Goal: Communication & Community: Ask a question

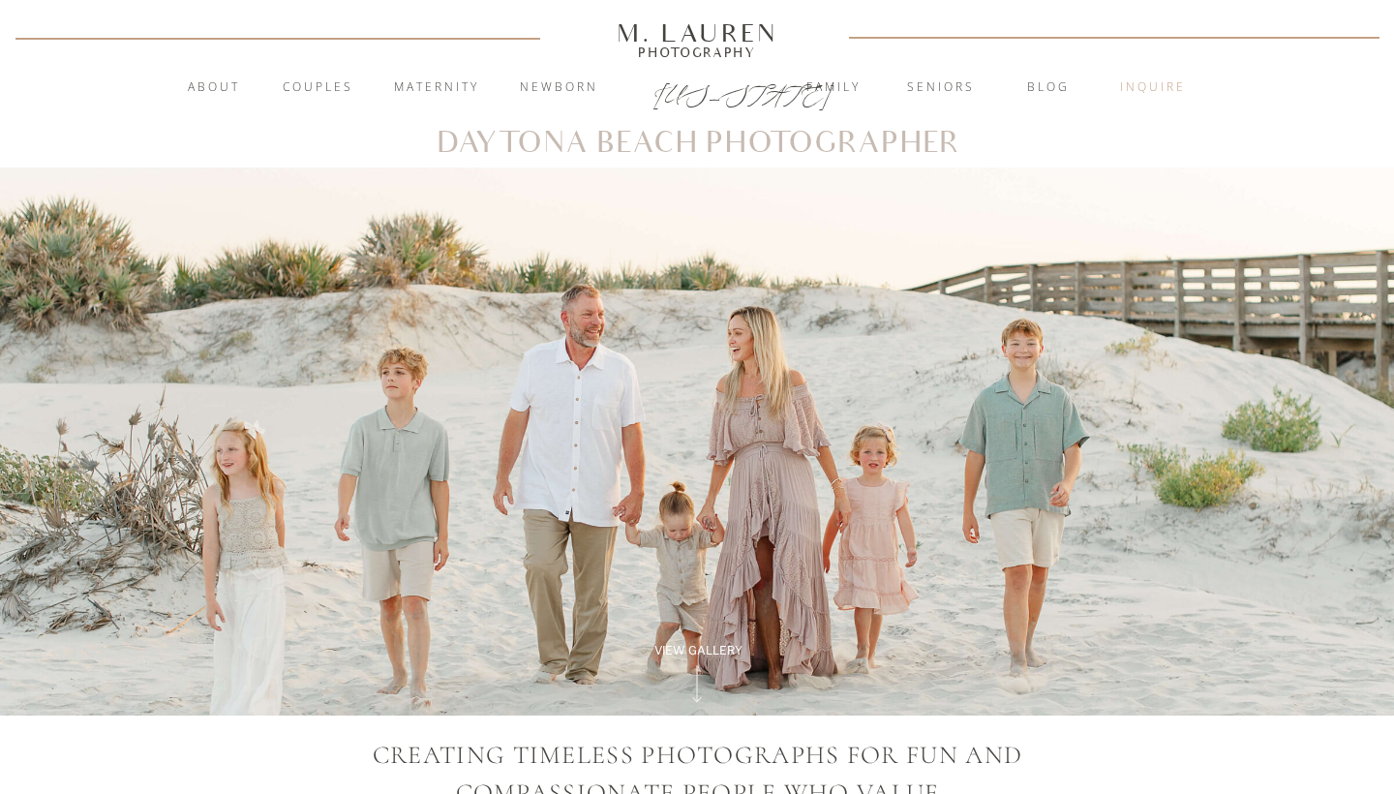
click at [1161, 82] on nav "inquire" at bounding box center [1153, 87] width 105 height 19
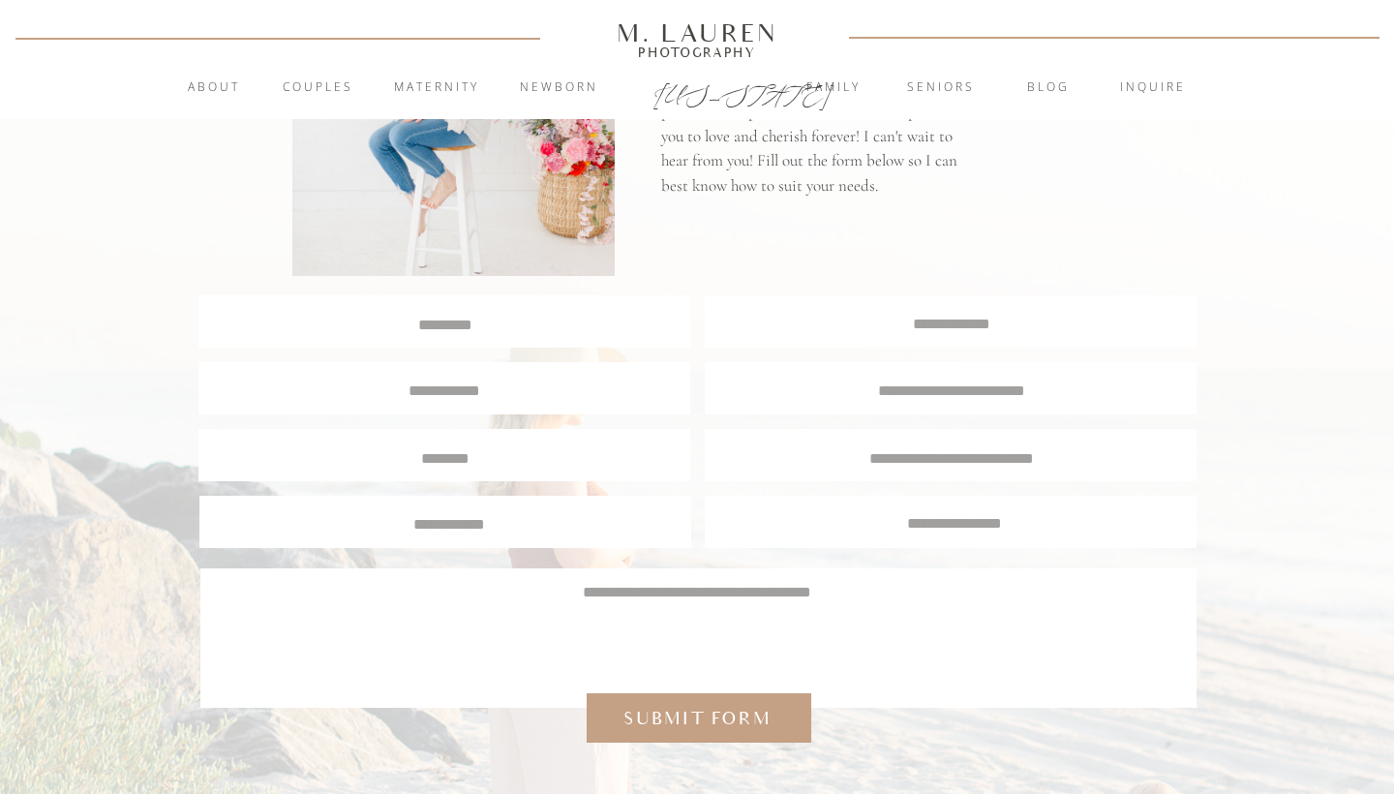
scroll to position [274, 0]
click at [579, 334] on div at bounding box center [444, 321] width 492 height 52
click at [515, 329] on textarea at bounding box center [444, 323] width 489 height 18
type textarea "*******"
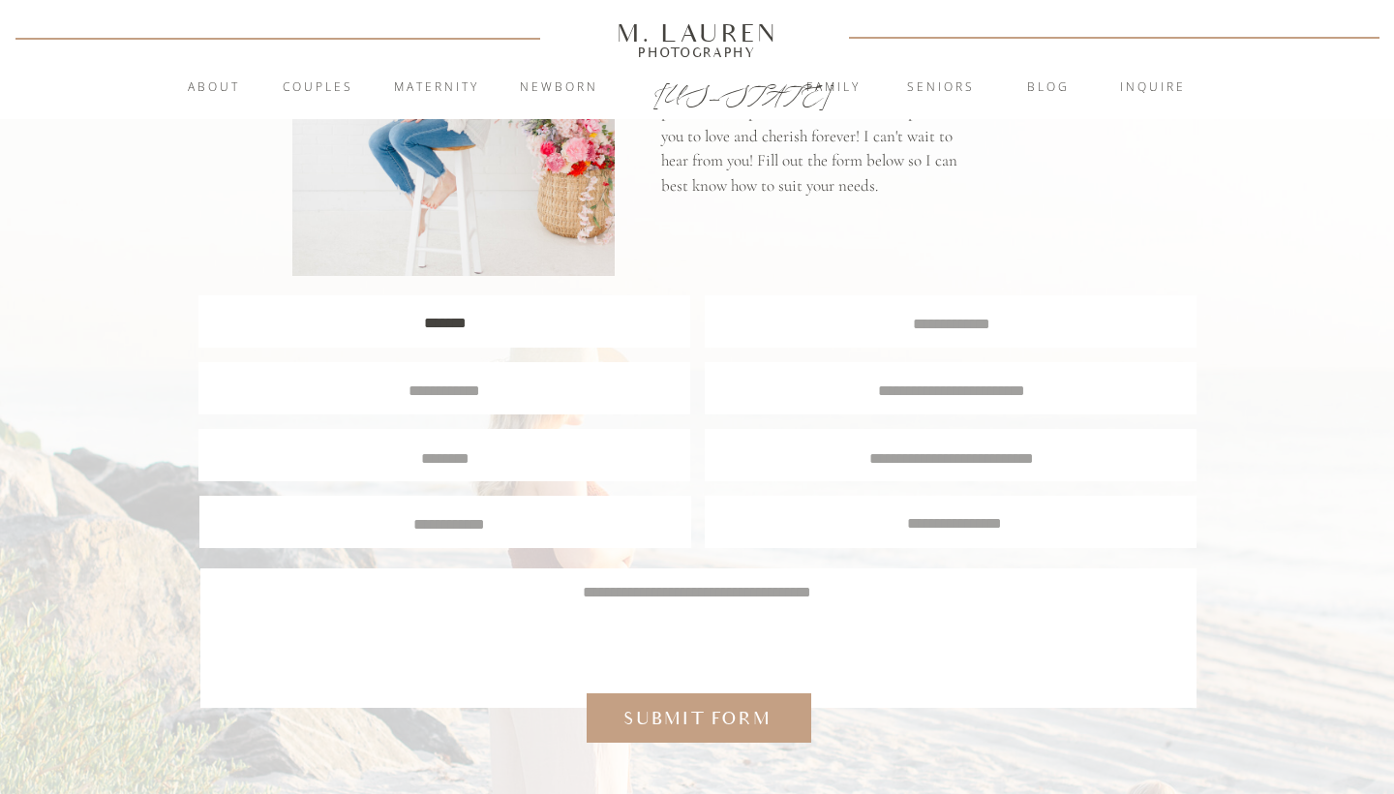
click at [534, 386] on textarea at bounding box center [444, 387] width 459 height 17
type textarea "**********"
click at [864, 330] on textarea at bounding box center [951, 322] width 491 height 18
type textarea "**********"
click at [897, 391] on textarea at bounding box center [951, 387] width 456 height 17
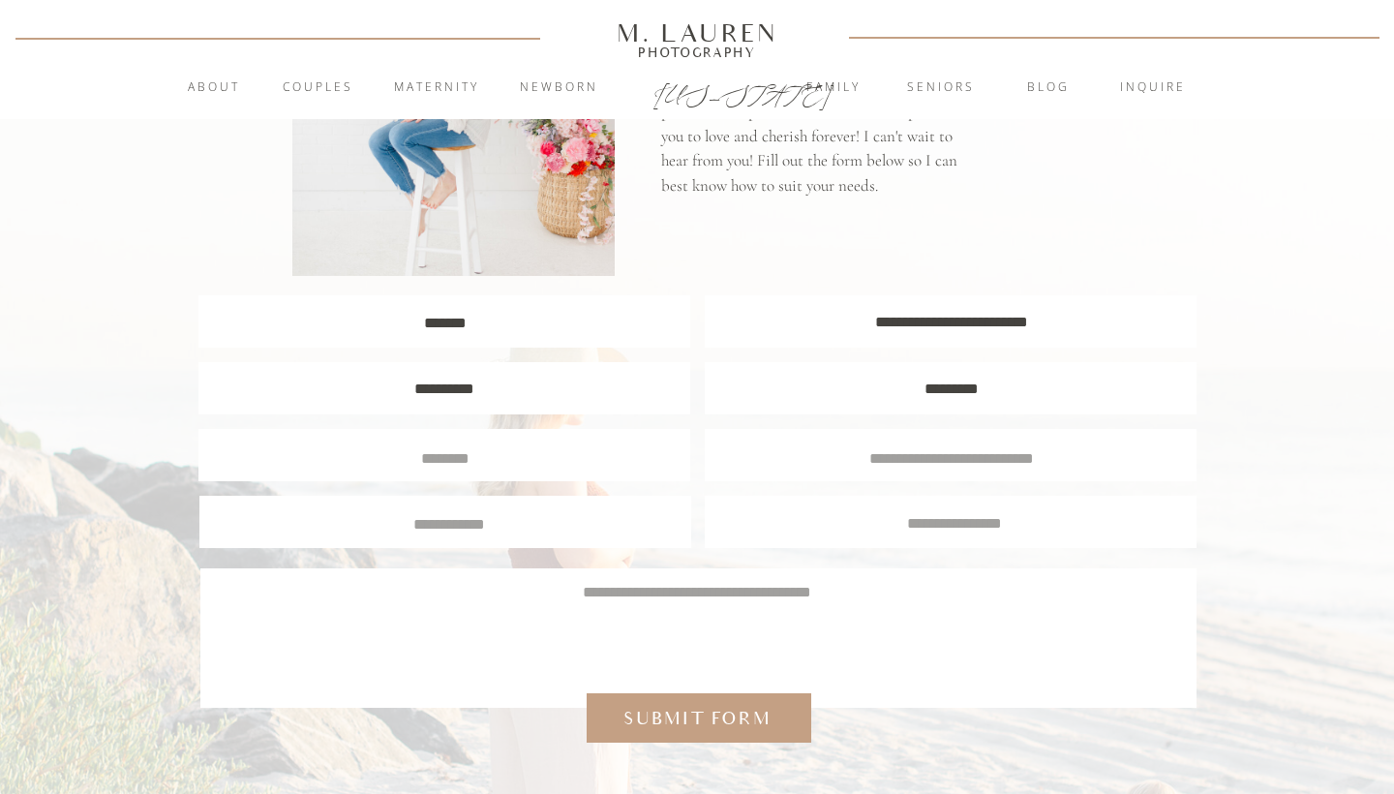
type textarea "*********"
click at [628, 460] on textarea at bounding box center [445, 455] width 462 height 17
type textarea "***"
click at [895, 461] on textarea at bounding box center [951, 455] width 462 height 17
type textarea "*"
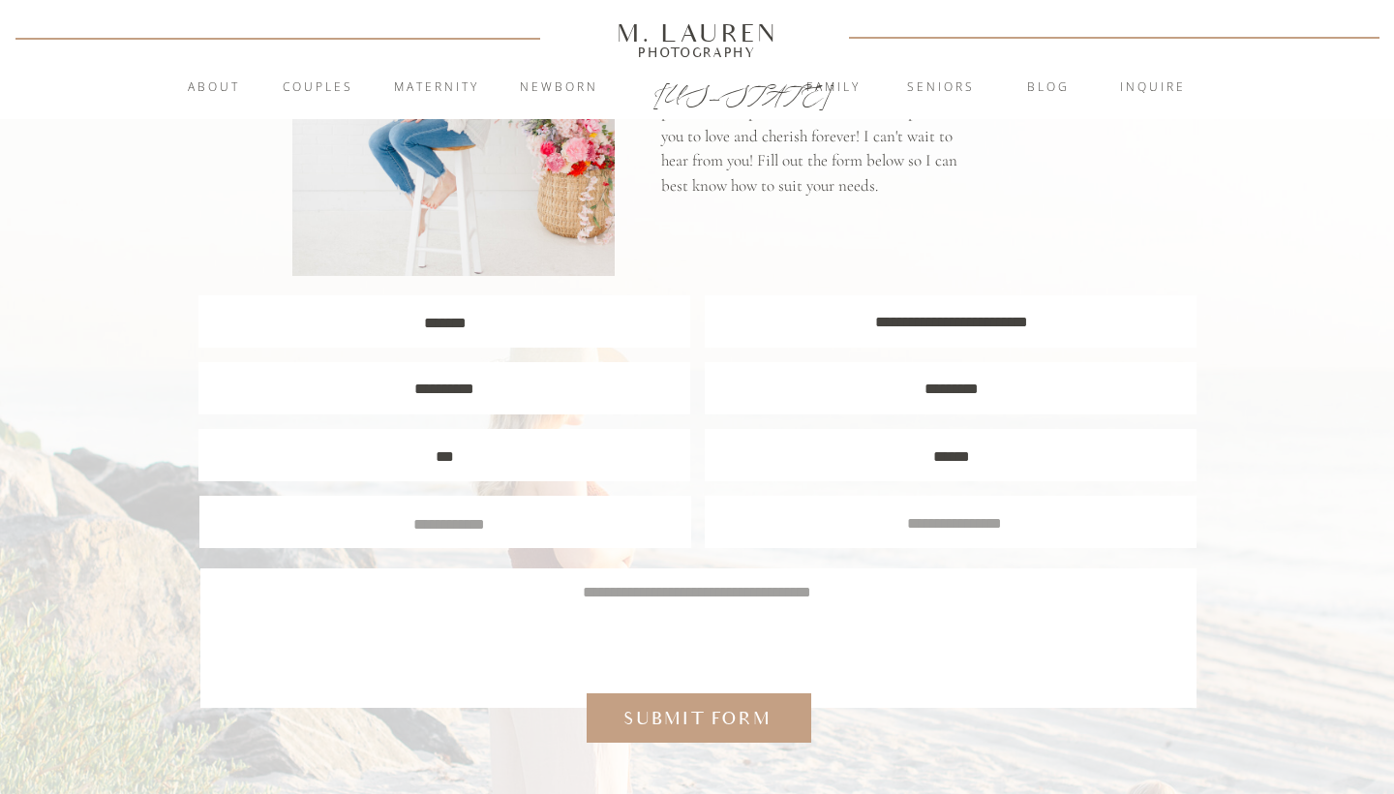
type textarea "******"
click at [567, 544] on div at bounding box center [445, 522] width 492 height 52
click at [578, 525] on textarea at bounding box center [449, 521] width 462 height 17
type textarea "**********"
click at [807, 527] on textarea at bounding box center [954, 520] width 462 height 17
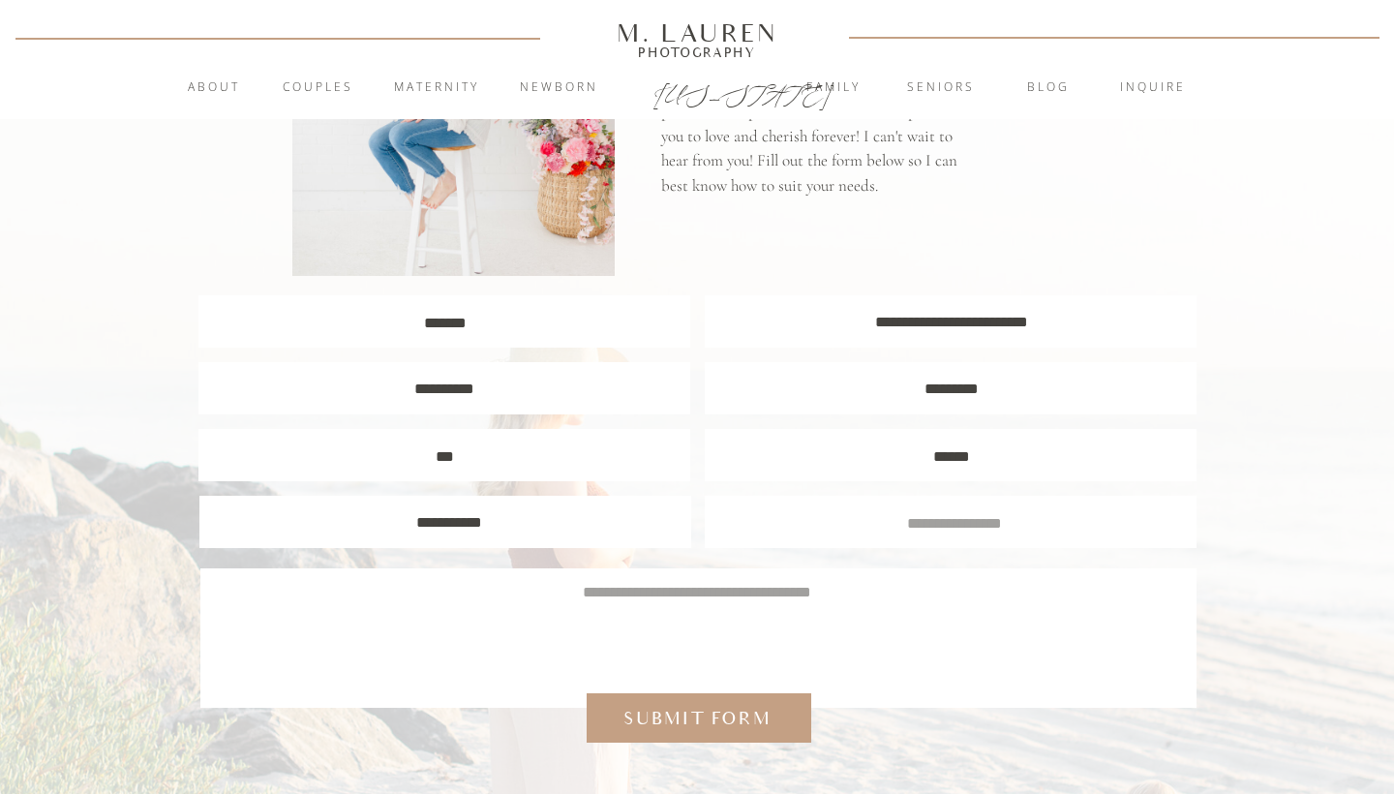
click at [789, 609] on textarea at bounding box center [696, 627] width 939 height 93
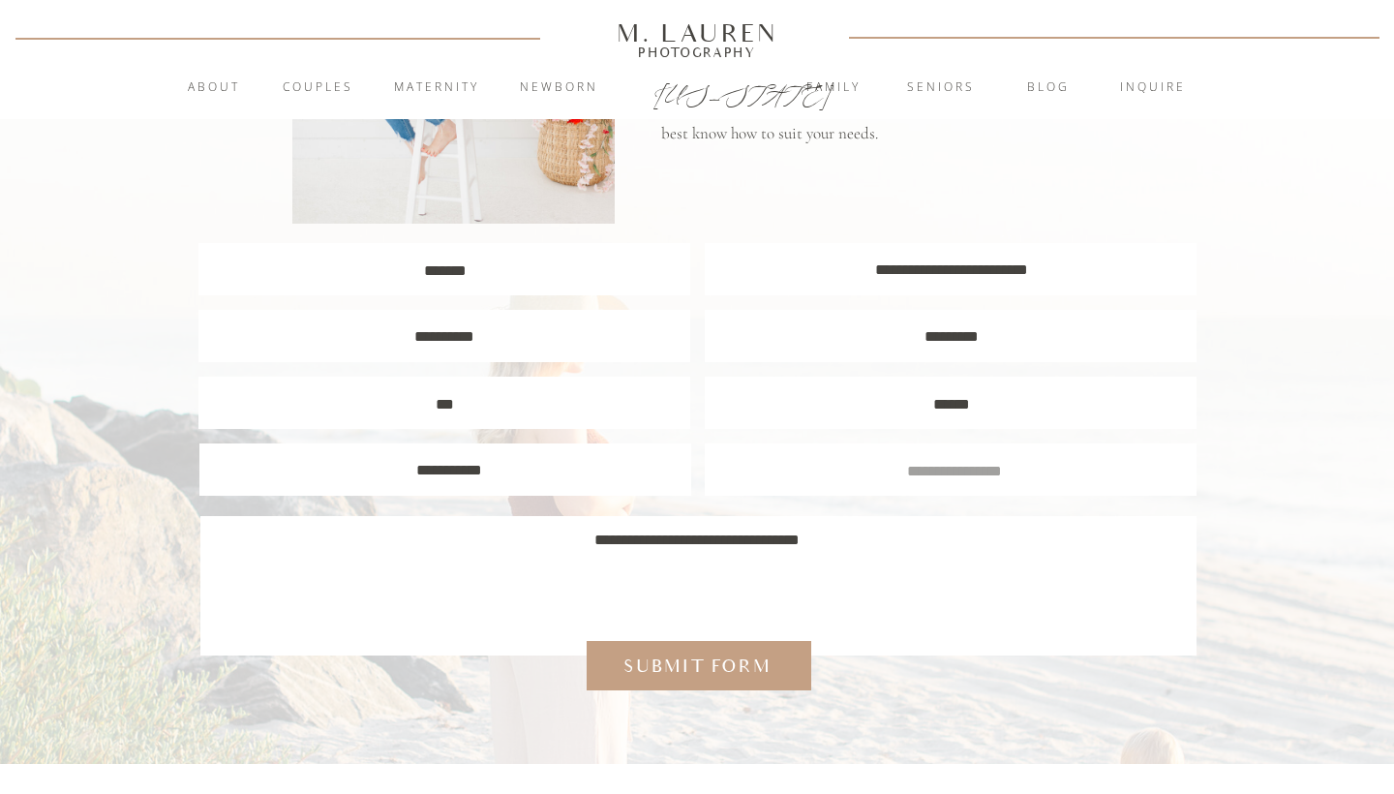
scroll to position [329, 0]
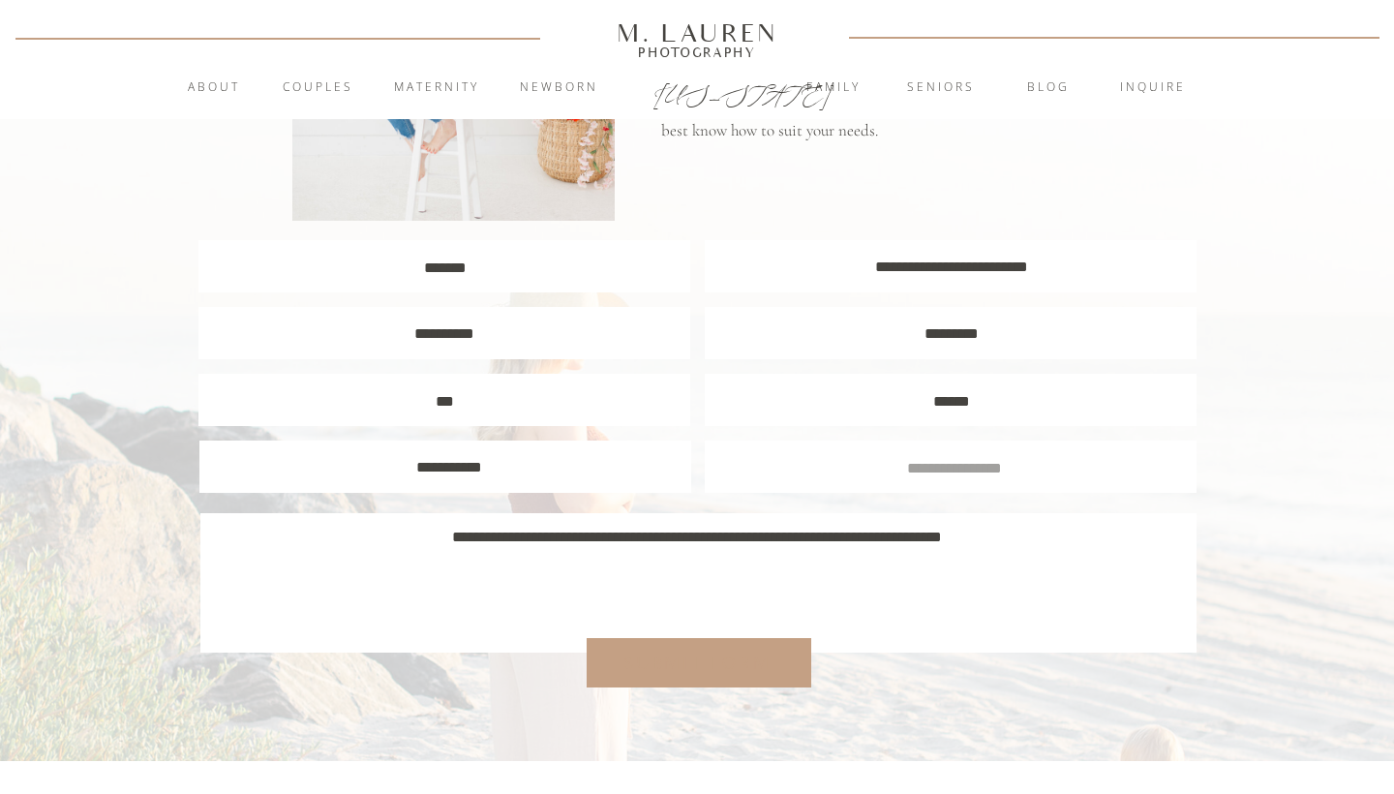
type textarea "**********"
click at [716, 668] on div "Submit form" at bounding box center [698, 662] width 166 height 25
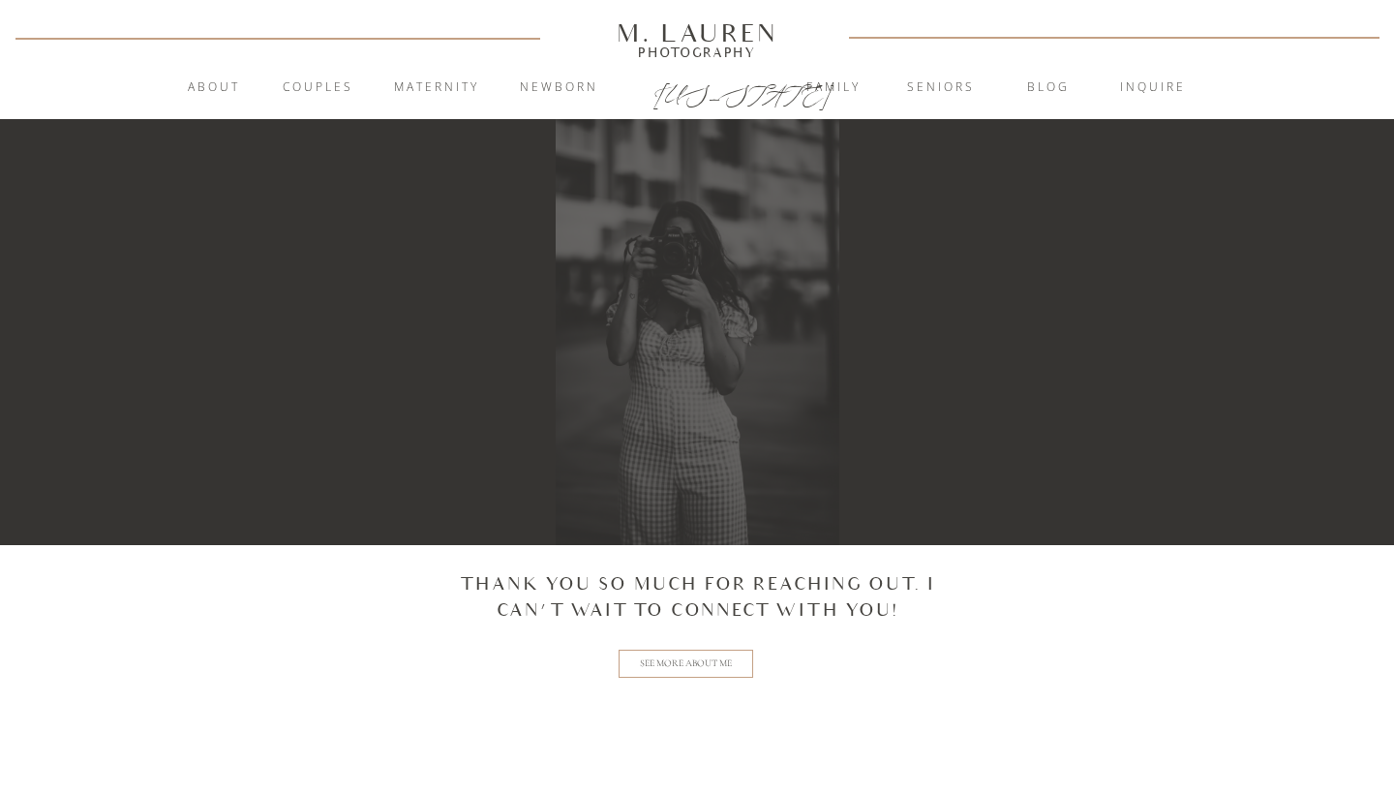
click at [688, 666] on h2 "See more about me" at bounding box center [686, 663] width 96 height 15
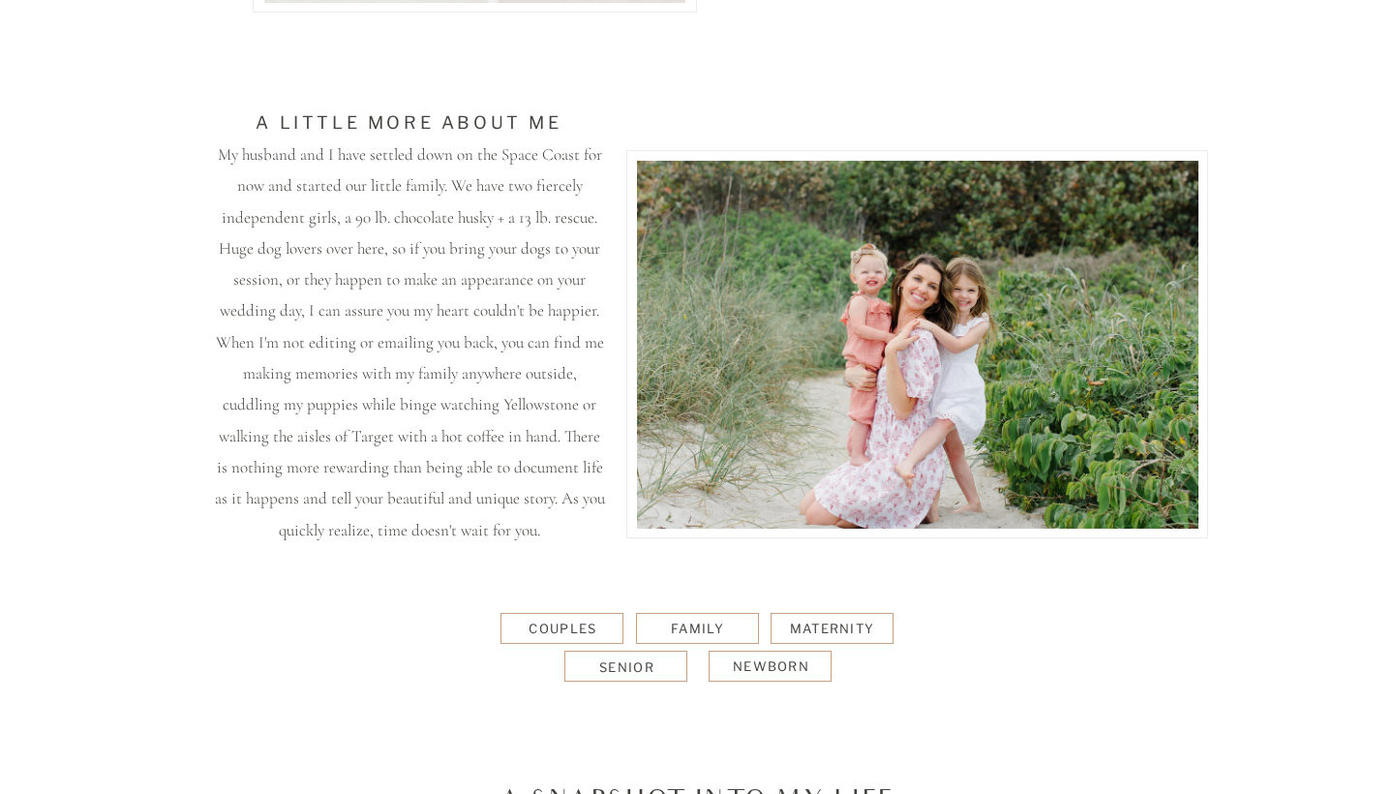
scroll to position [735, 0]
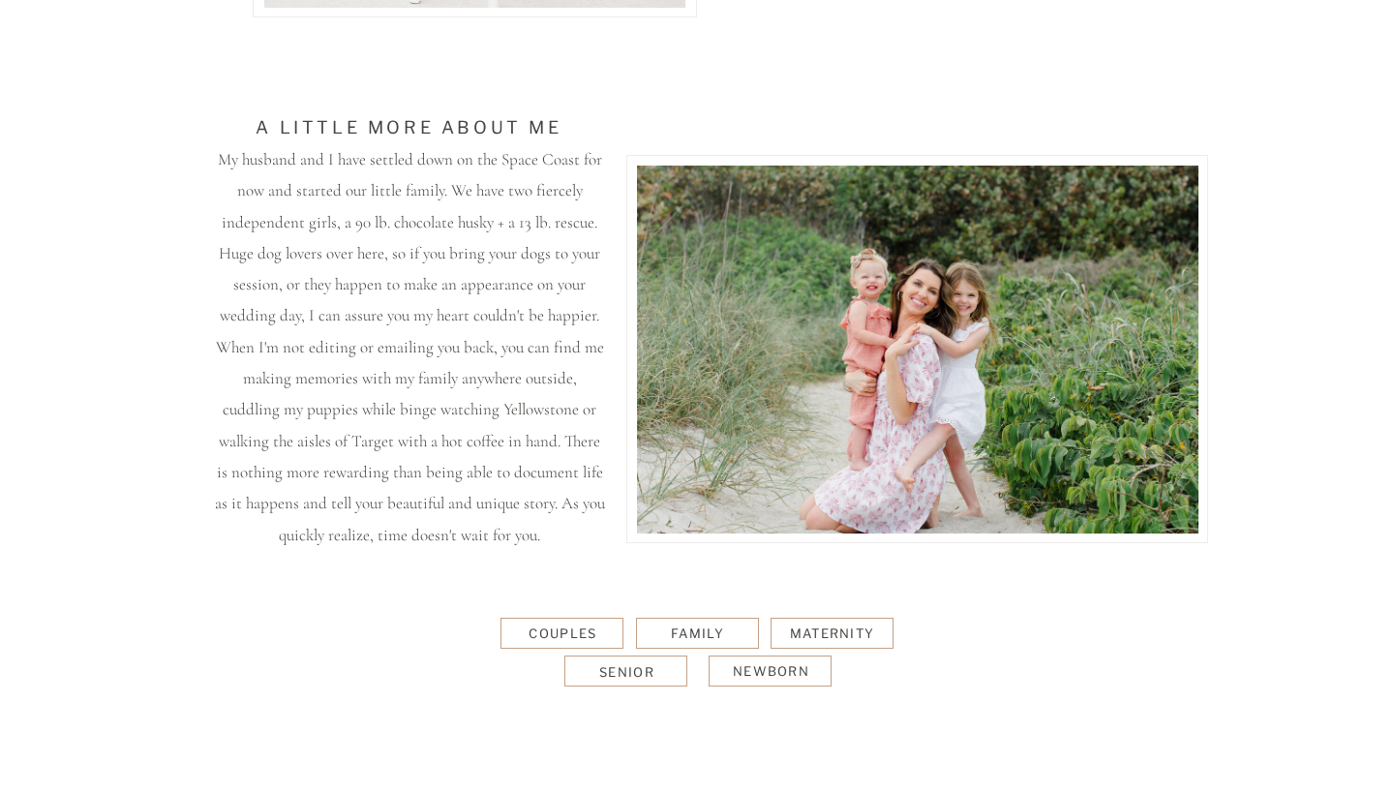
click at [589, 632] on div "Couples" at bounding box center [562, 632] width 125 height 16
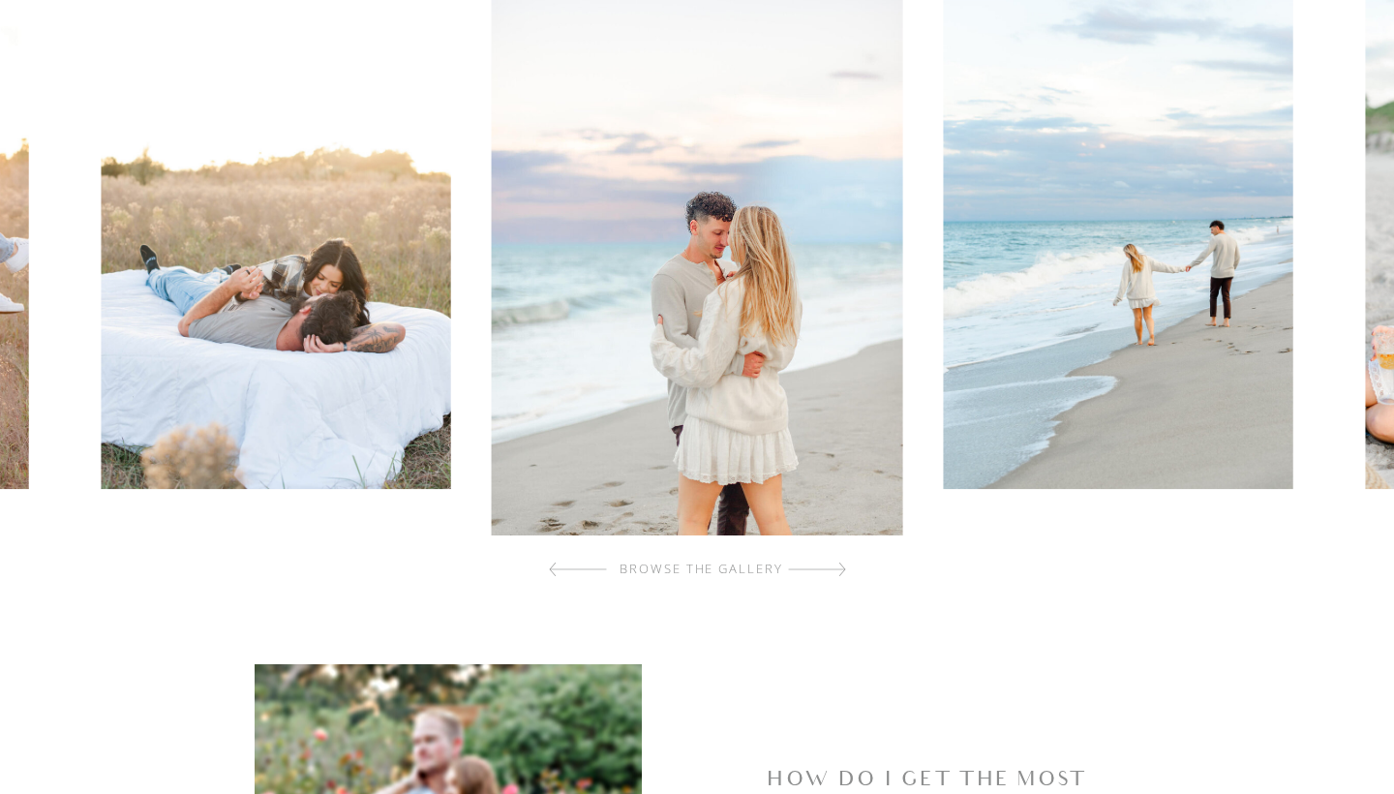
scroll to position [765, 0]
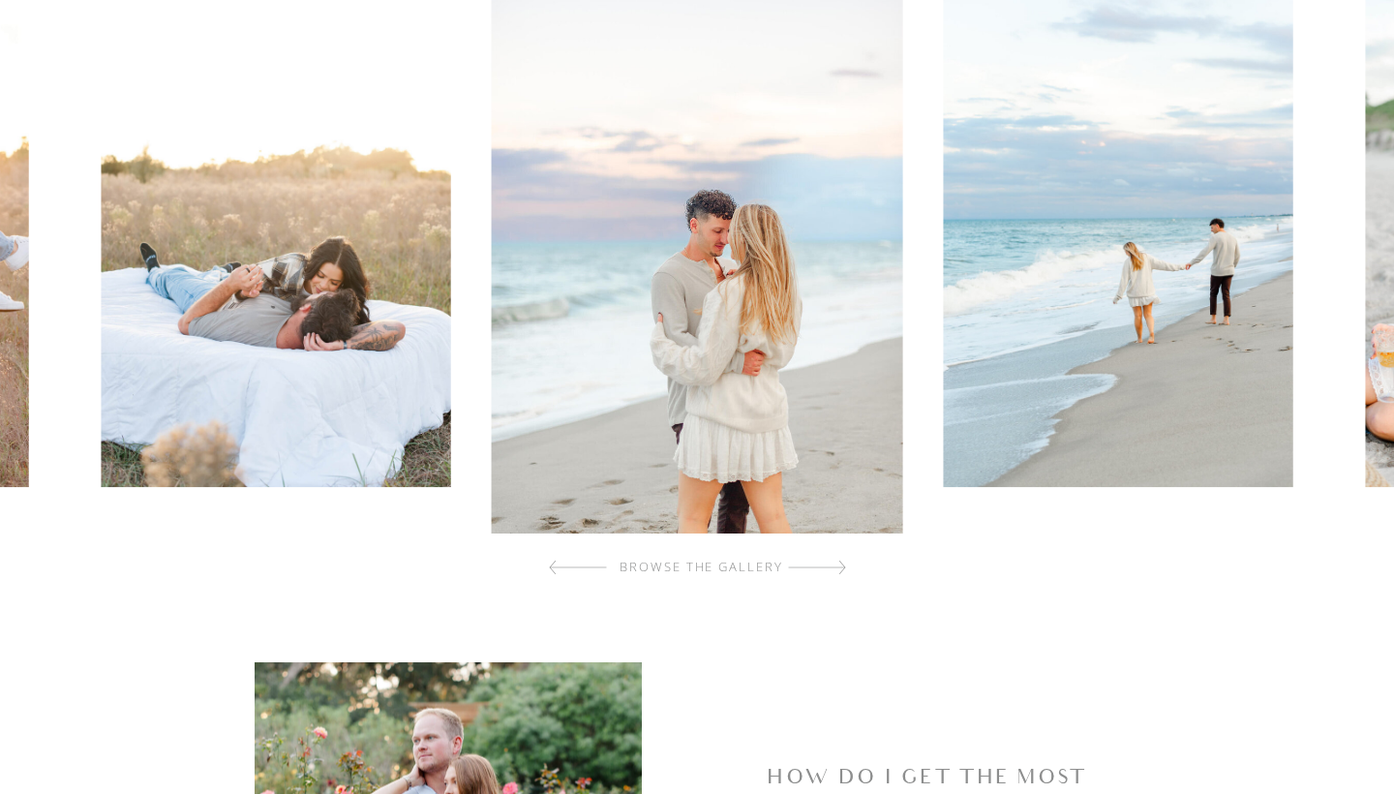
click at [834, 575] on div at bounding box center [817, 567] width 58 height 39
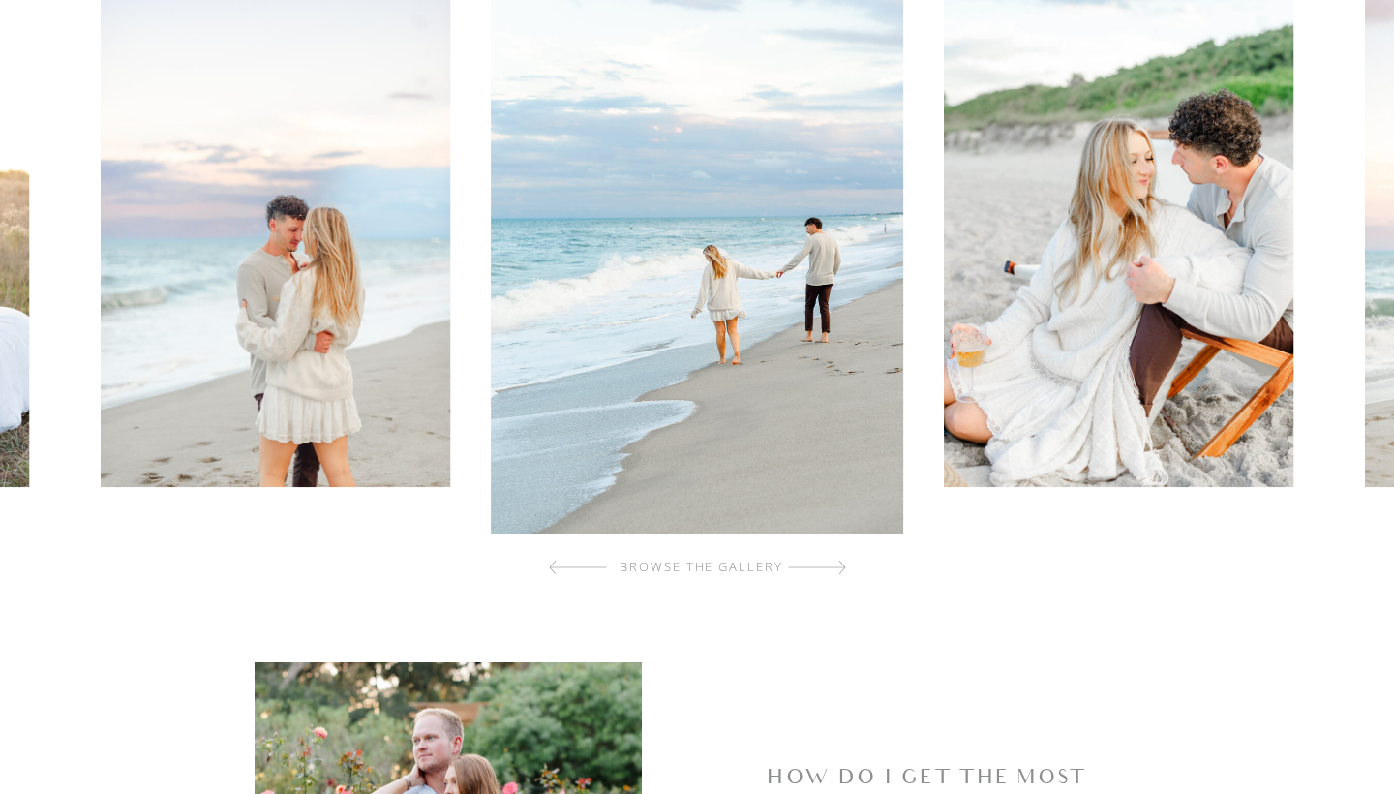
click at [834, 573] on div at bounding box center [817, 567] width 58 height 39
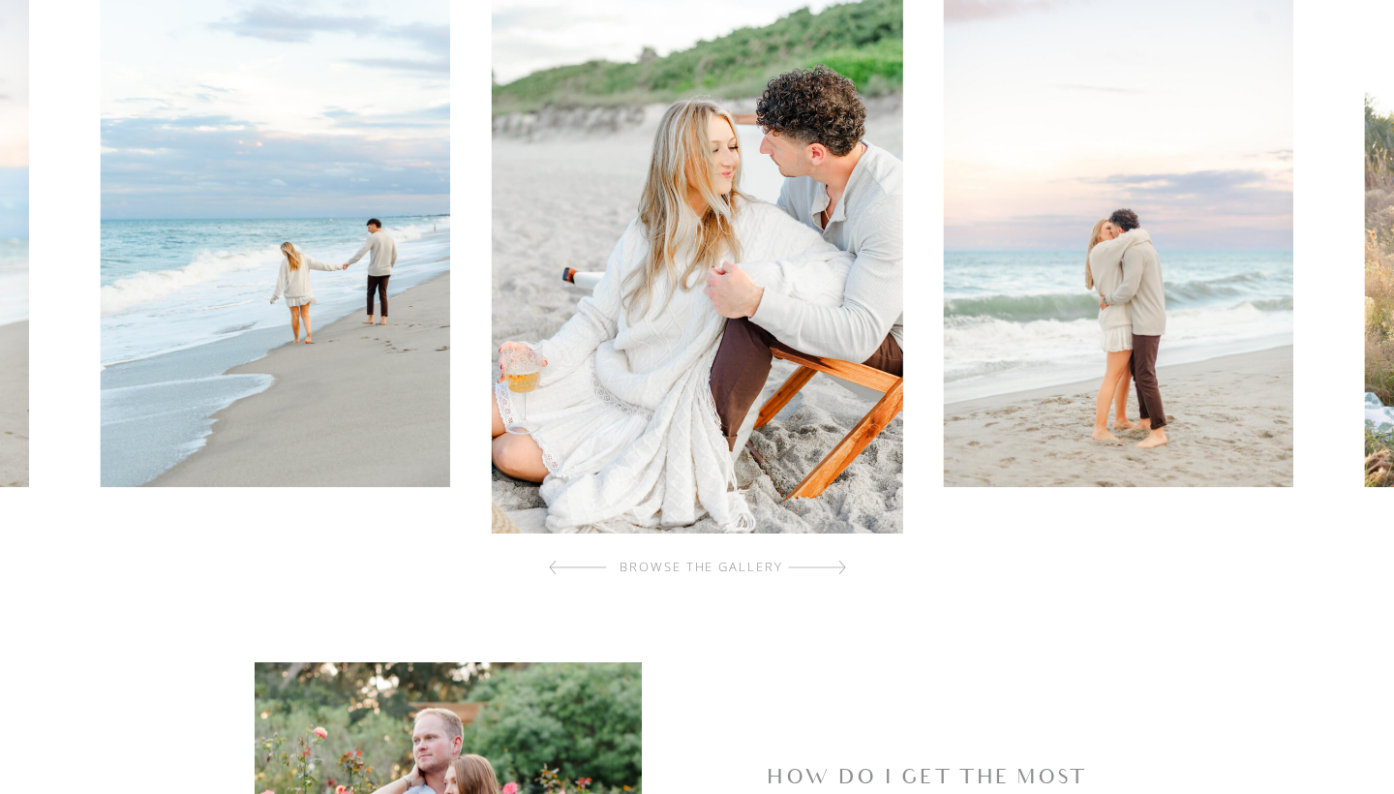
click at [834, 573] on div at bounding box center [817, 567] width 58 height 39
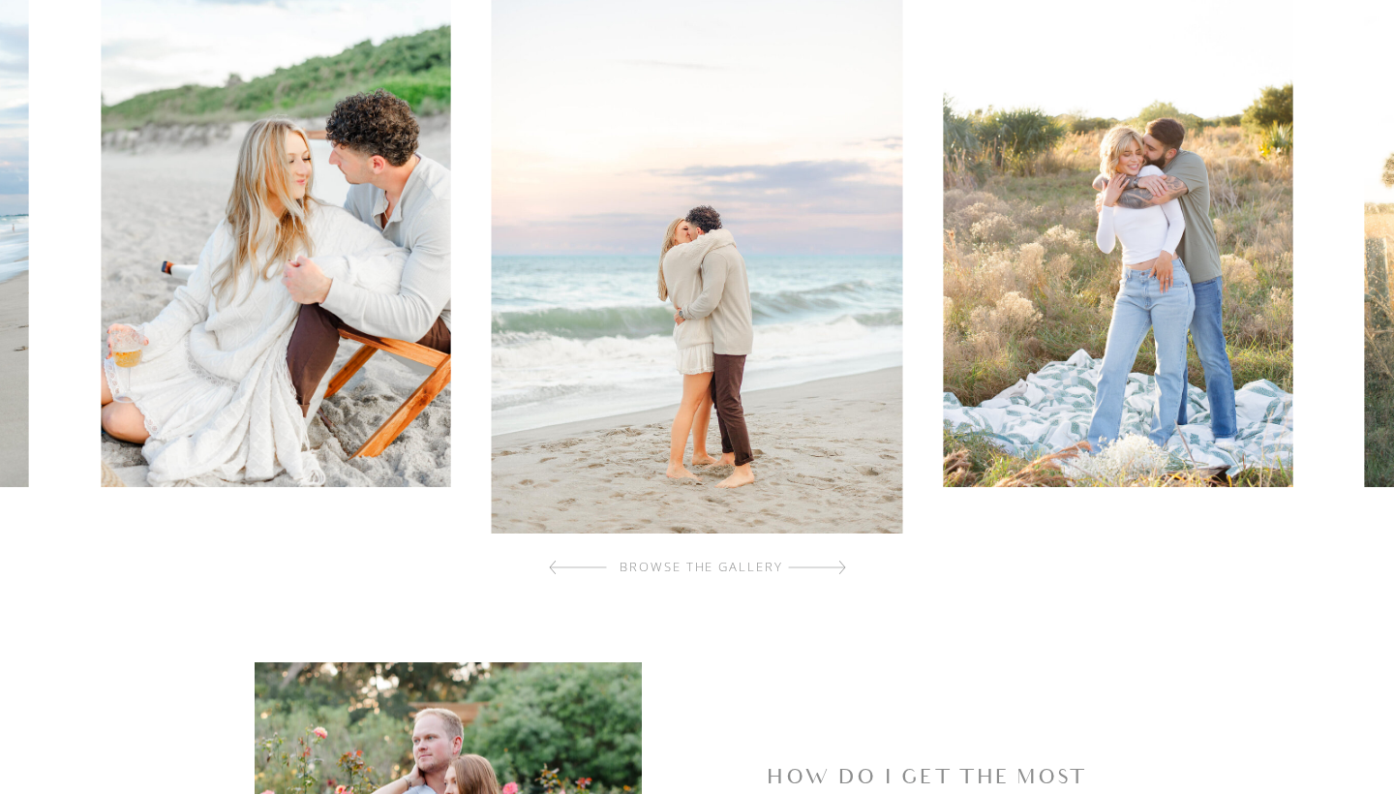
click at [834, 573] on div at bounding box center [817, 567] width 58 height 39
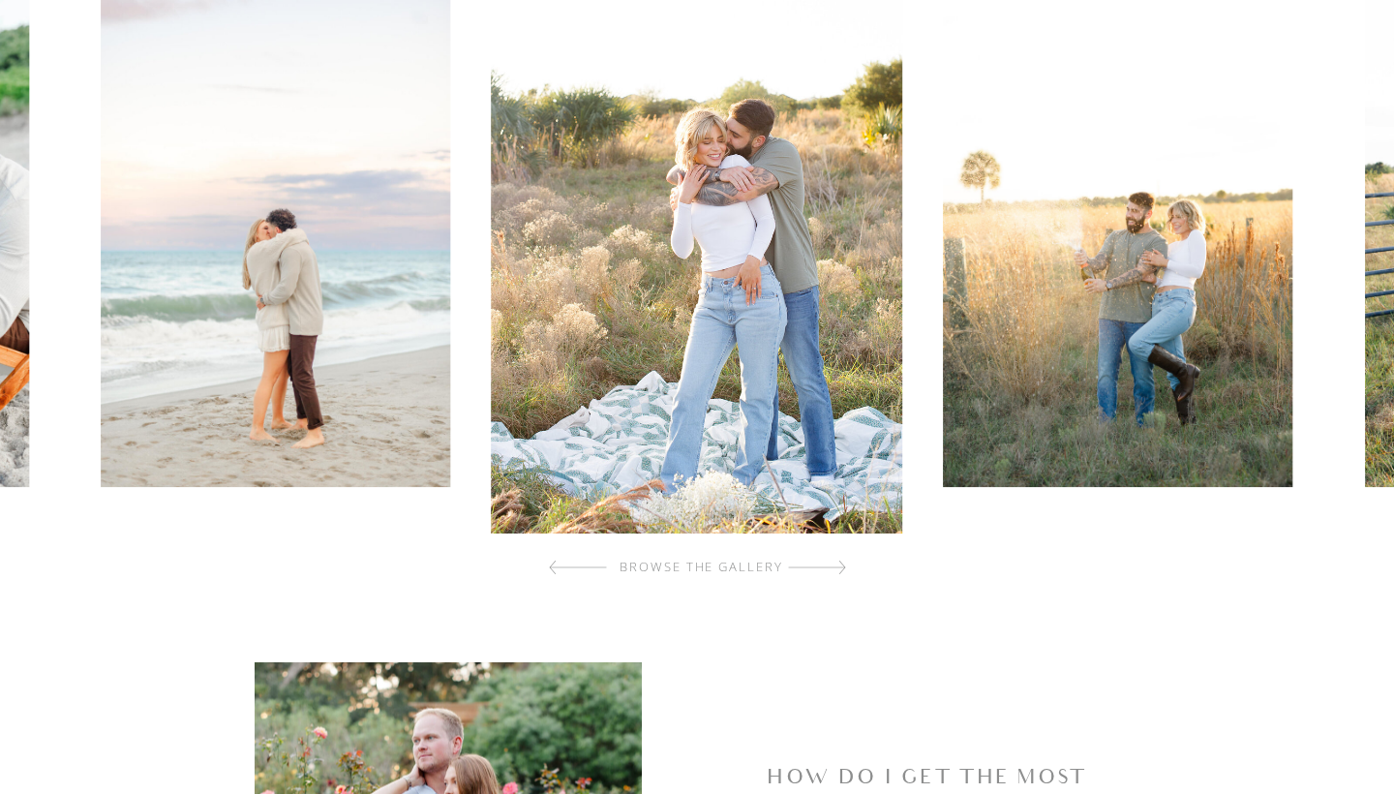
click at [834, 573] on div at bounding box center [817, 567] width 58 height 39
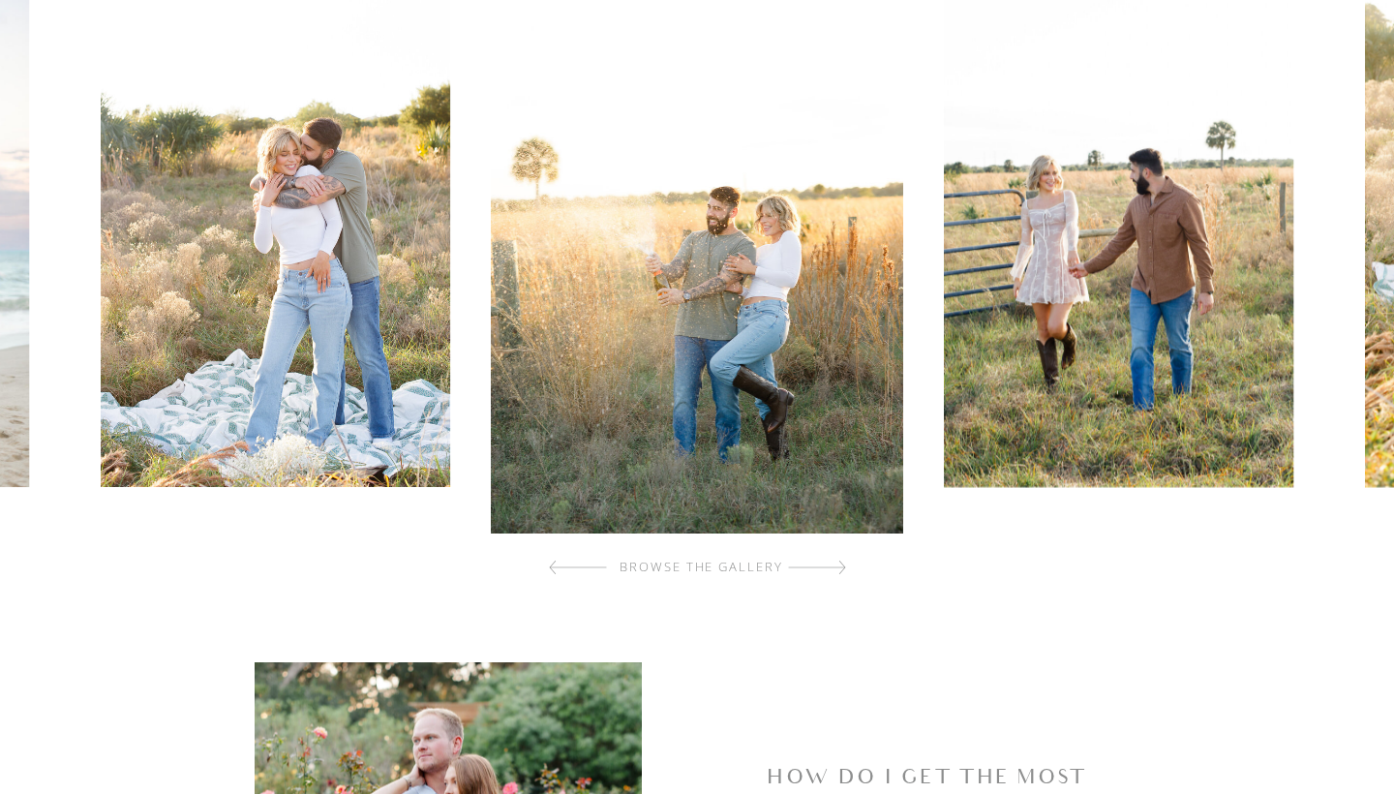
click at [834, 573] on div at bounding box center [817, 567] width 58 height 39
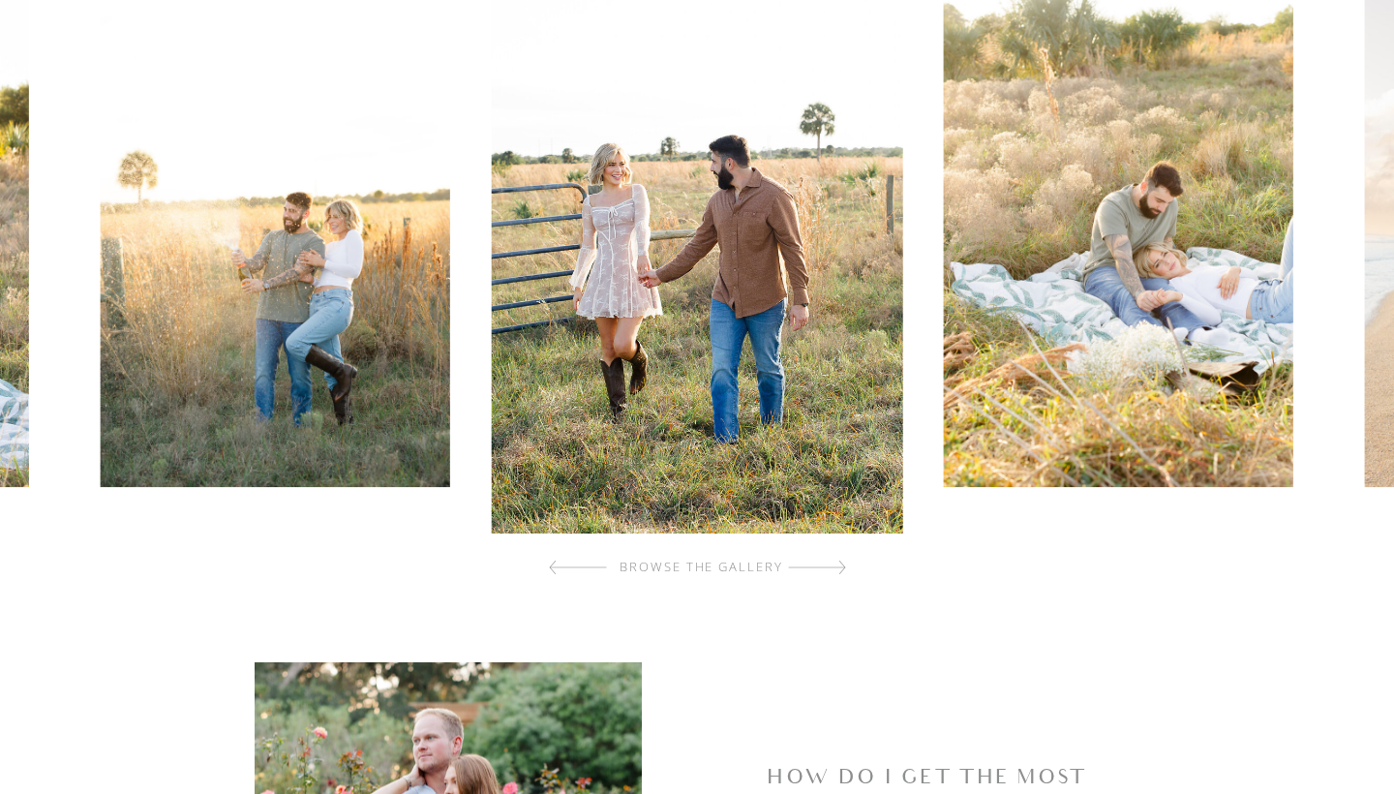
click at [834, 573] on div at bounding box center [817, 567] width 58 height 39
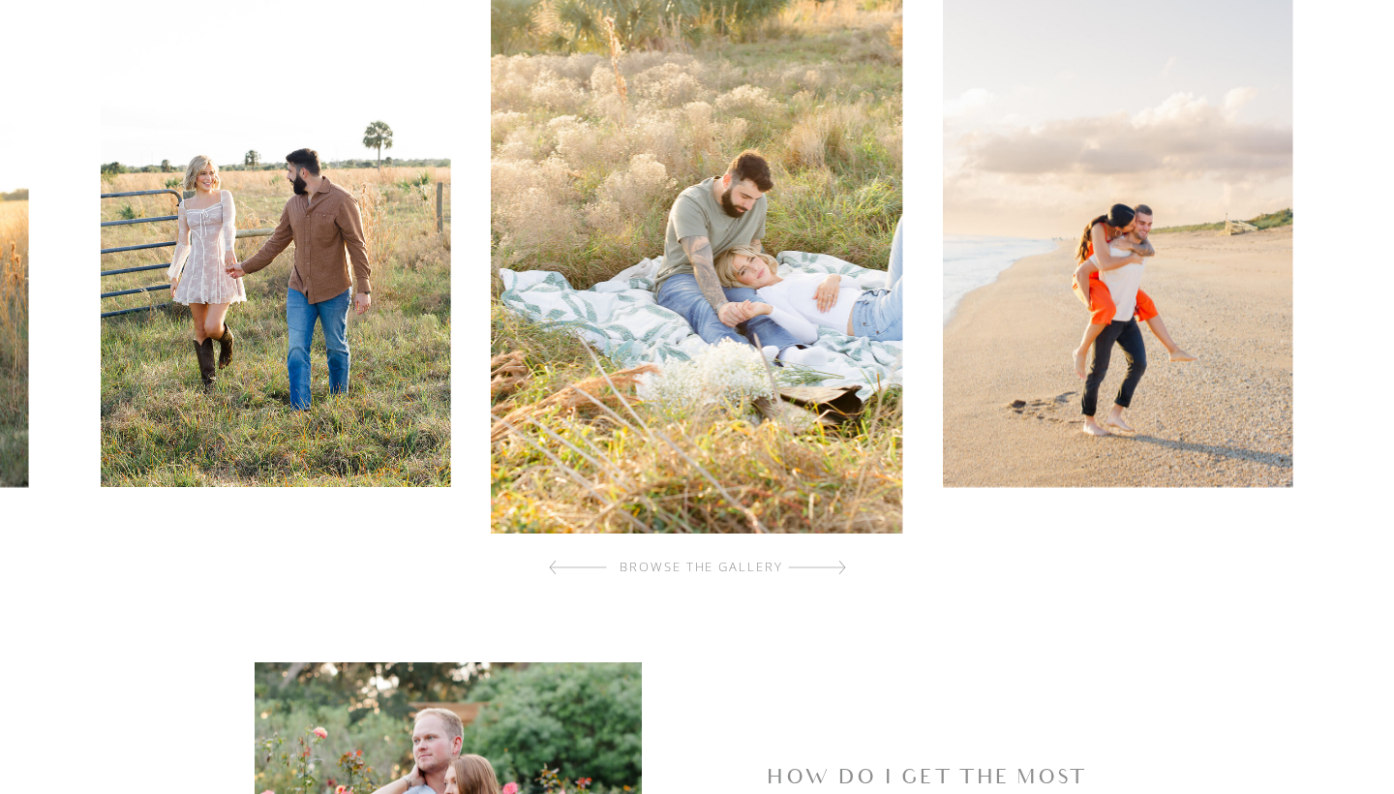
click at [834, 573] on div at bounding box center [817, 567] width 58 height 39
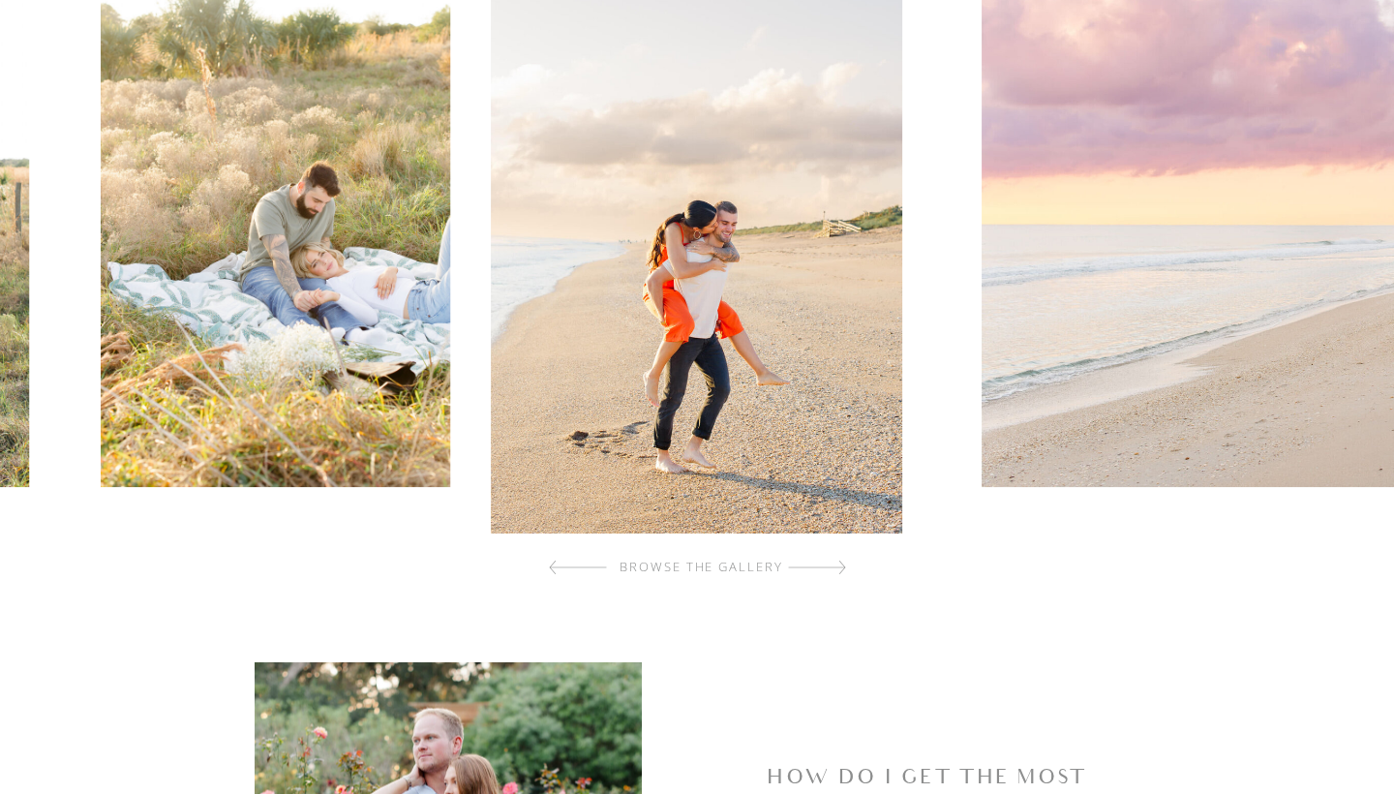
click at [834, 573] on div at bounding box center [817, 567] width 58 height 39
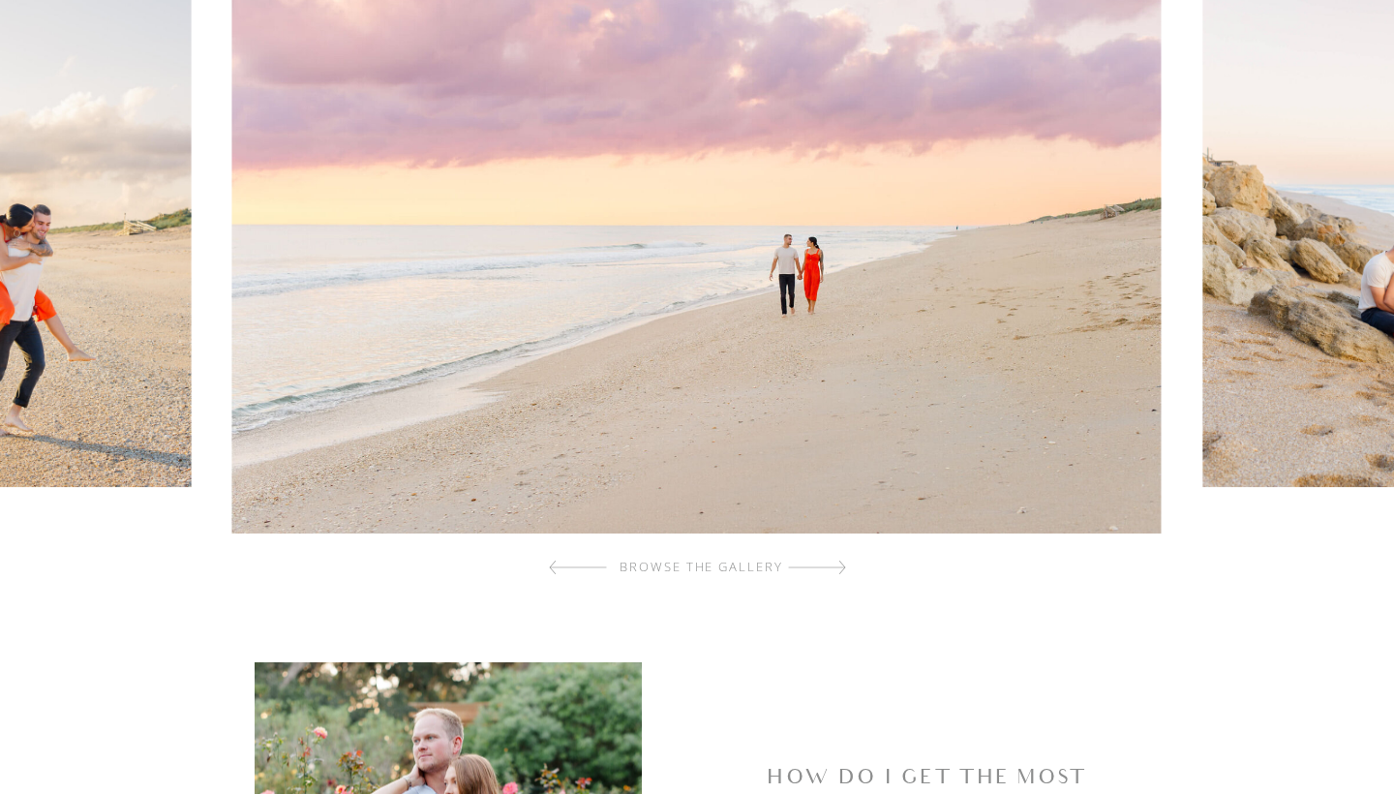
click at [834, 573] on div at bounding box center [817, 567] width 58 height 39
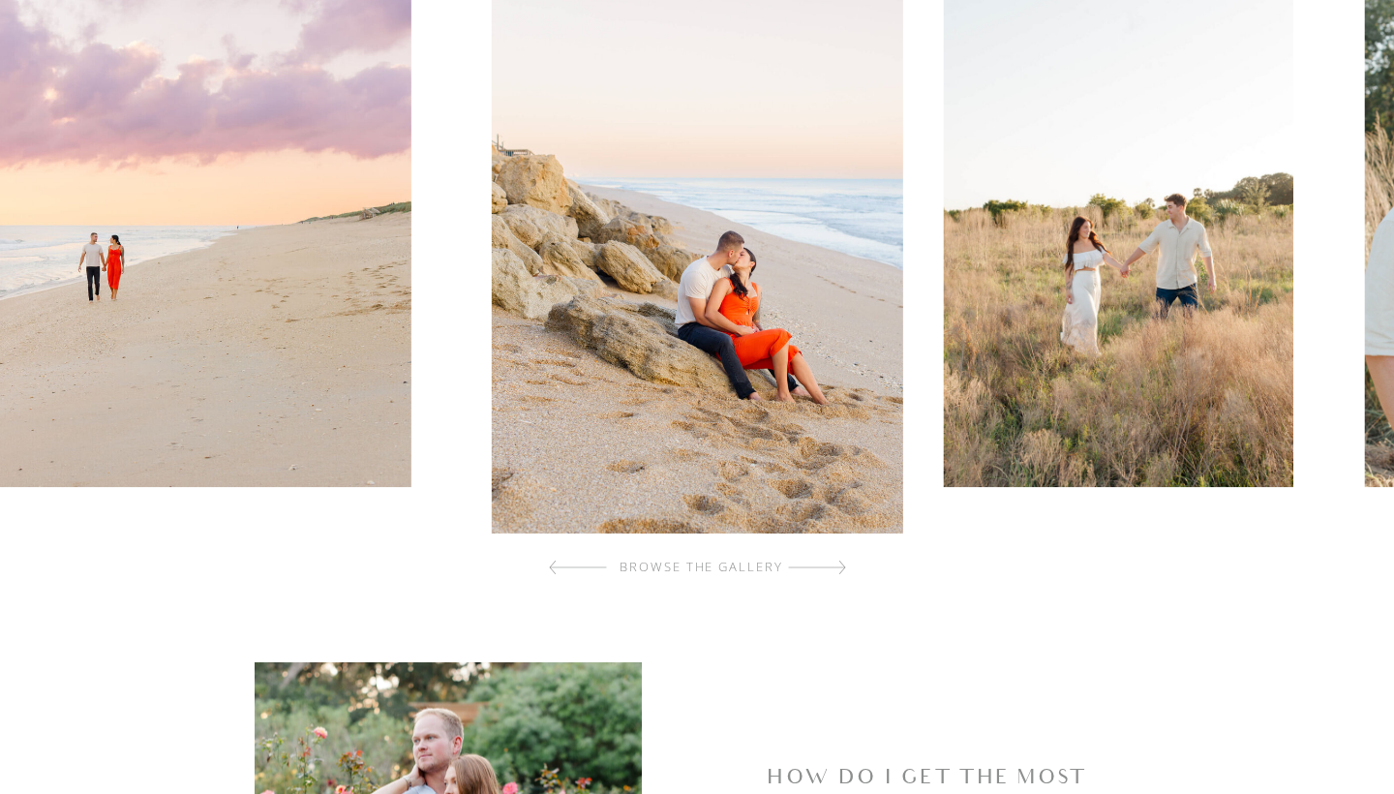
click at [834, 573] on div at bounding box center [817, 567] width 58 height 39
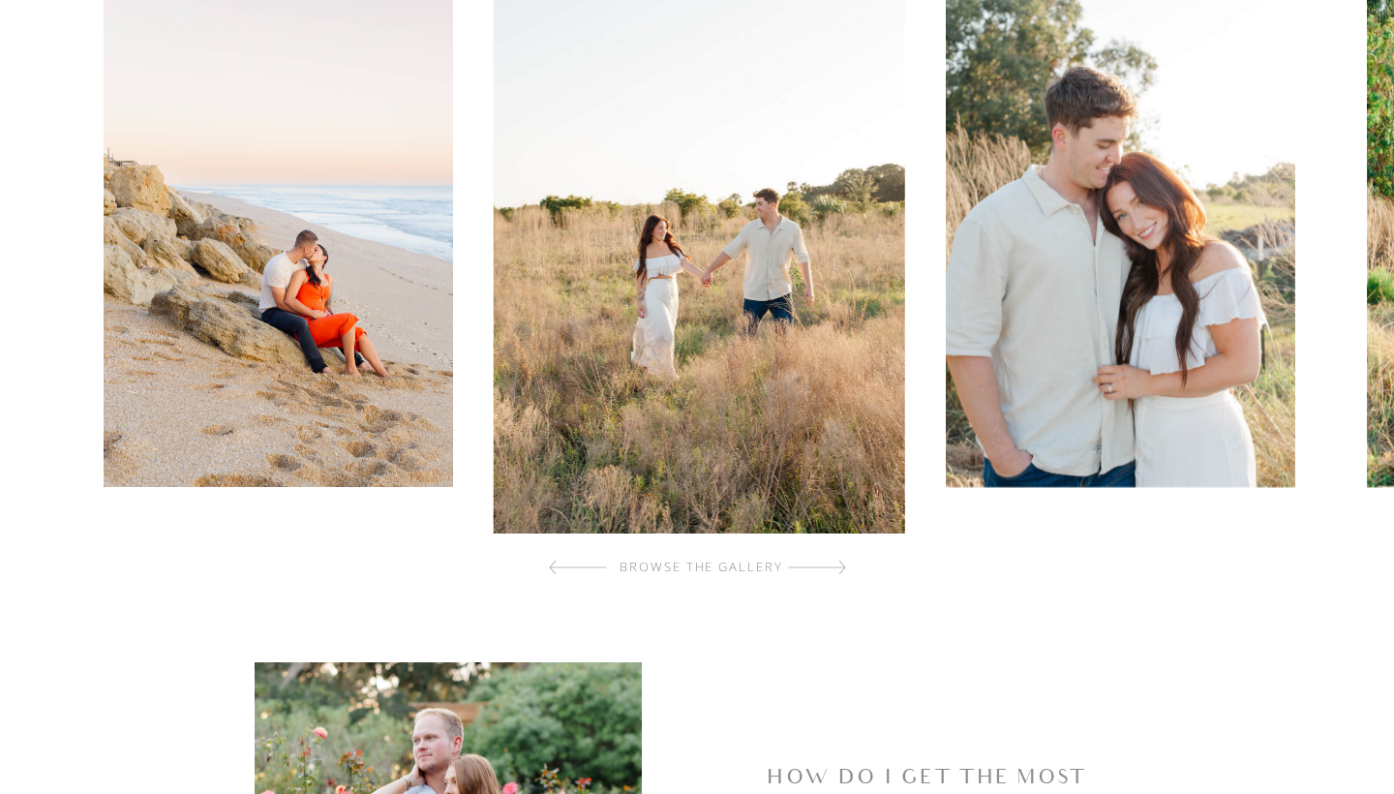
click at [834, 573] on div at bounding box center [817, 567] width 58 height 39
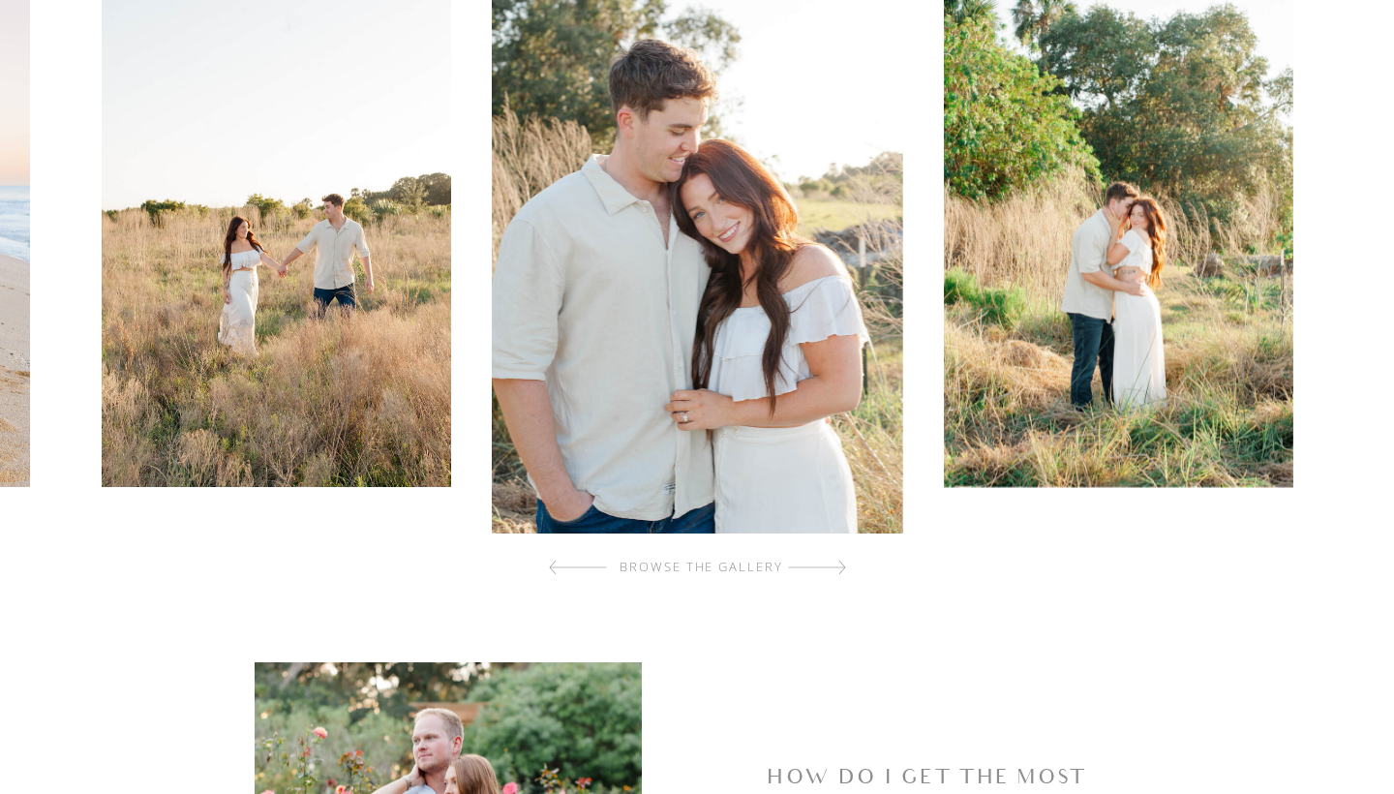
click at [834, 573] on div at bounding box center [817, 567] width 58 height 39
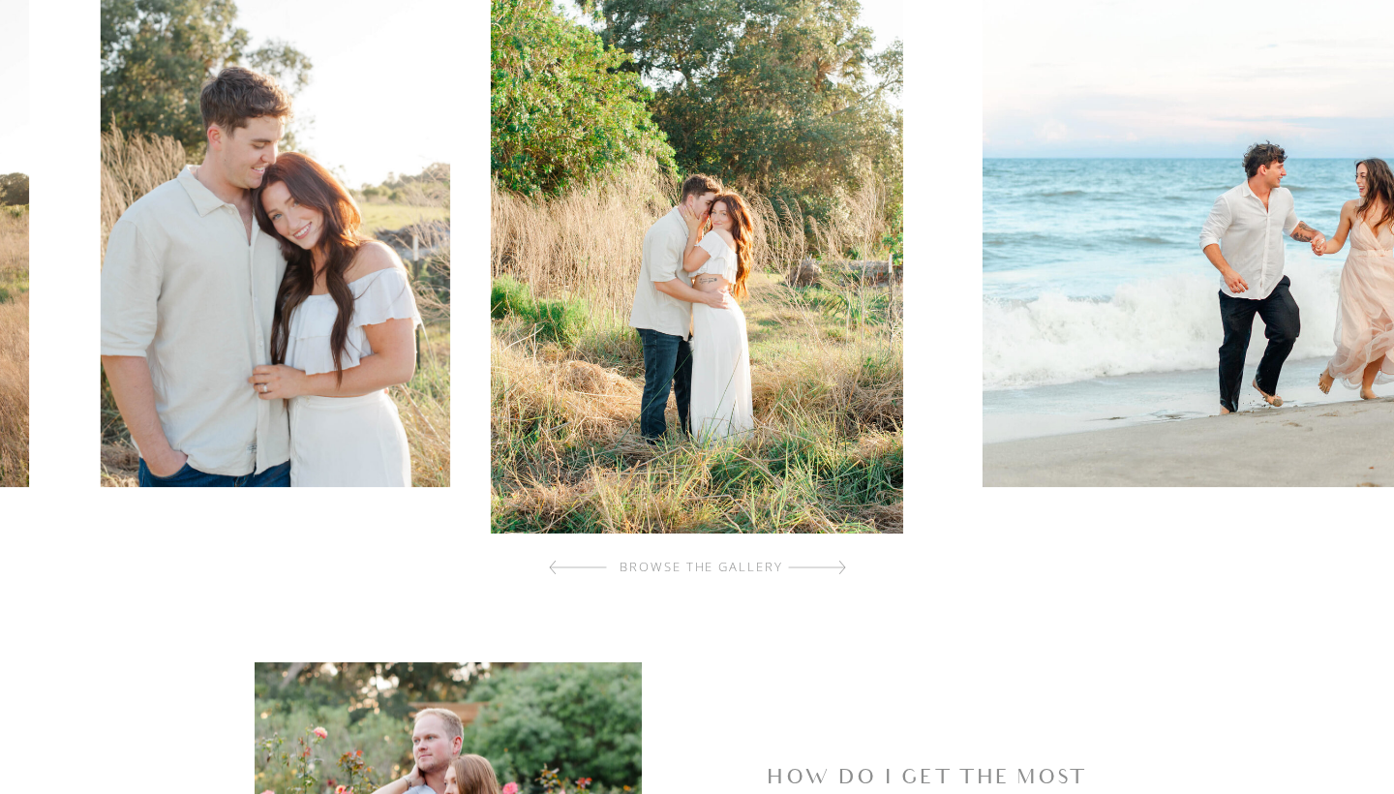
click at [834, 573] on div at bounding box center [817, 567] width 58 height 39
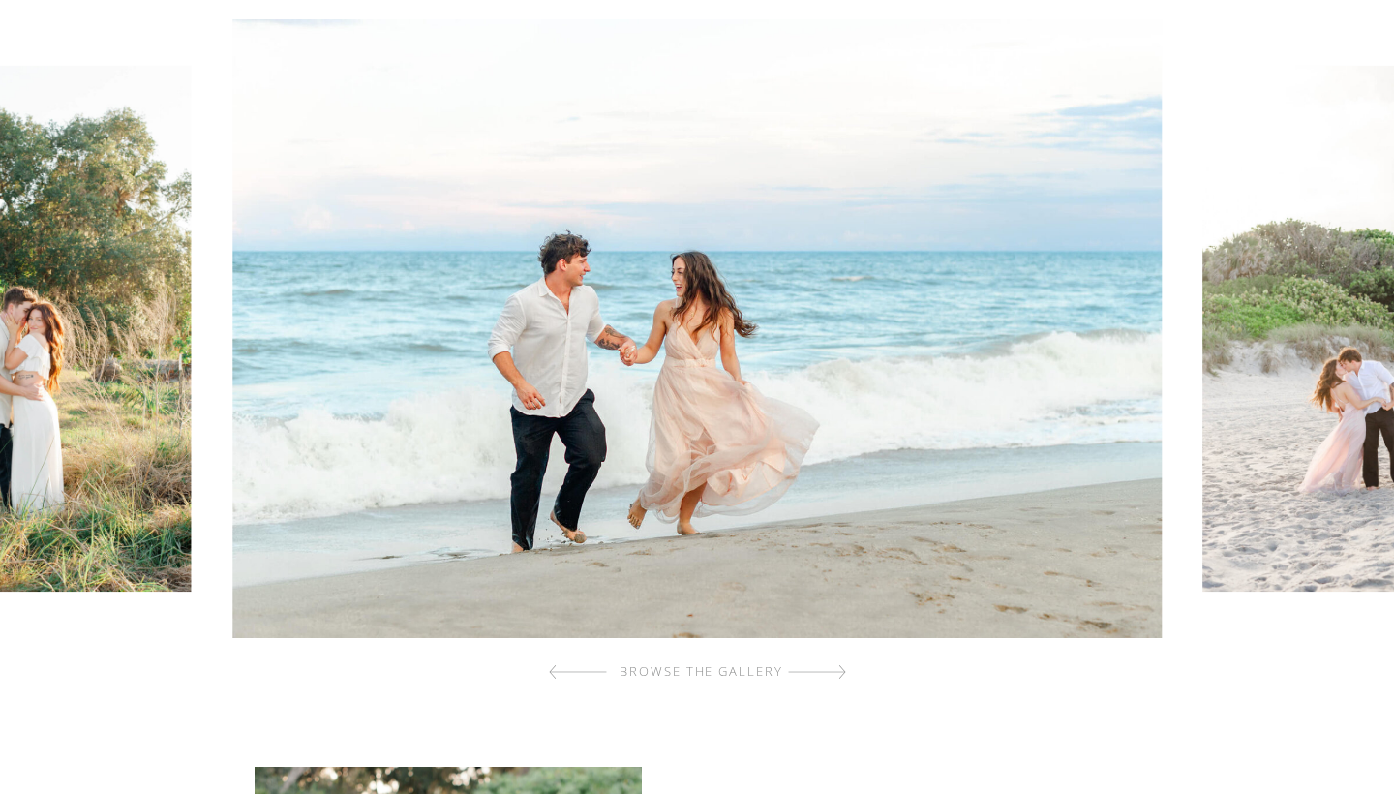
scroll to position [648, 0]
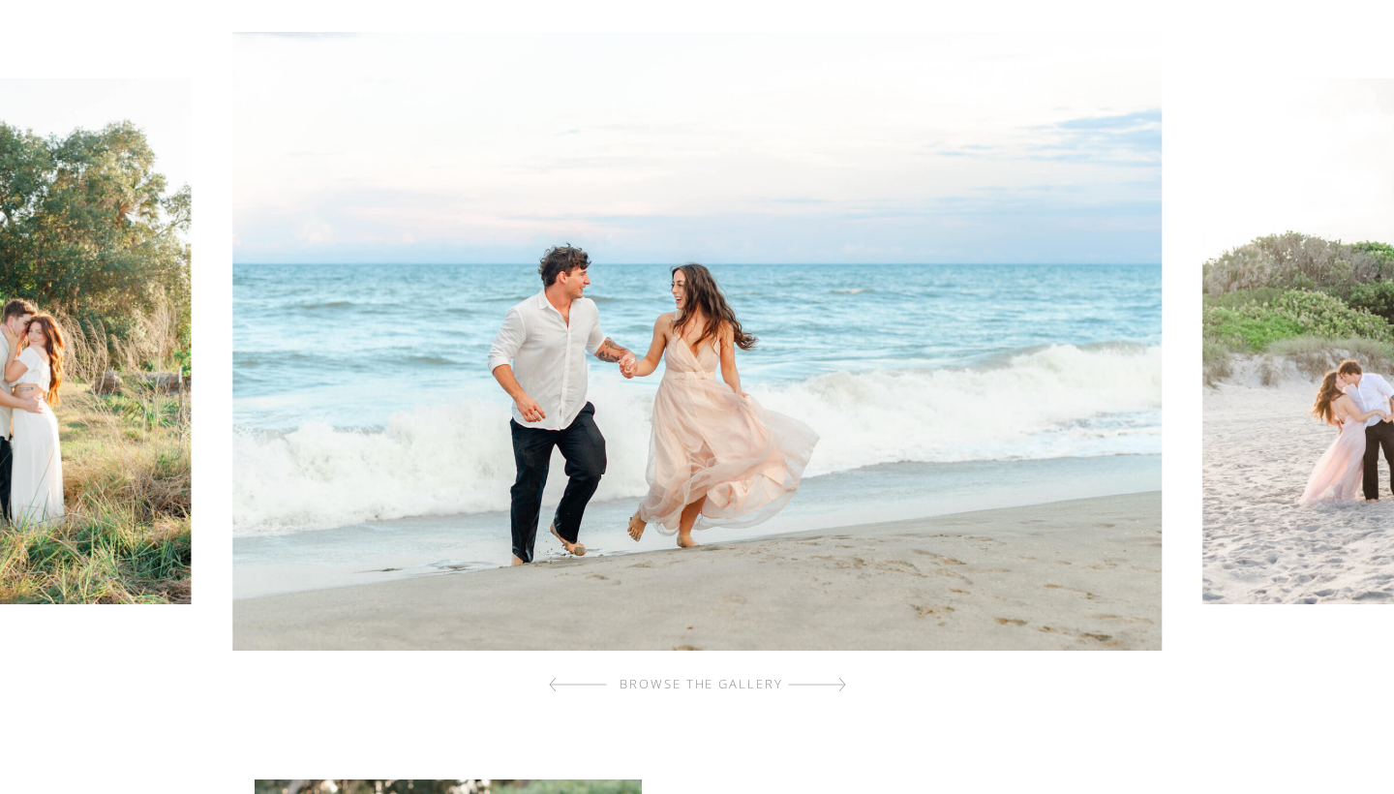
click at [834, 689] on div at bounding box center [817, 684] width 58 height 39
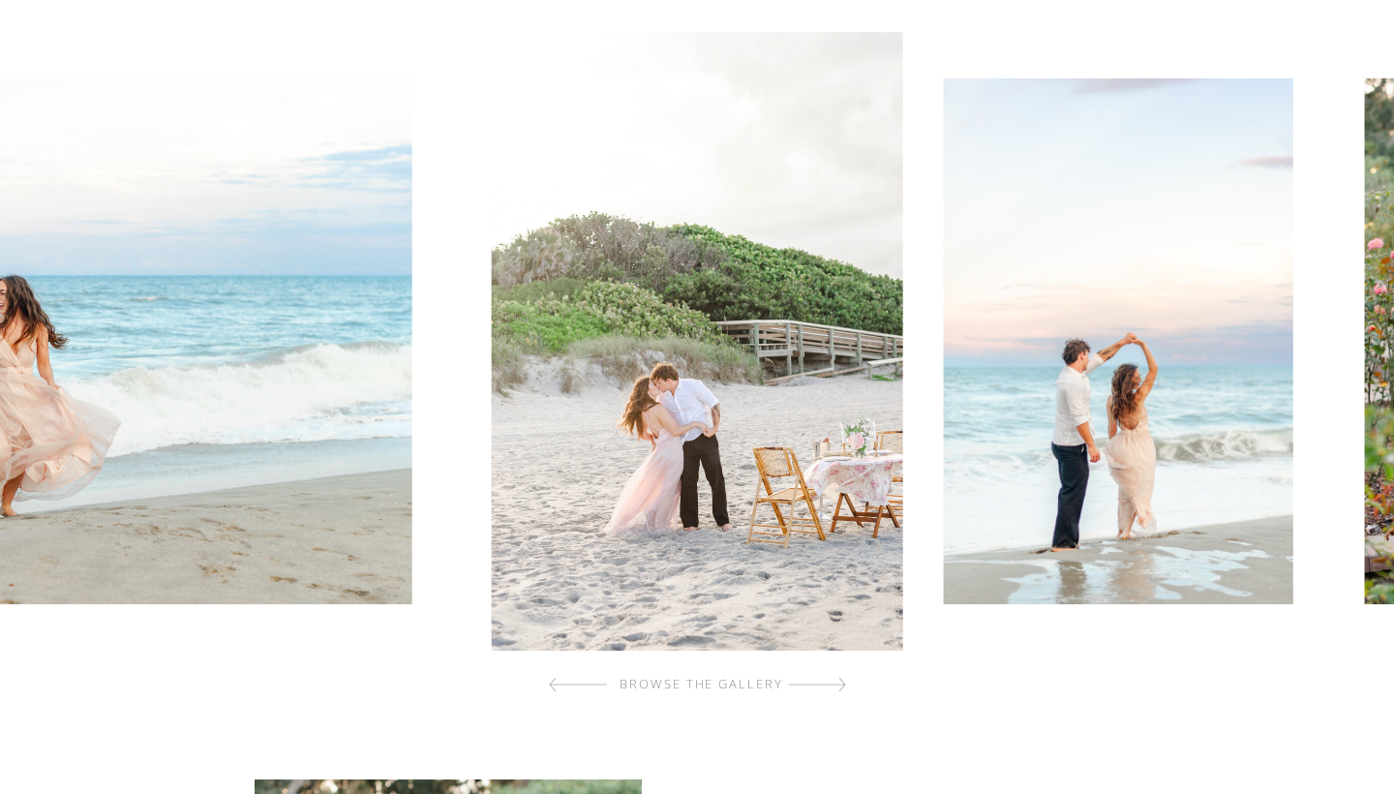
click at [834, 689] on div at bounding box center [817, 684] width 58 height 39
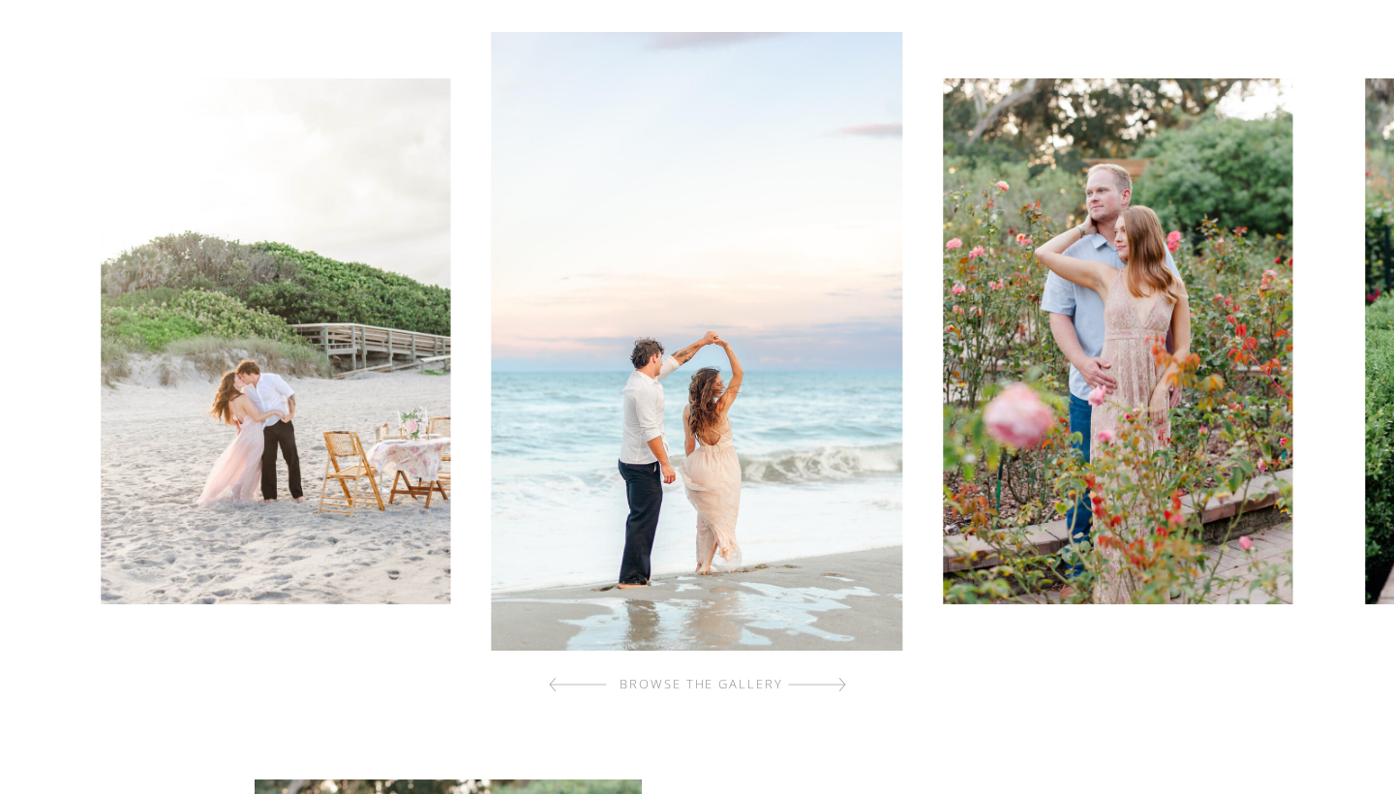
click at [834, 689] on div at bounding box center [817, 684] width 58 height 39
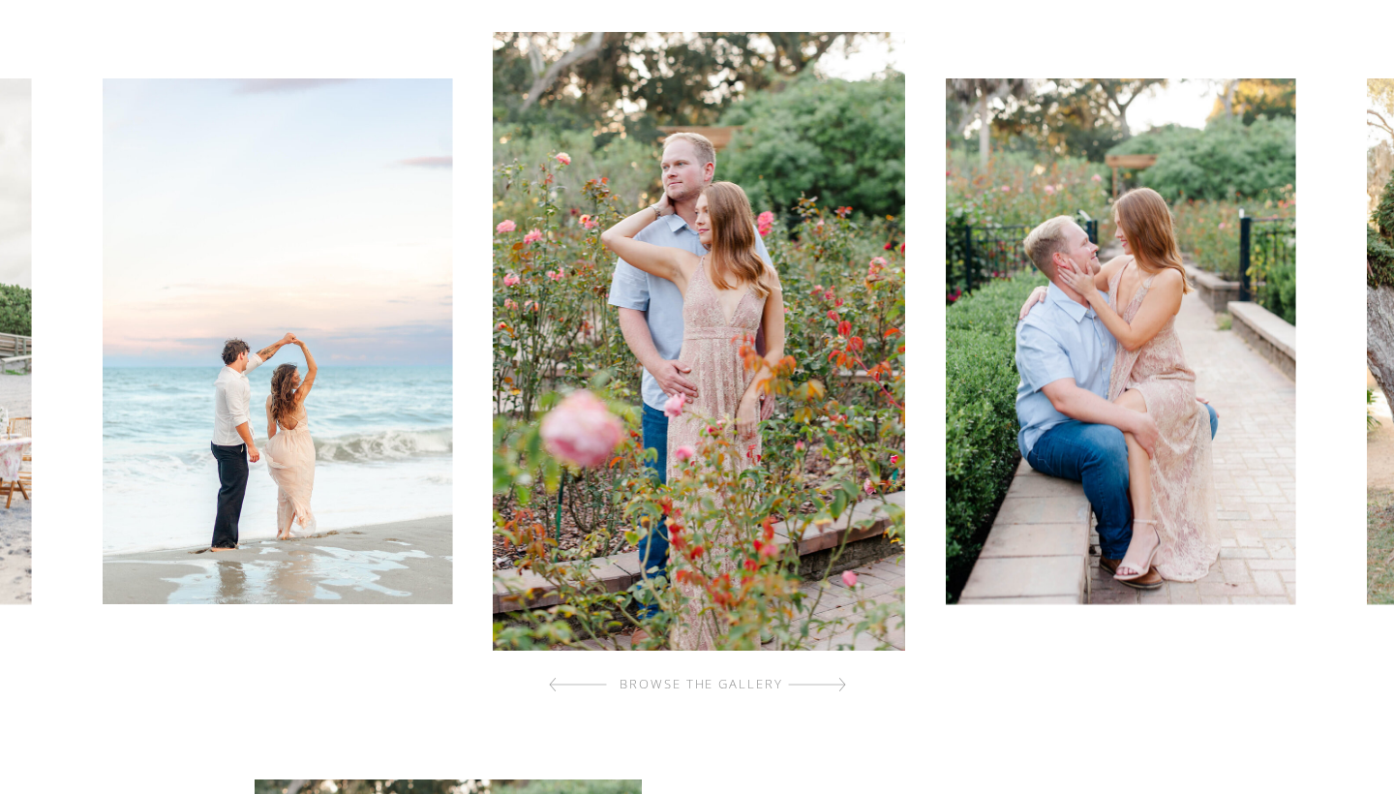
click at [834, 689] on div at bounding box center [817, 684] width 58 height 39
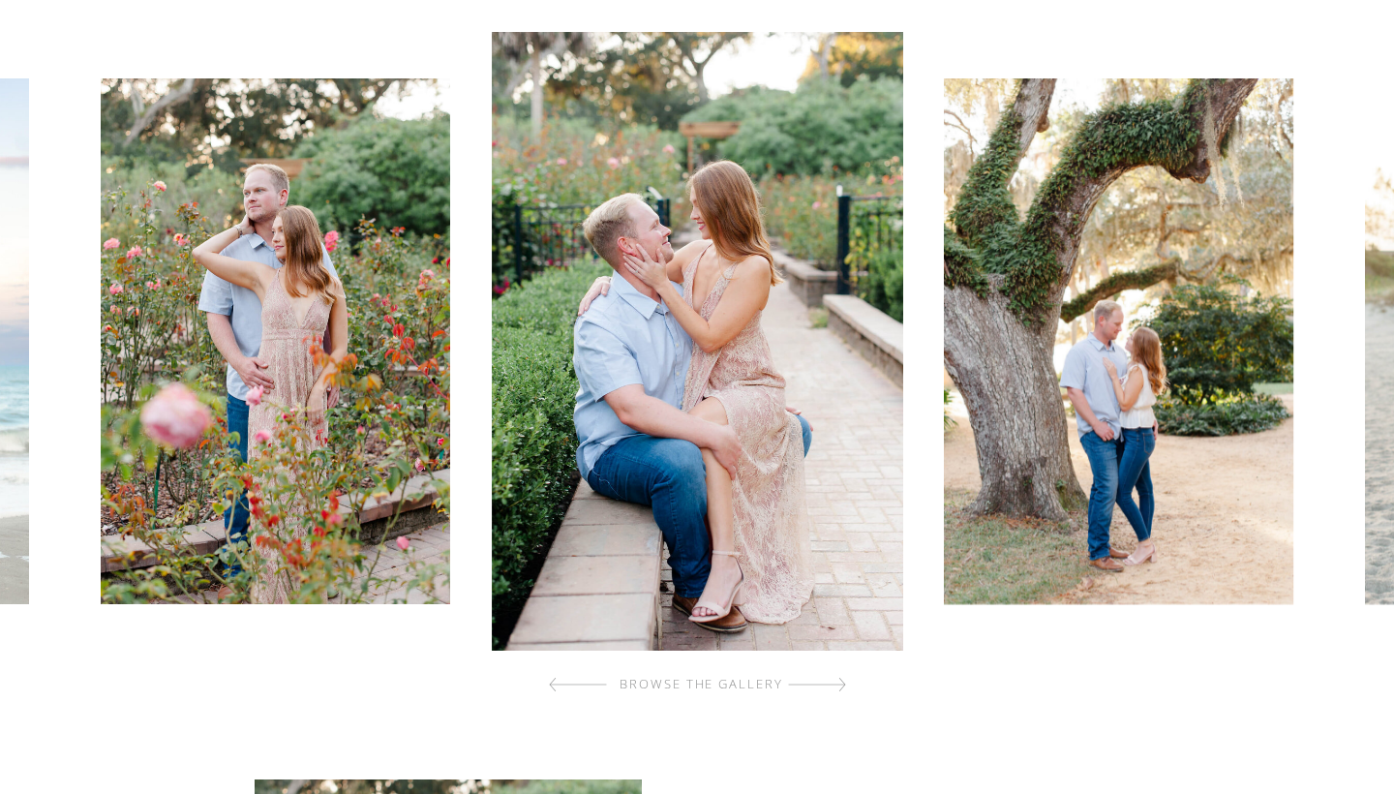
click at [834, 689] on div at bounding box center [817, 684] width 58 height 39
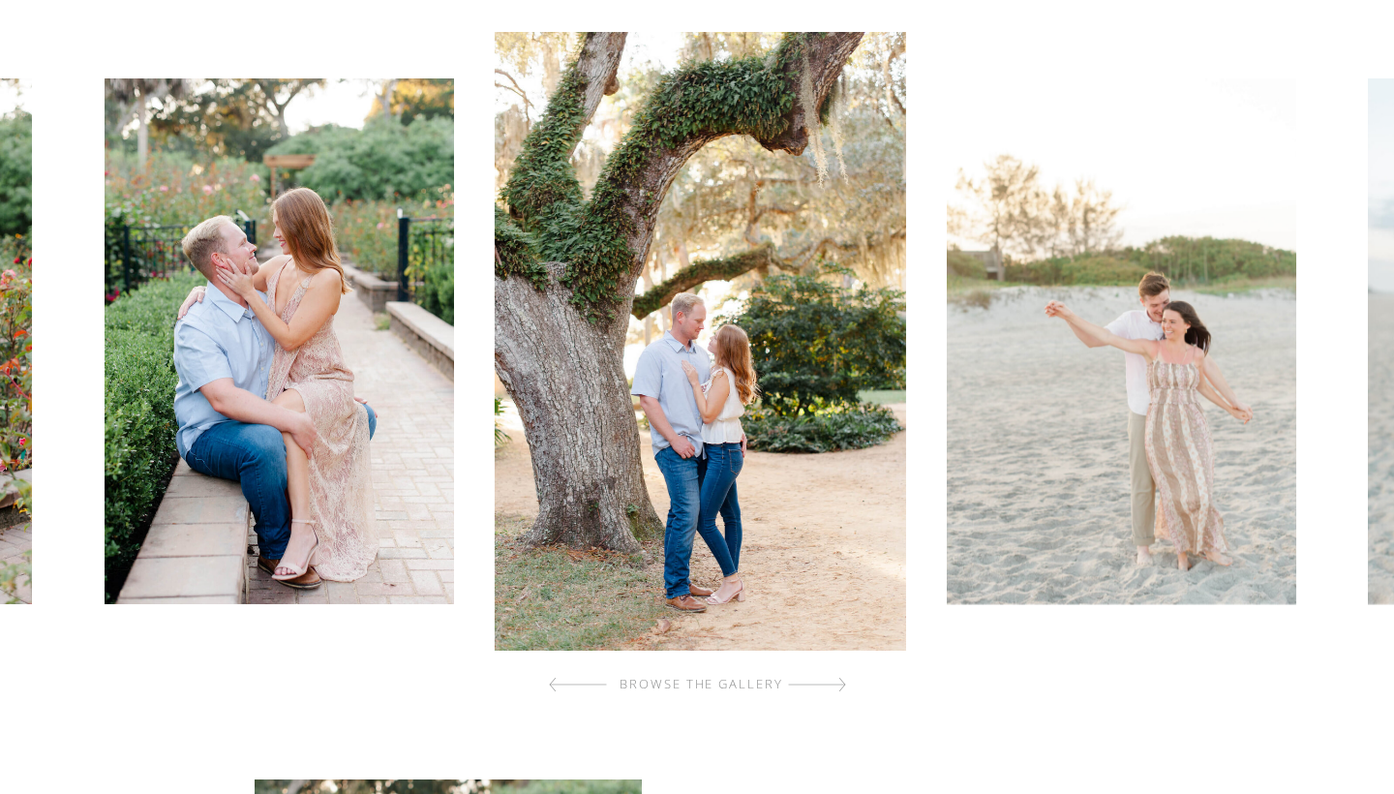
click at [834, 689] on div at bounding box center [817, 684] width 58 height 39
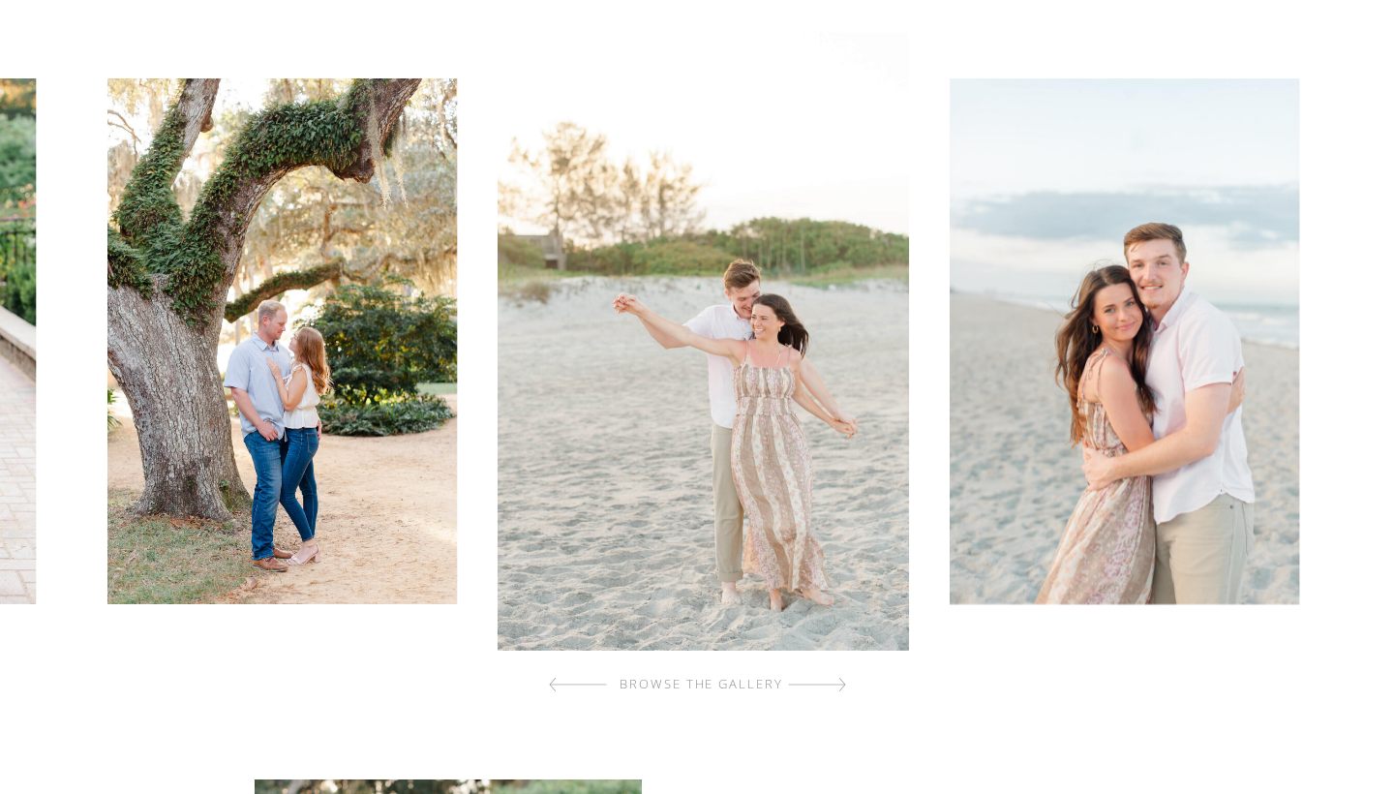
click at [834, 689] on div at bounding box center [817, 684] width 58 height 39
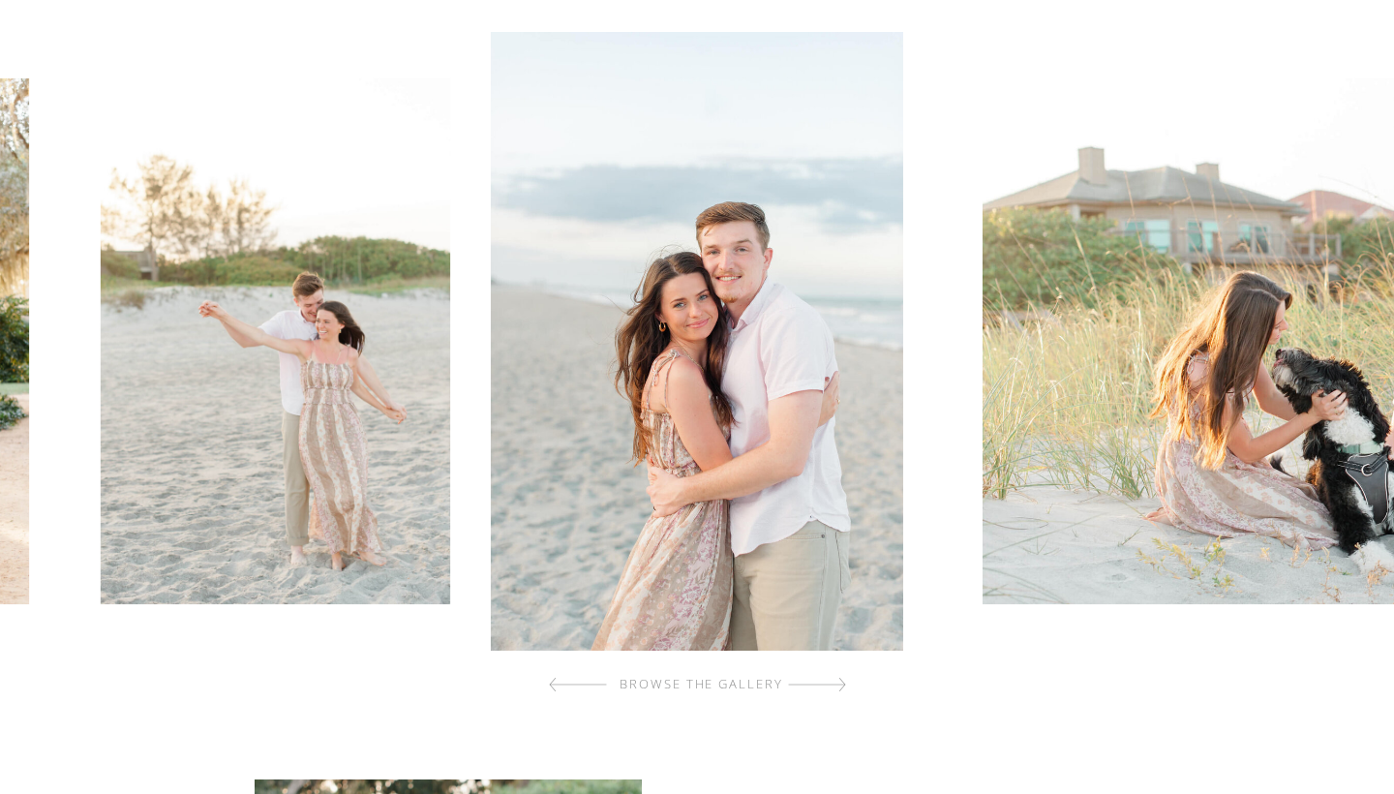
click at [834, 689] on div at bounding box center [817, 684] width 58 height 39
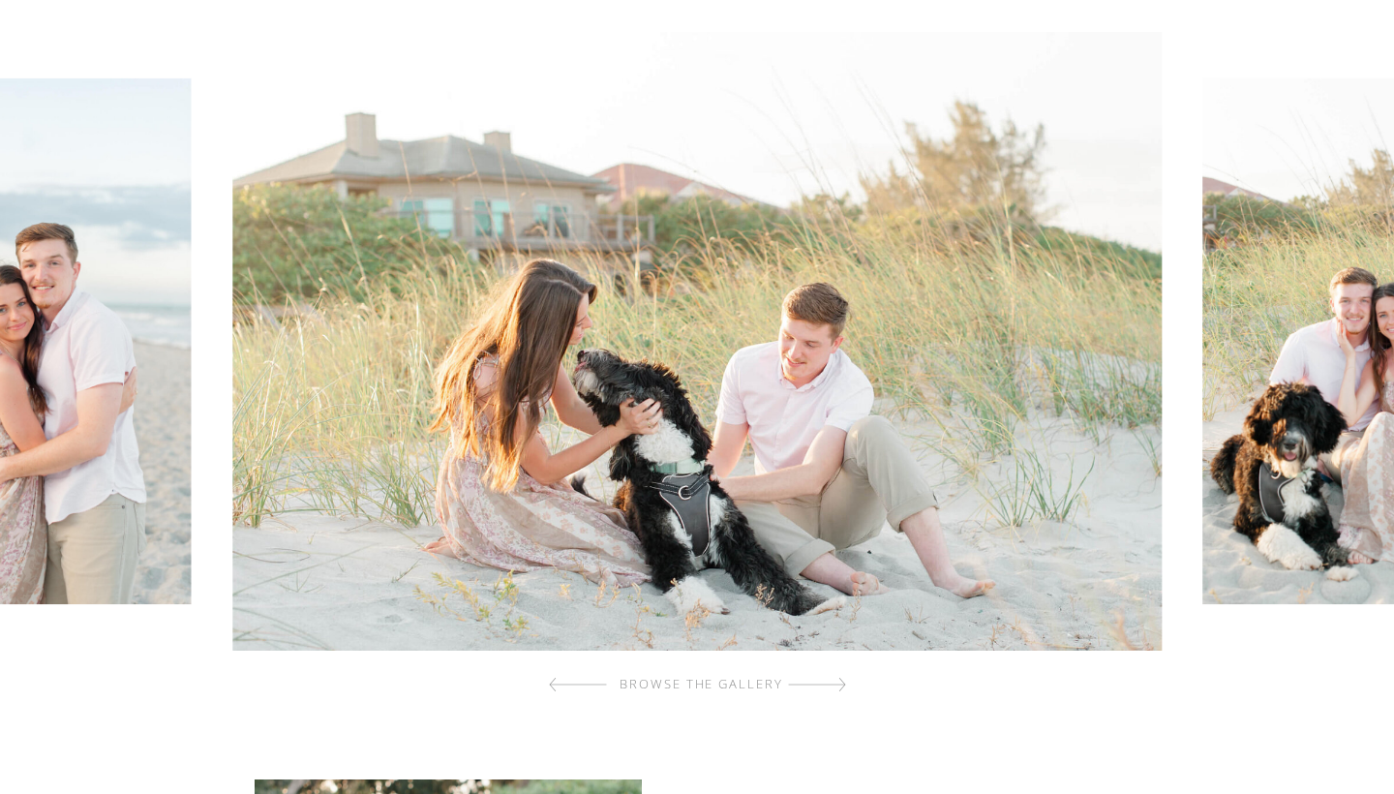
click at [834, 689] on div at bounding box center [817, 684] width 58 height 39
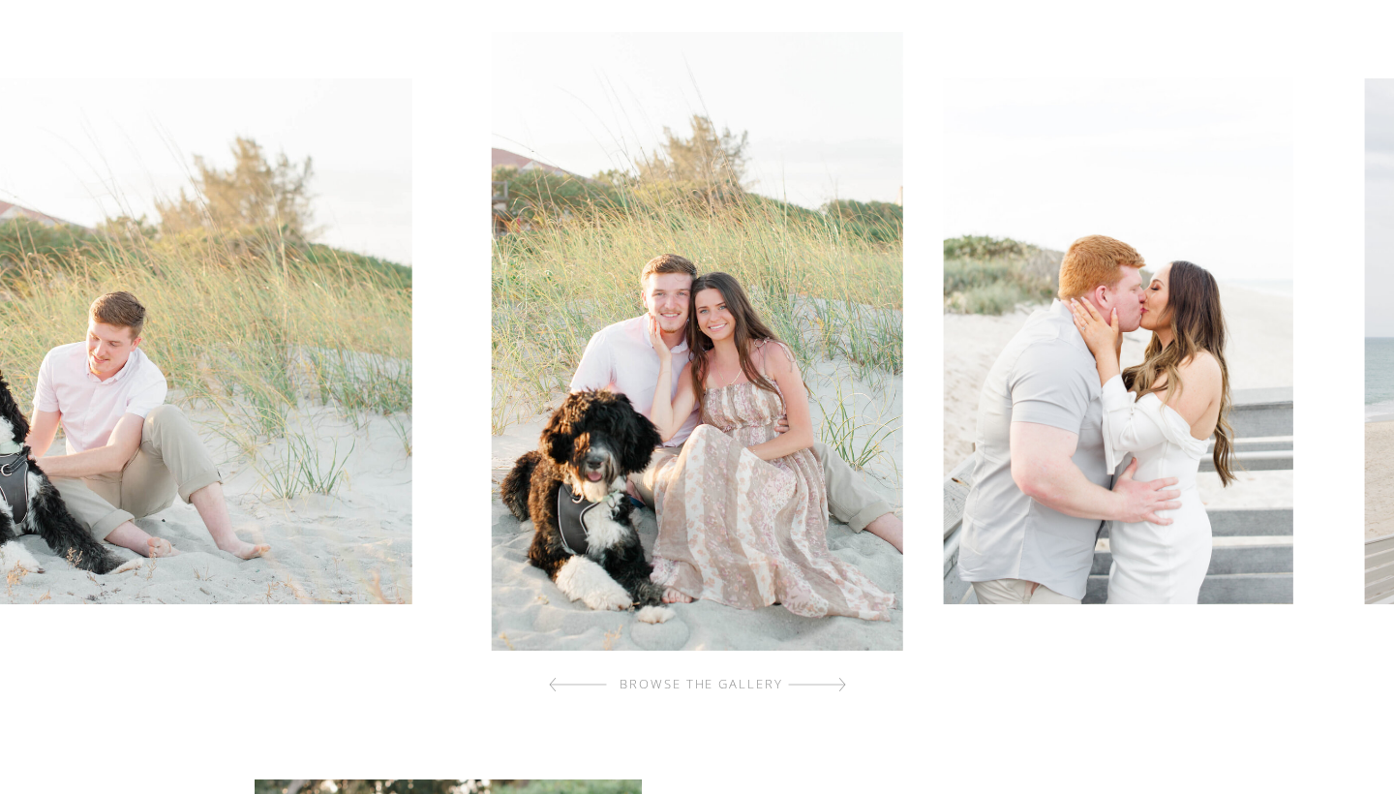
click at [834, 689] on div at bounding box center [817, 684] width 58 height 39
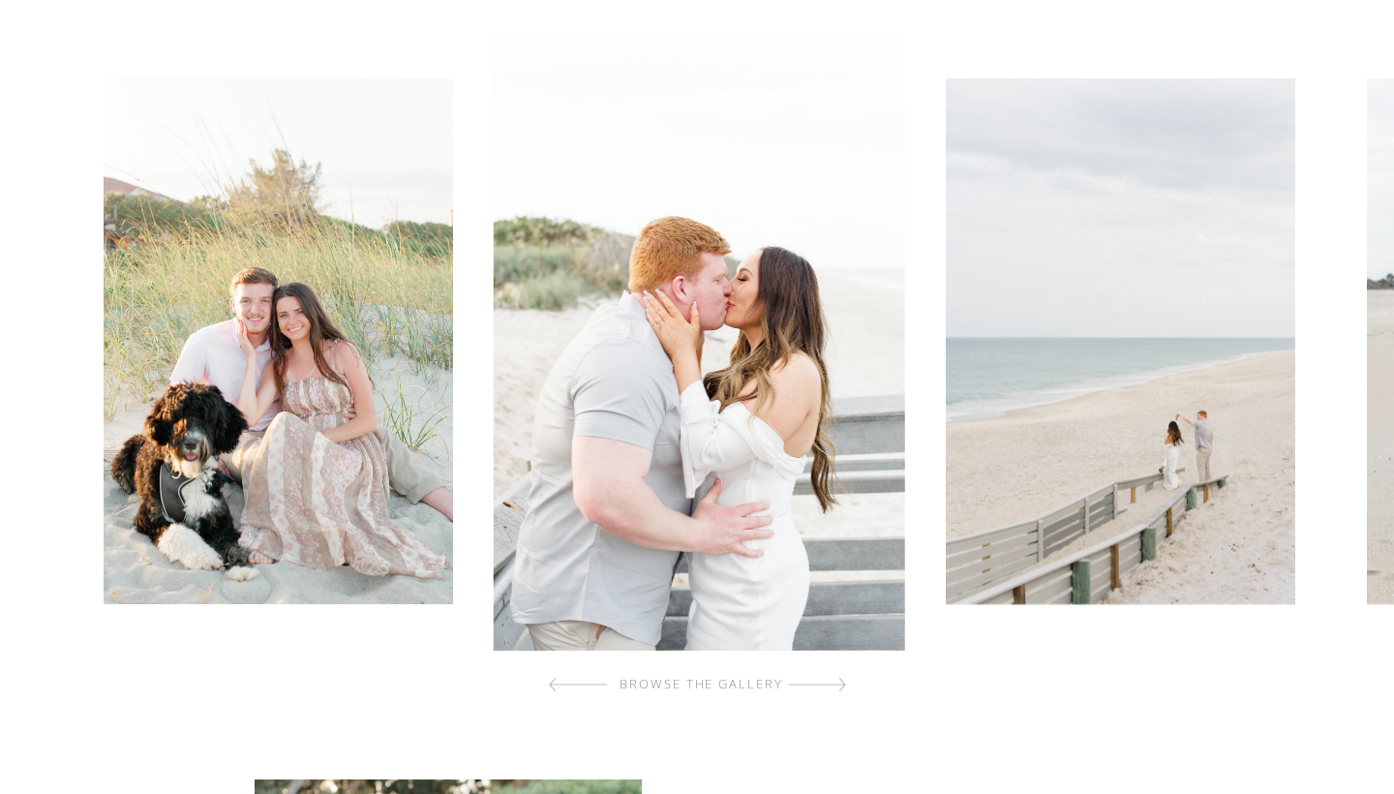
click at [834, 689] on div at bounding box center [817, 684] width 58 height 39
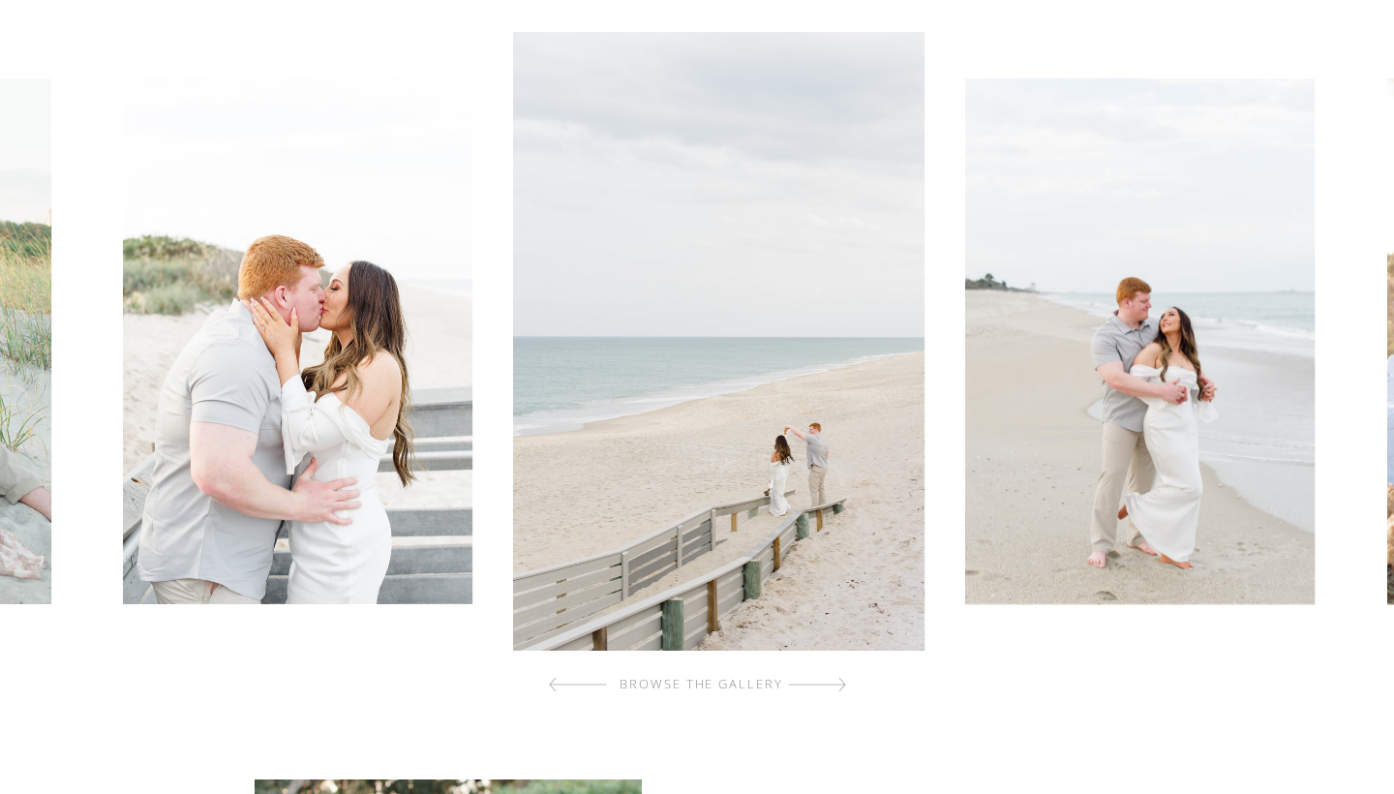
click at [834, 689] on div at bounding box center [817, 684] width 58 height 39
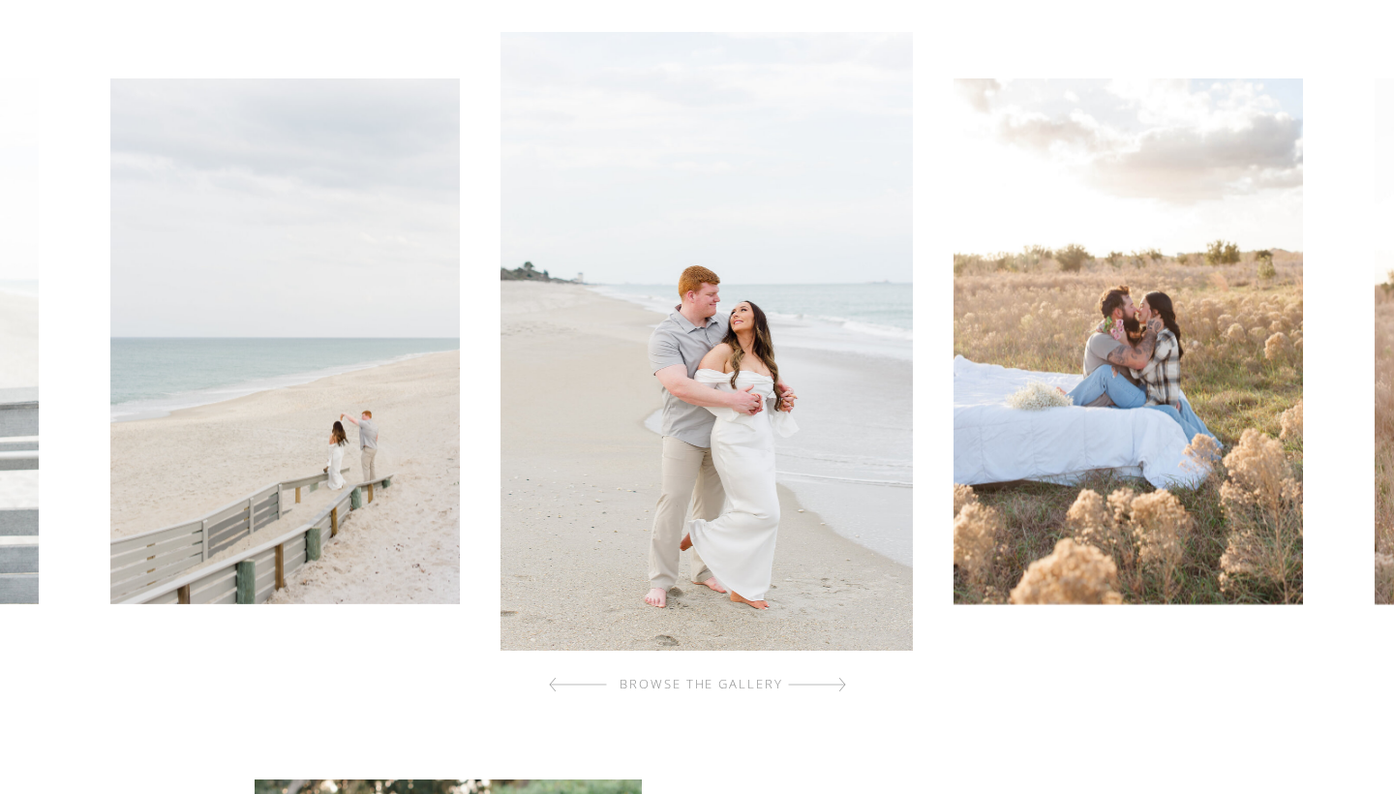
click at [834, 689] on div at bounding box center [817, 684] width 58 height 39
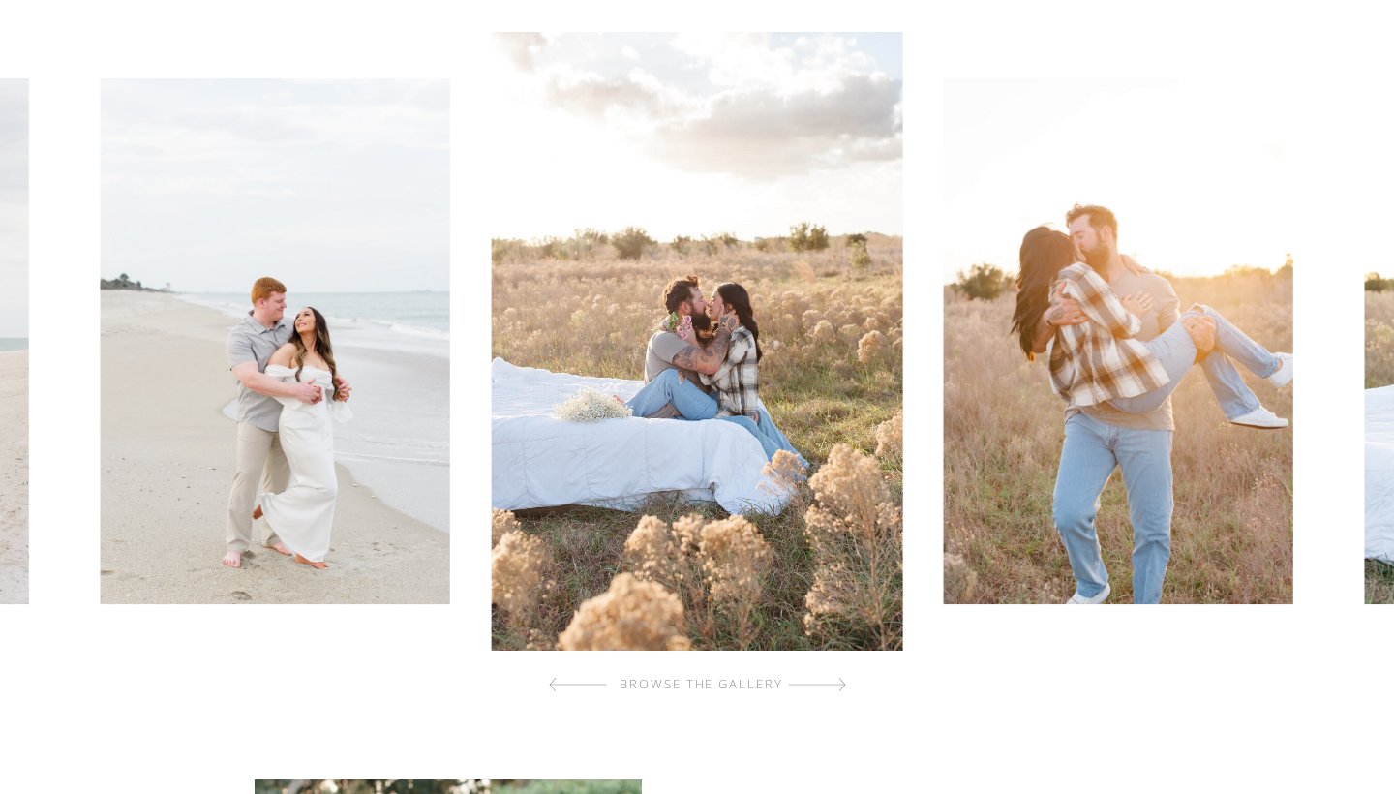
click at [834, 689] on div at bounding box center [817, 684] width 58 height 39
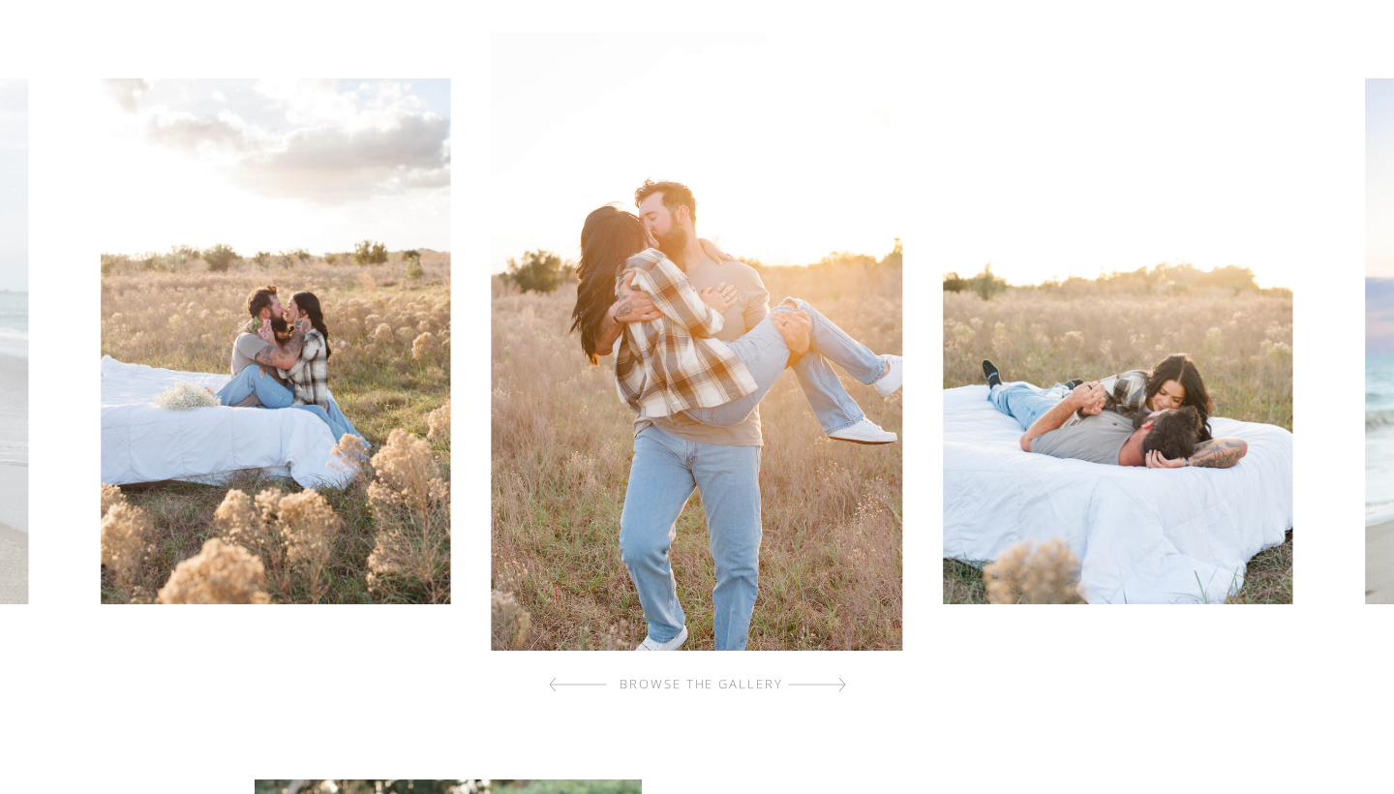
click at [834, 689] on div at bounding box center [817, 684] width 58 height 39
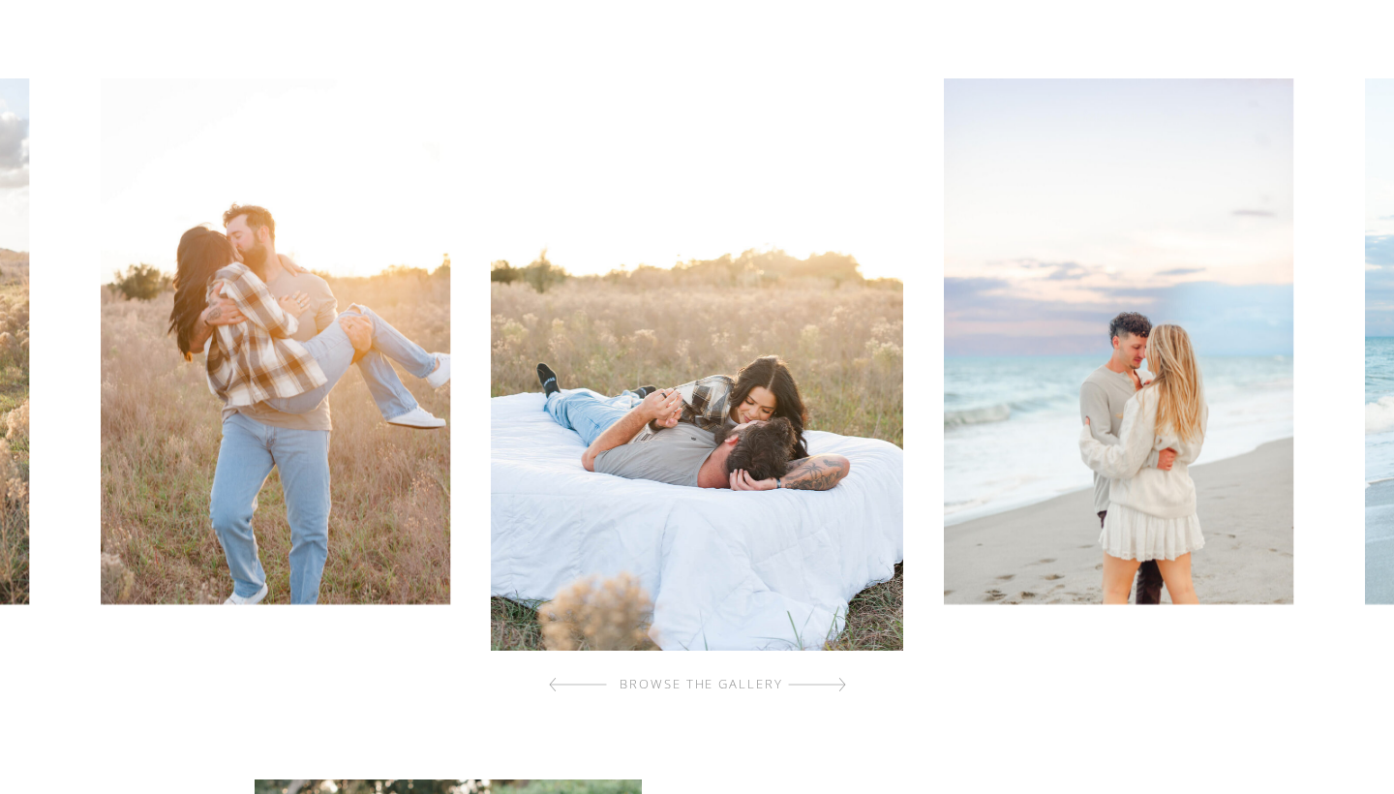
click at [834, 689] on div at bounding box center [817, 684] width 58 height 39
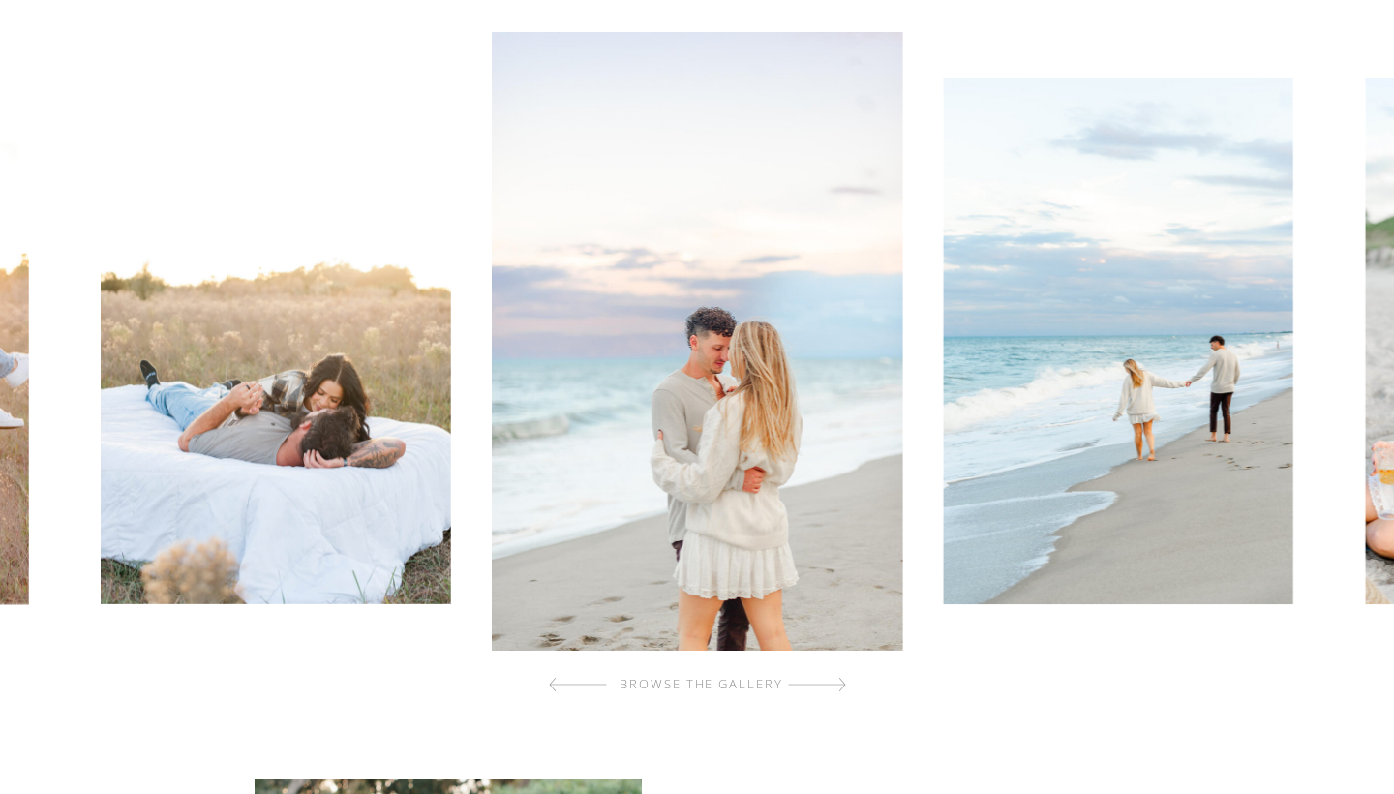
click at [834, 689] on div at bounding box center [817, 684] width 58 height 39
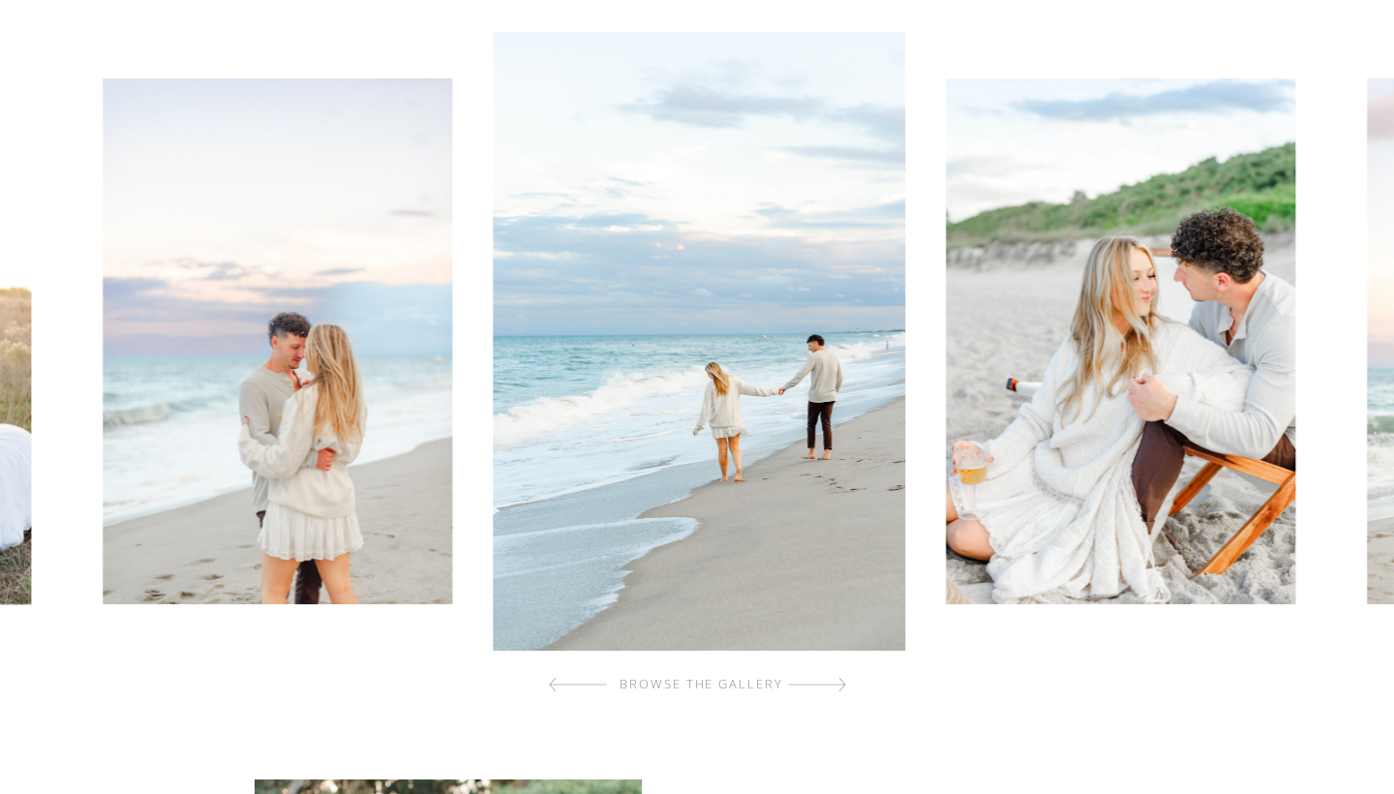
click at [834, 689] on div at bounding box center [817, 684] width 58 height 39
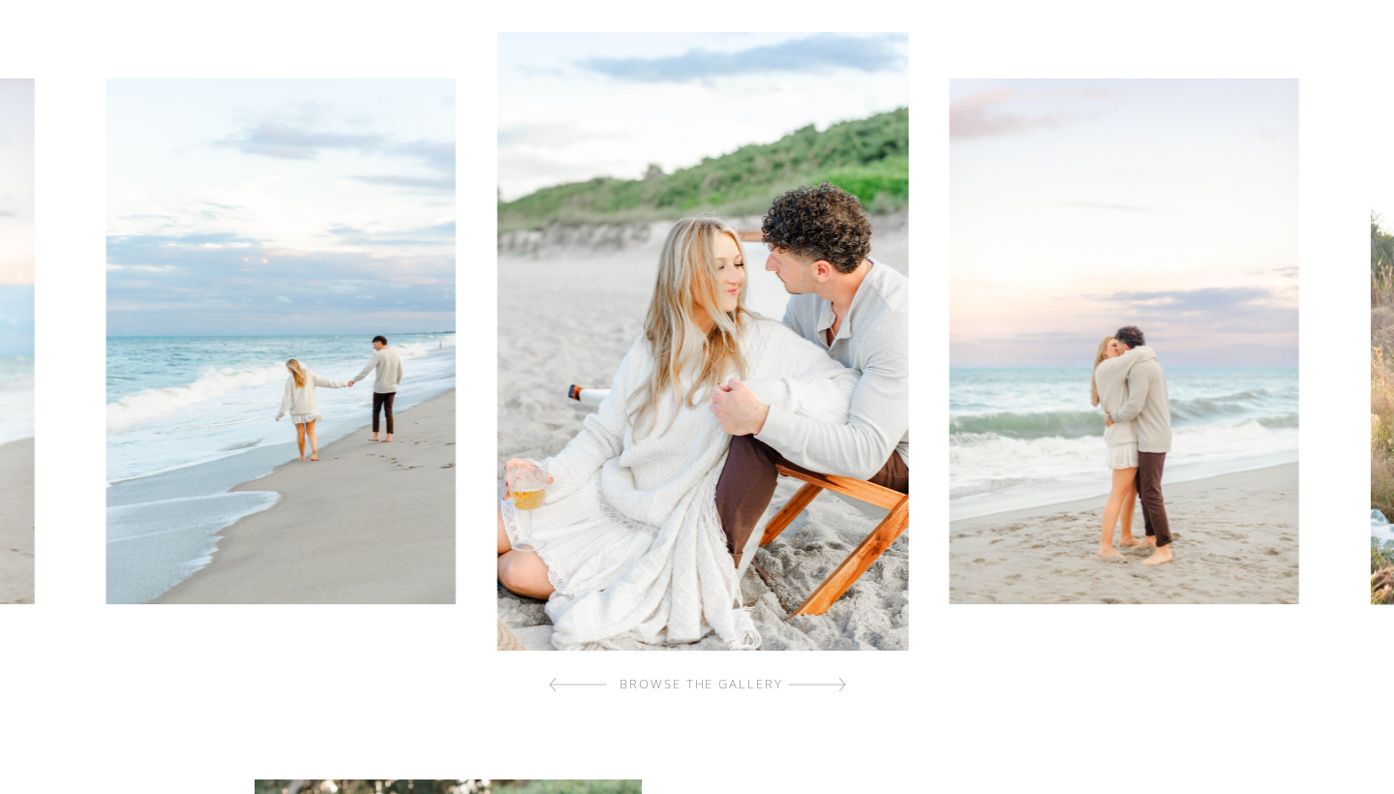
click at [834, 689] on div at bounding box center [817, 684] width 58 height 39
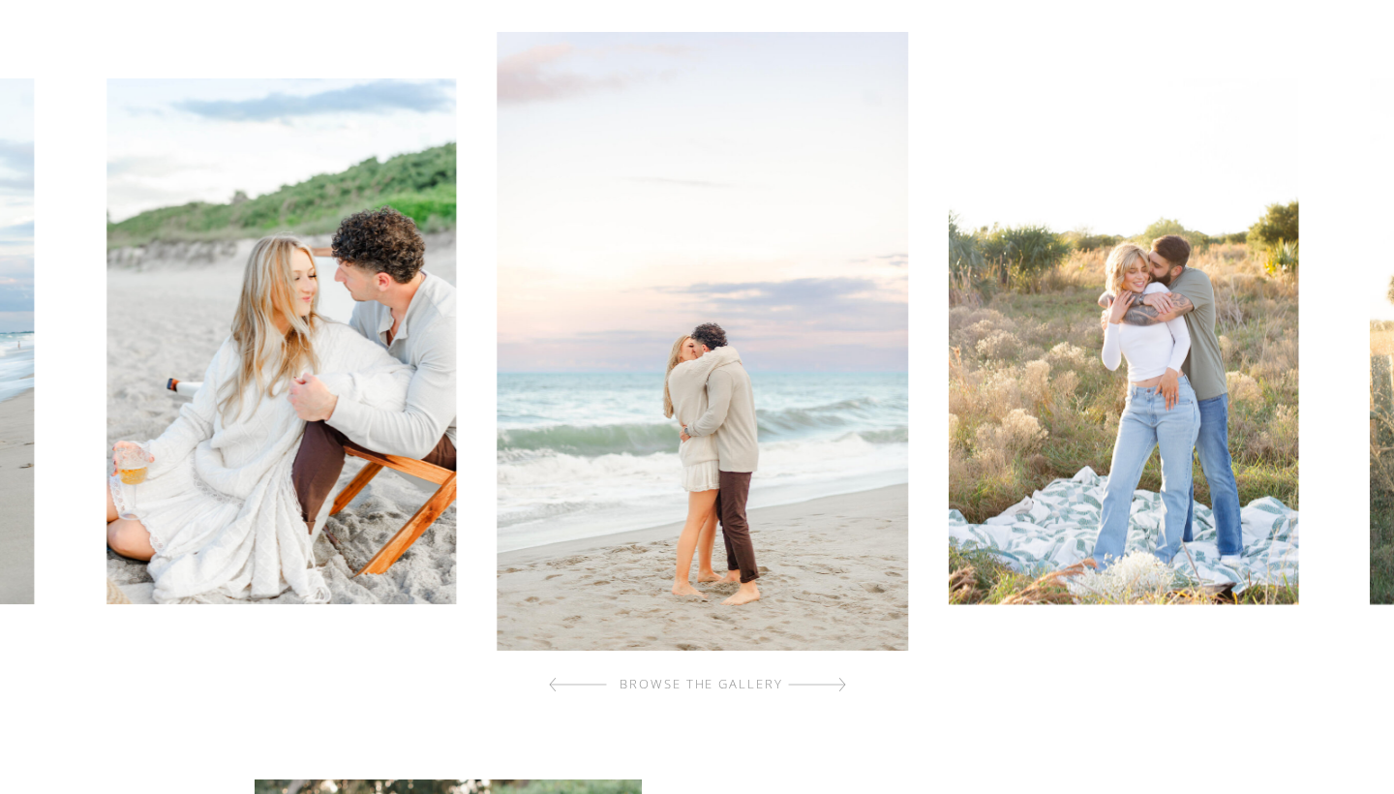
click at [834, 689] on div at bounding box center [817, 684] width 58 height 39
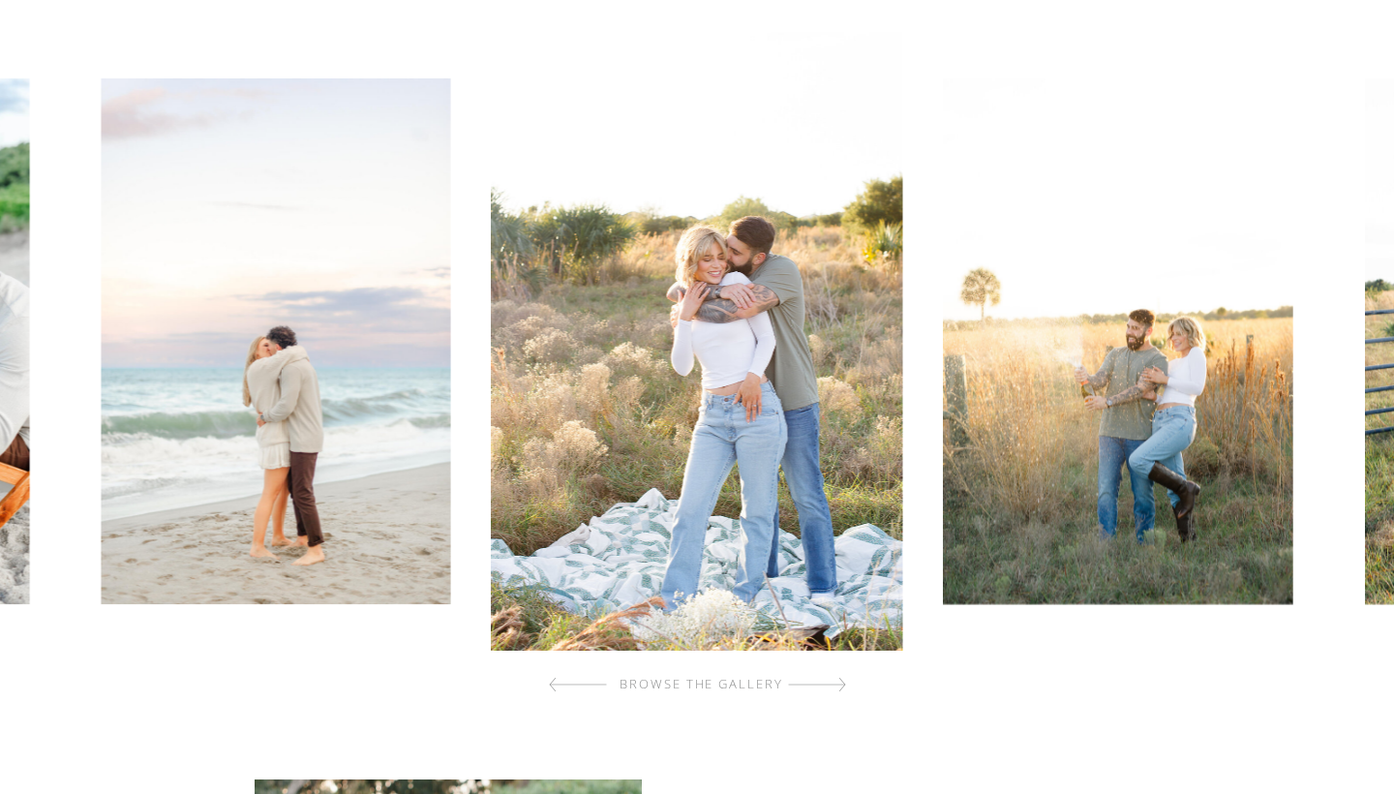
click at [834, 689] on div at bounding box center [817, 684] width 58 height 39
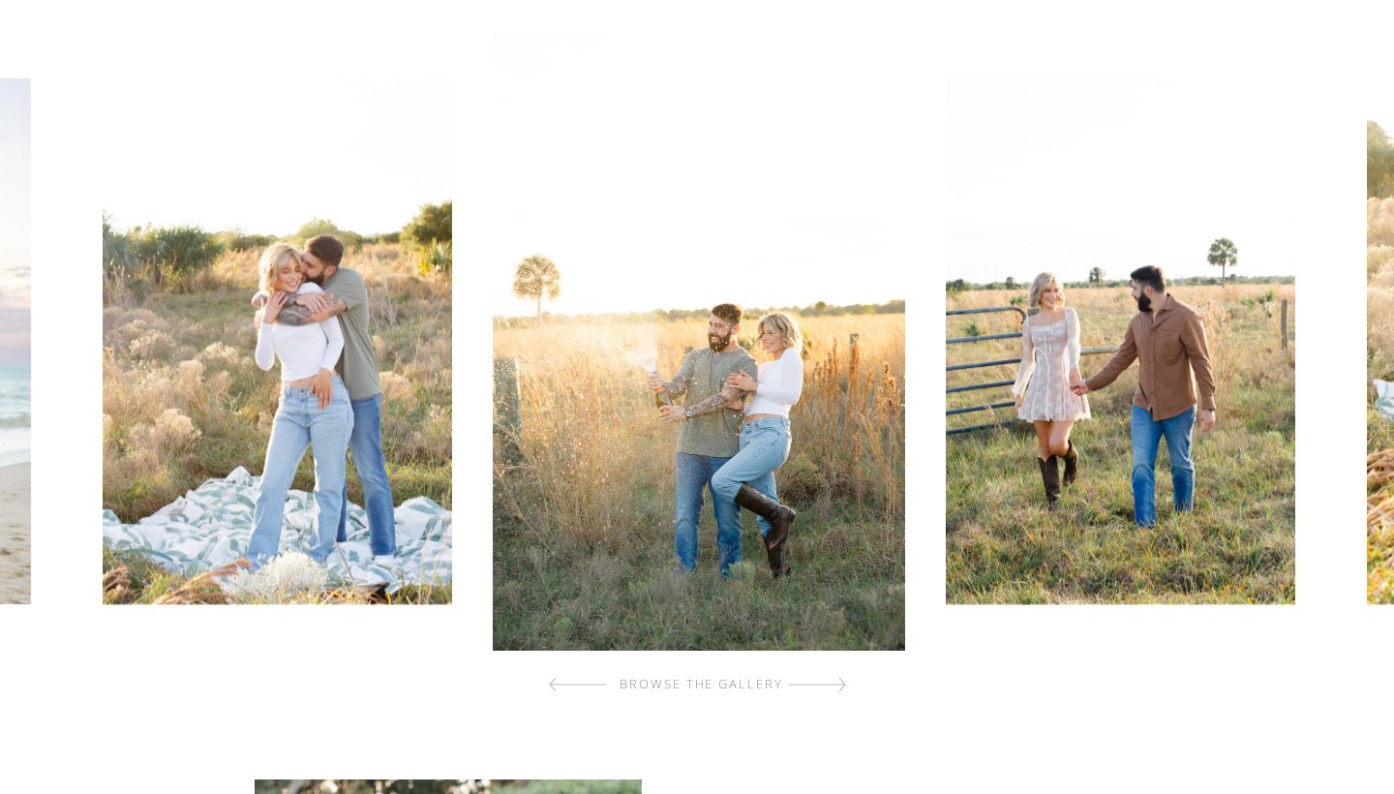
click at [834, 689] on div at bounding box center [817, 684] width 58 height 39
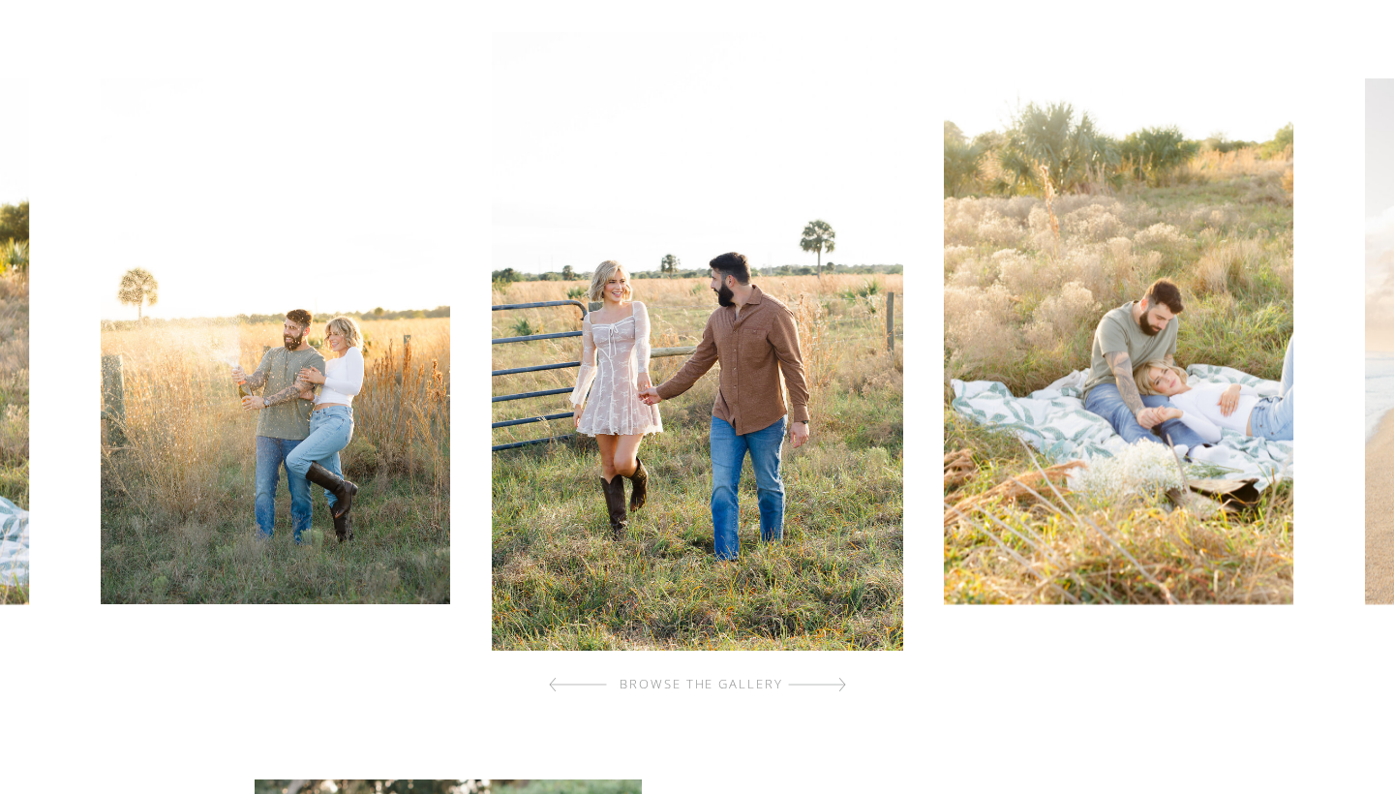
click at [834, 689] on div at bounding box center [817, 684] width 58 height 39
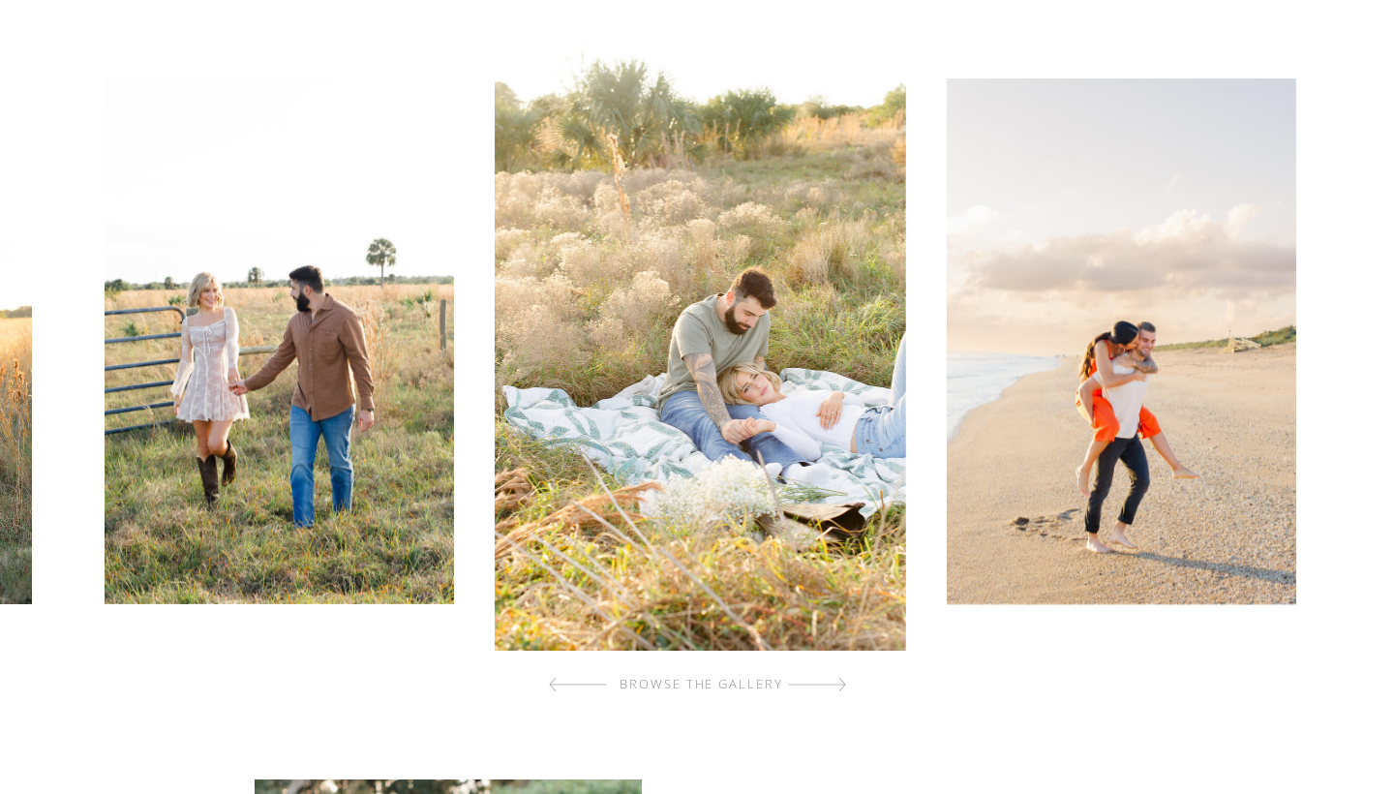
click at [834, 689] on div at bounding box center [817, 684] width 58 height 39
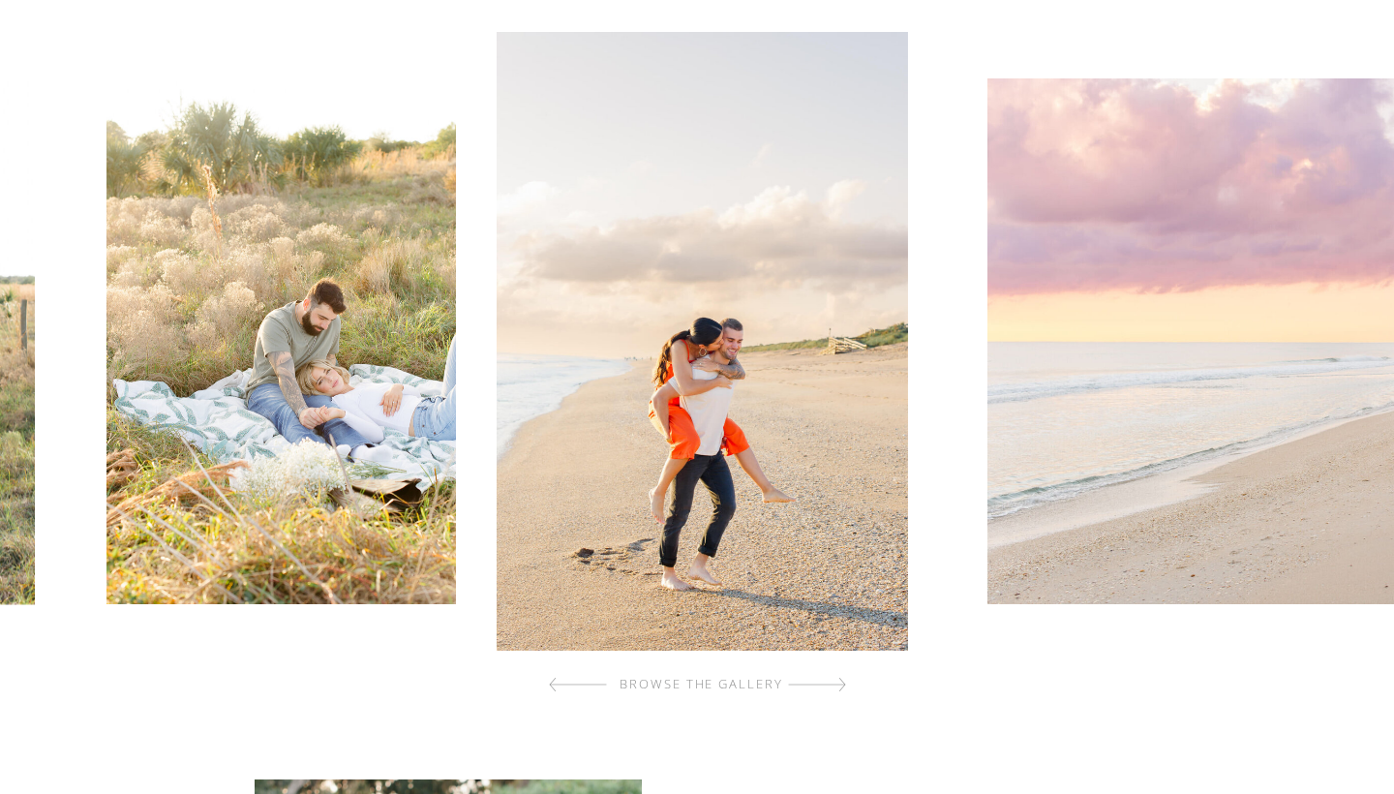
click at [834, 689] on div at bounding box center [817, 684] width 58 height 39
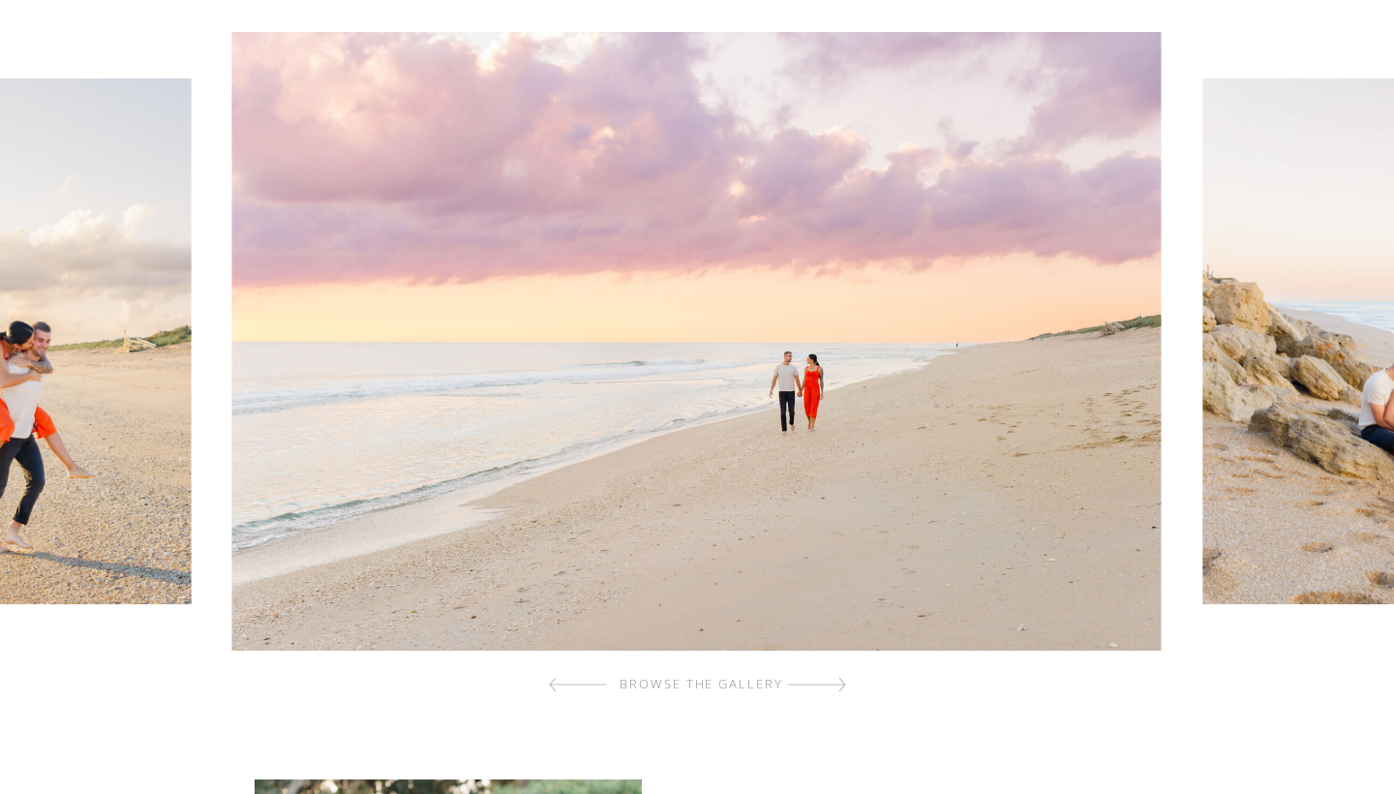
click at [834, 689] on div at bounding box center [817, 684] width 58 height 39
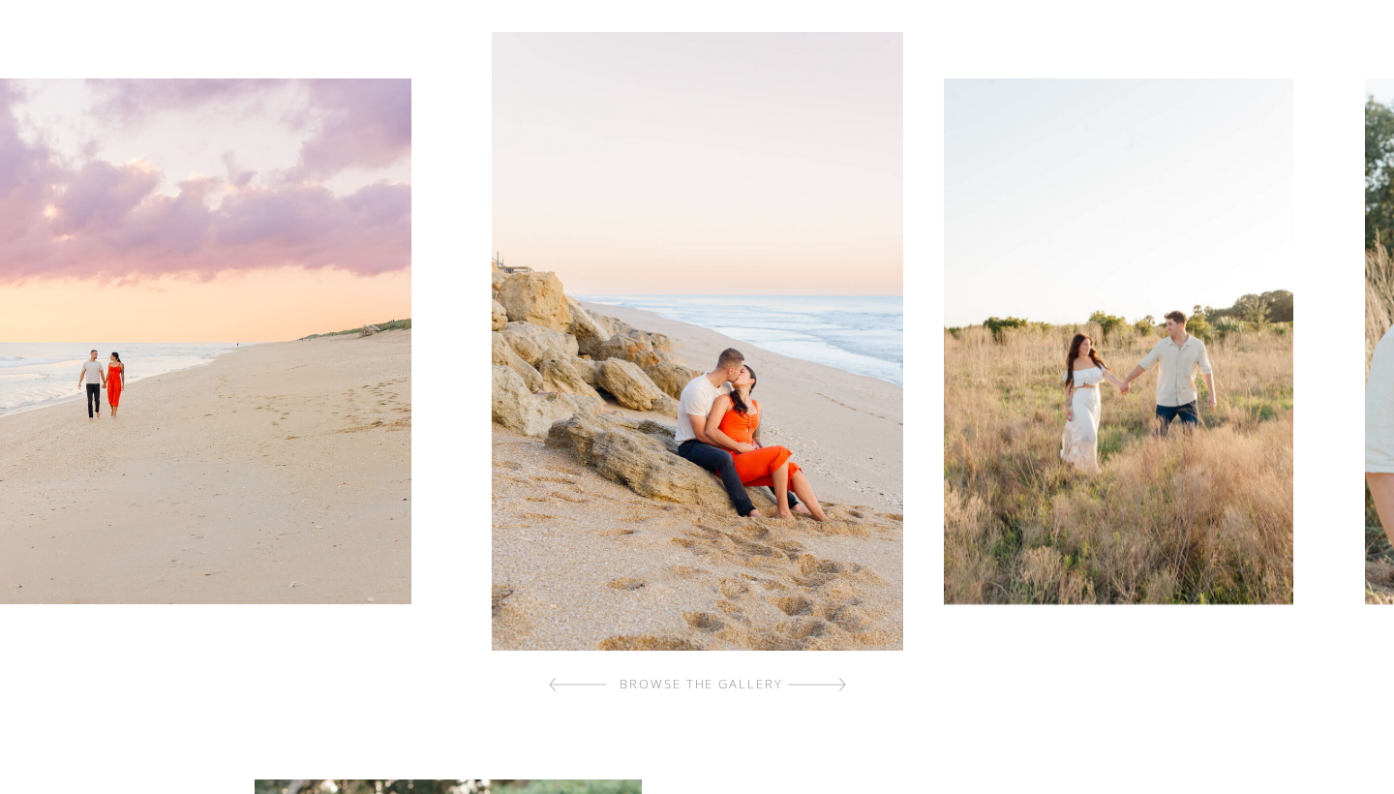
click at [834, 689] on div at bounding box center [817, 684] width 58 height 39
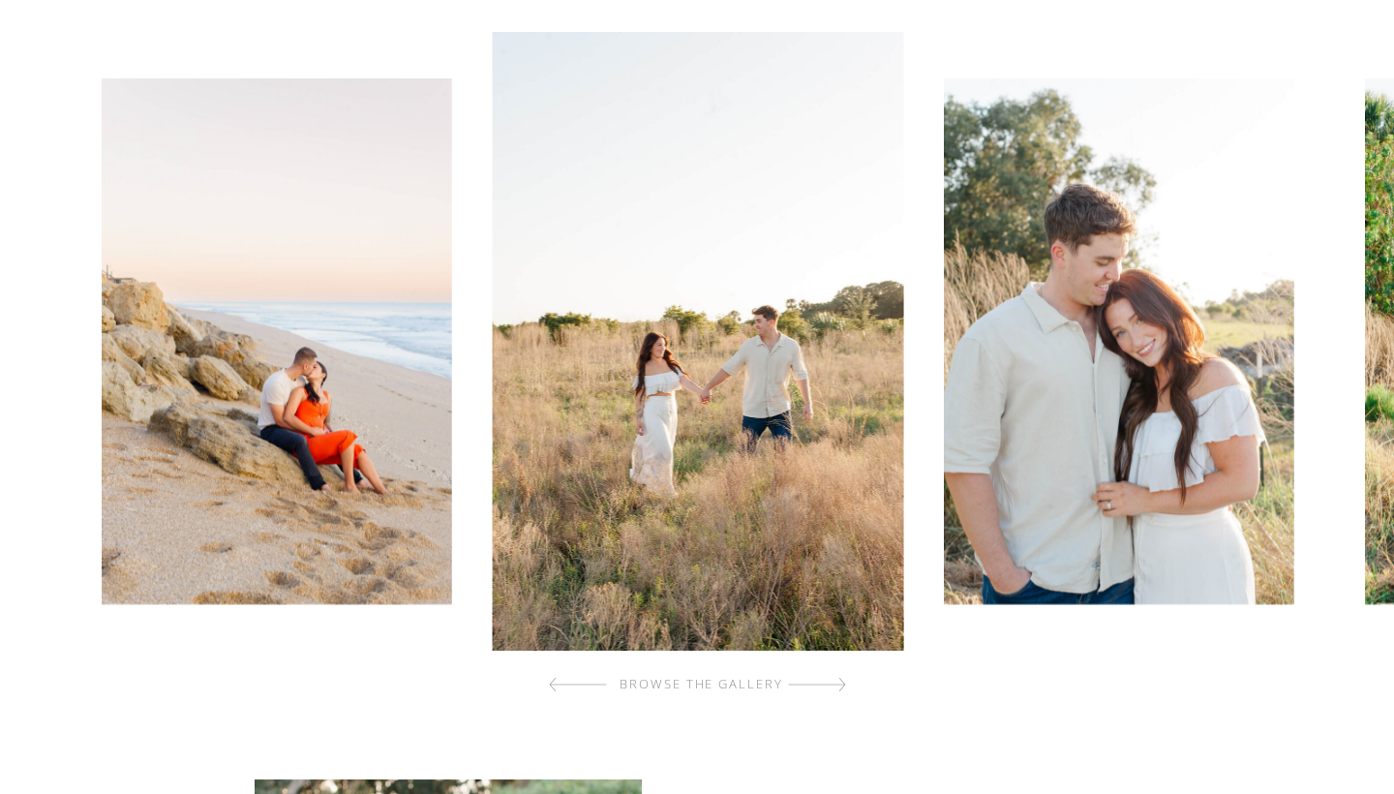
click at [834, 689] on div at bounding box center [817, 684] width 58 height 39
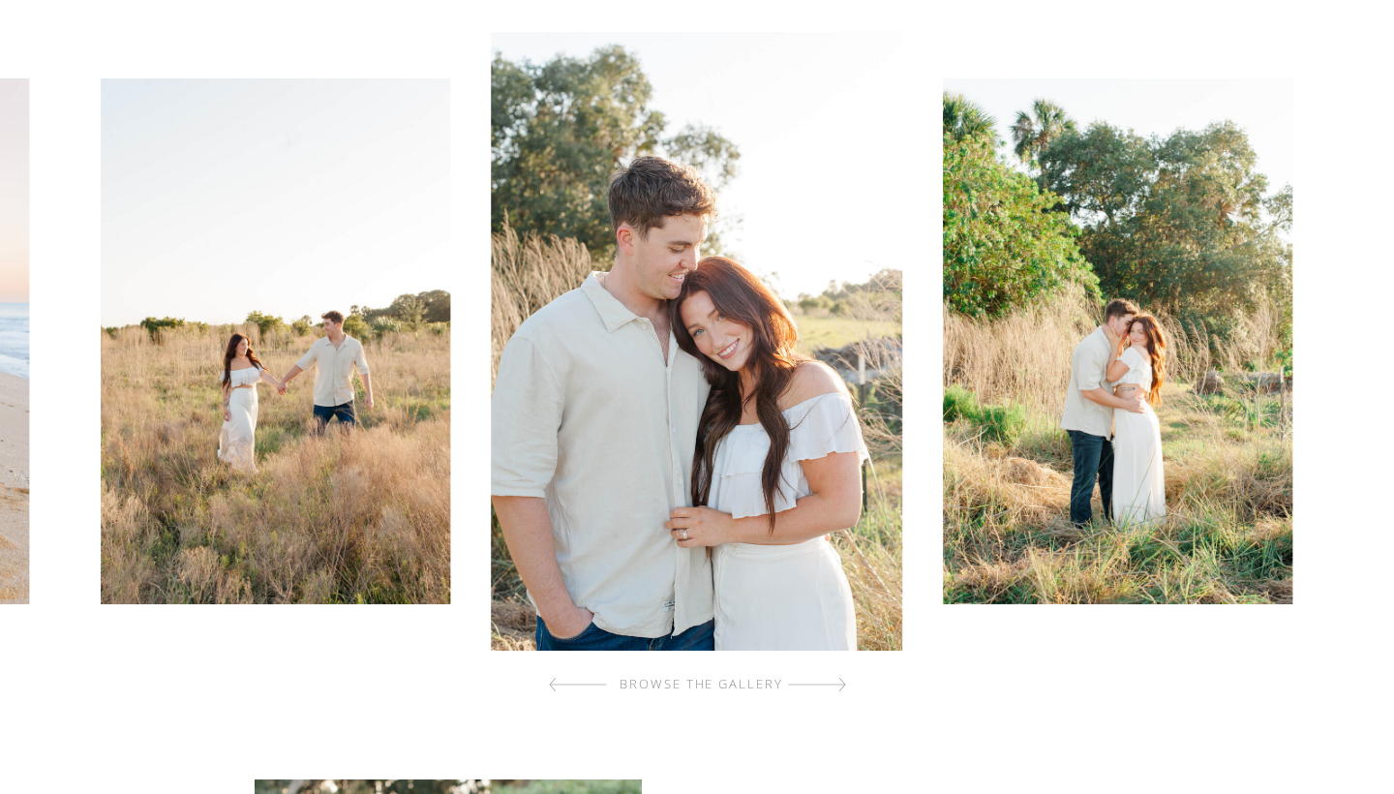
click at [834, 689] on div at bounding box center [817, 684] width 58 height 39
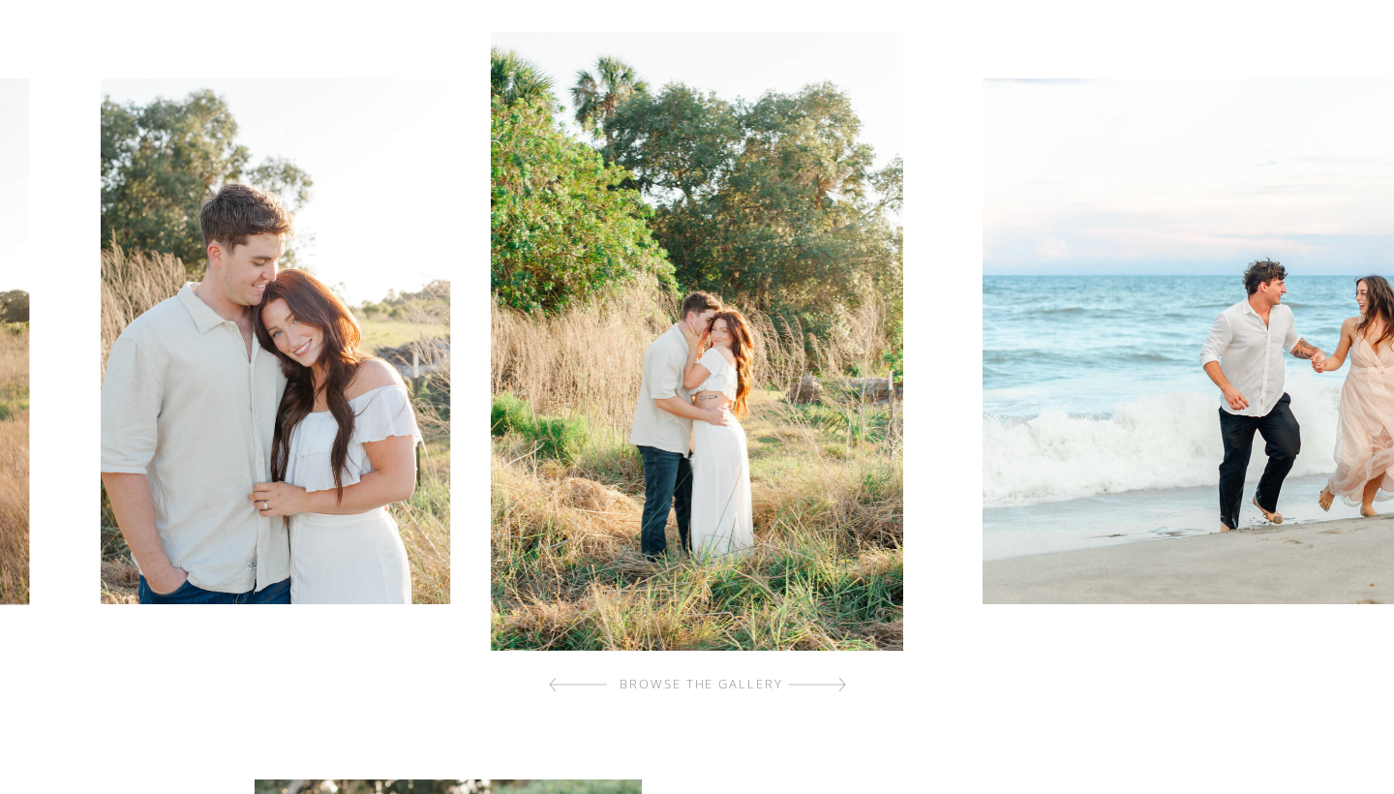
click at [834, 689] on div at bounding box center [817, 684] width 58 height 39
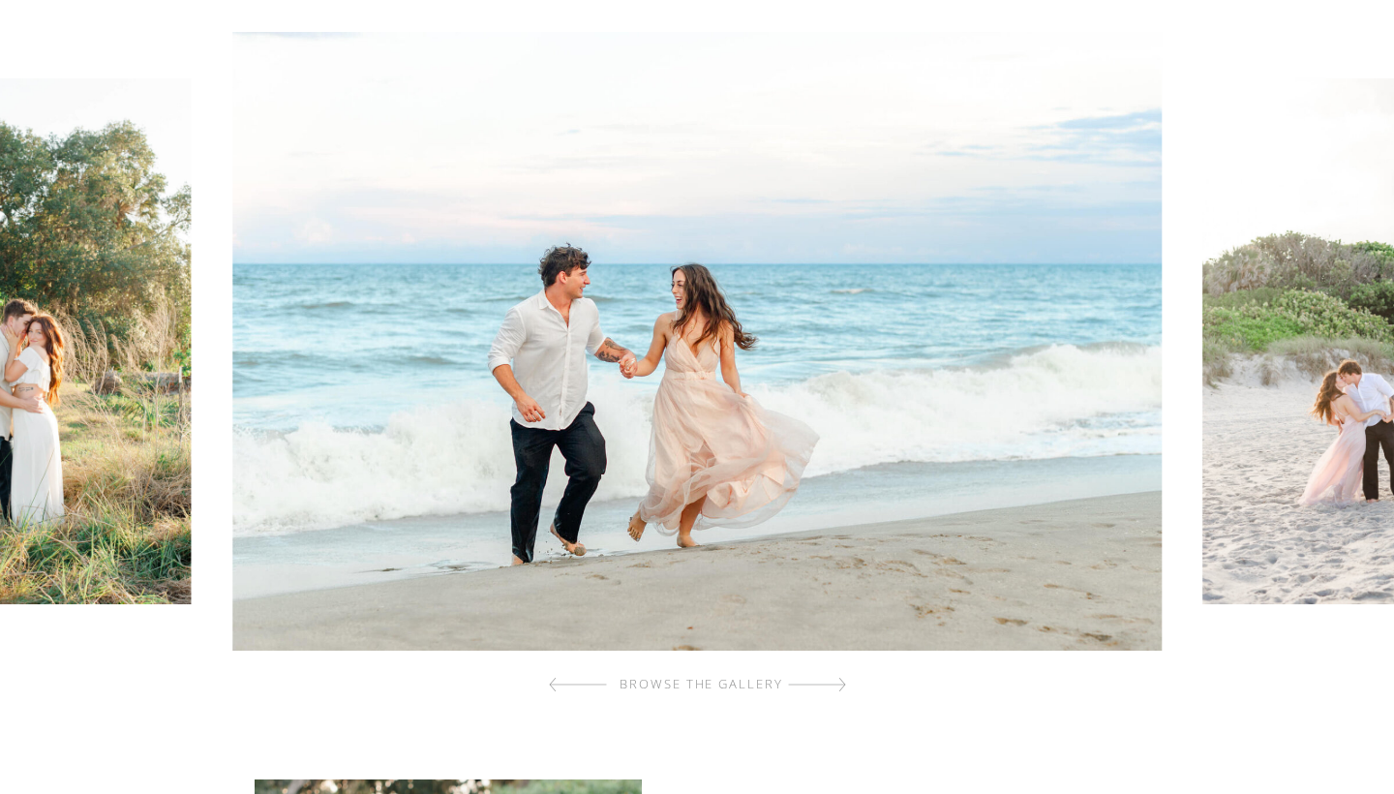
click at [834, 689] on div at bounding box center [817, 684] width 58 height 39
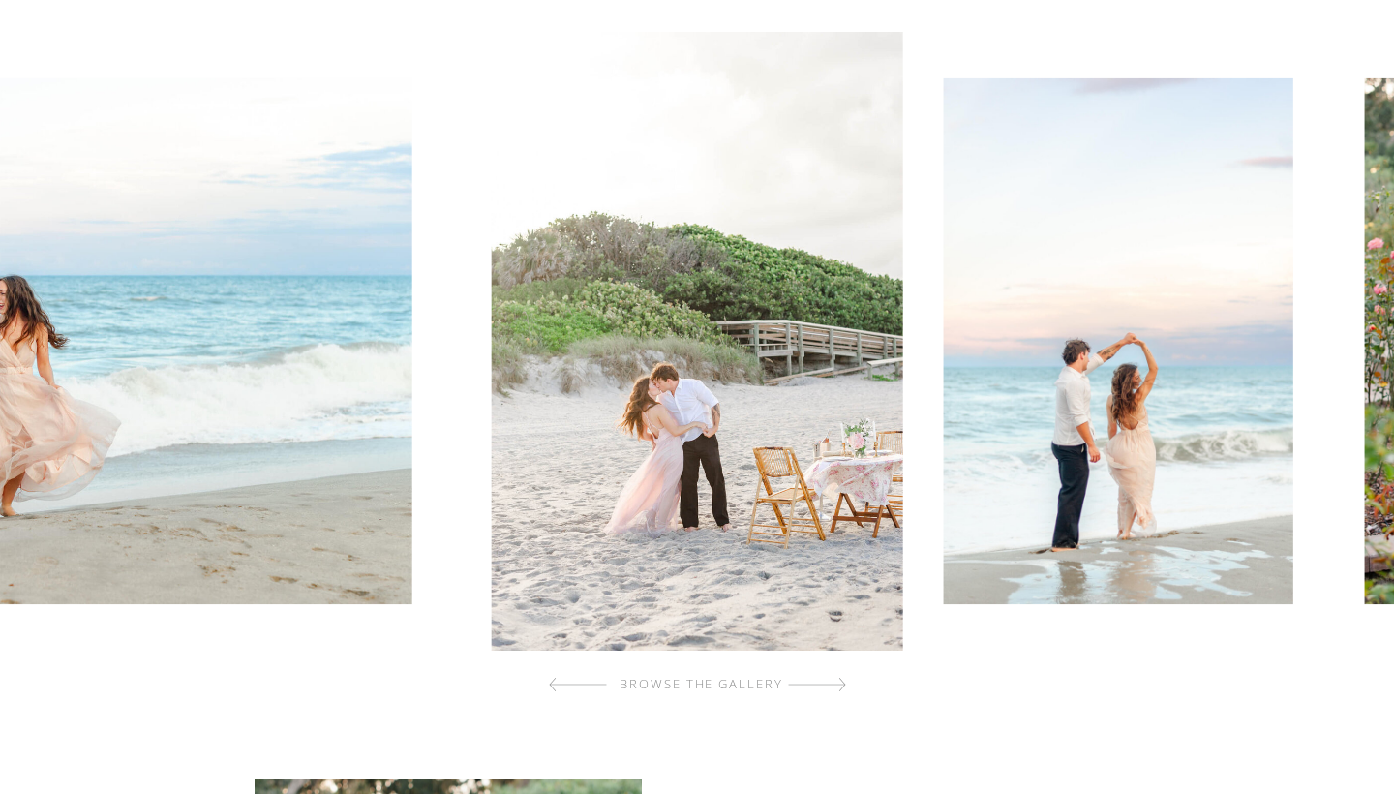
click at [834, 689] on div at bounding box center [817, 684] width 58 height 39
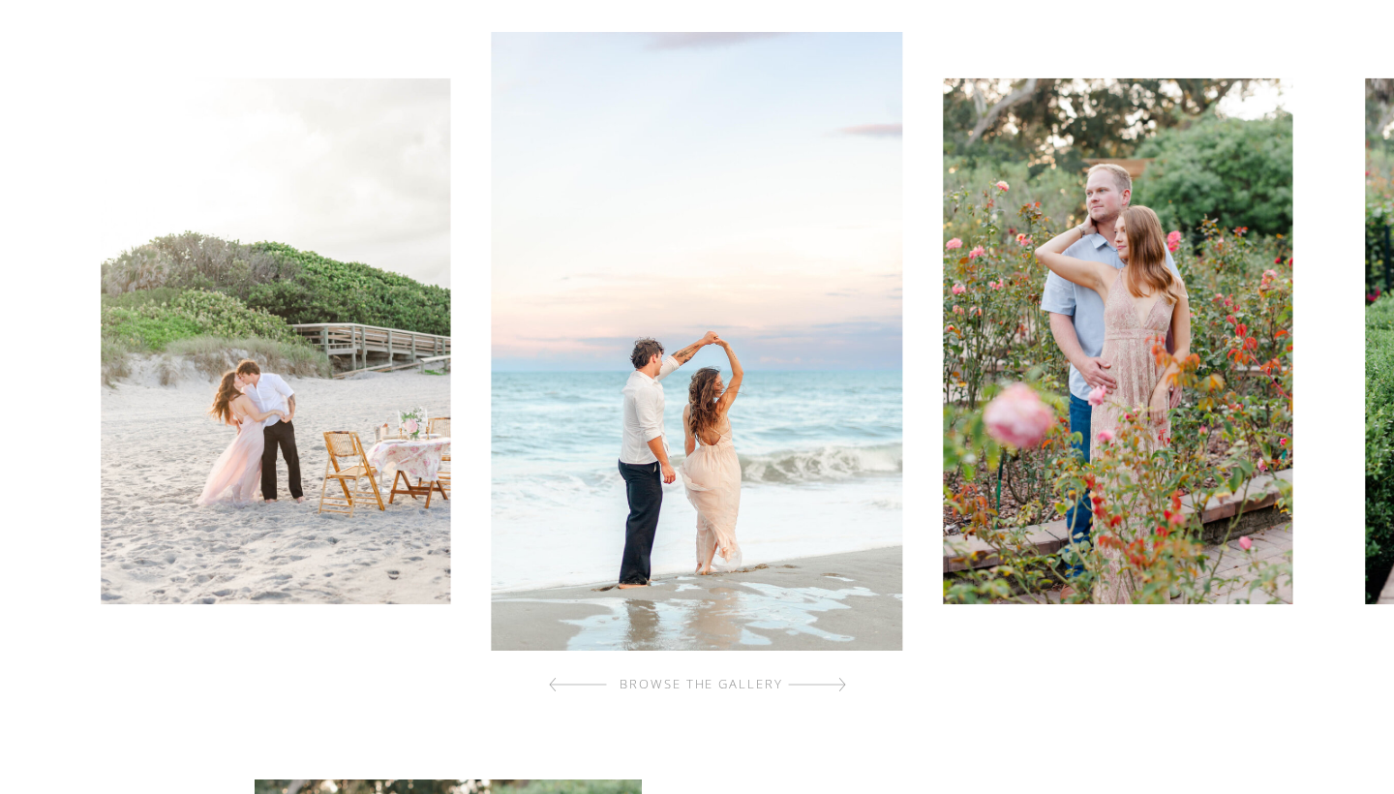
click at [834, 689] on div at bounding box center [817, 684] width 58 height 39
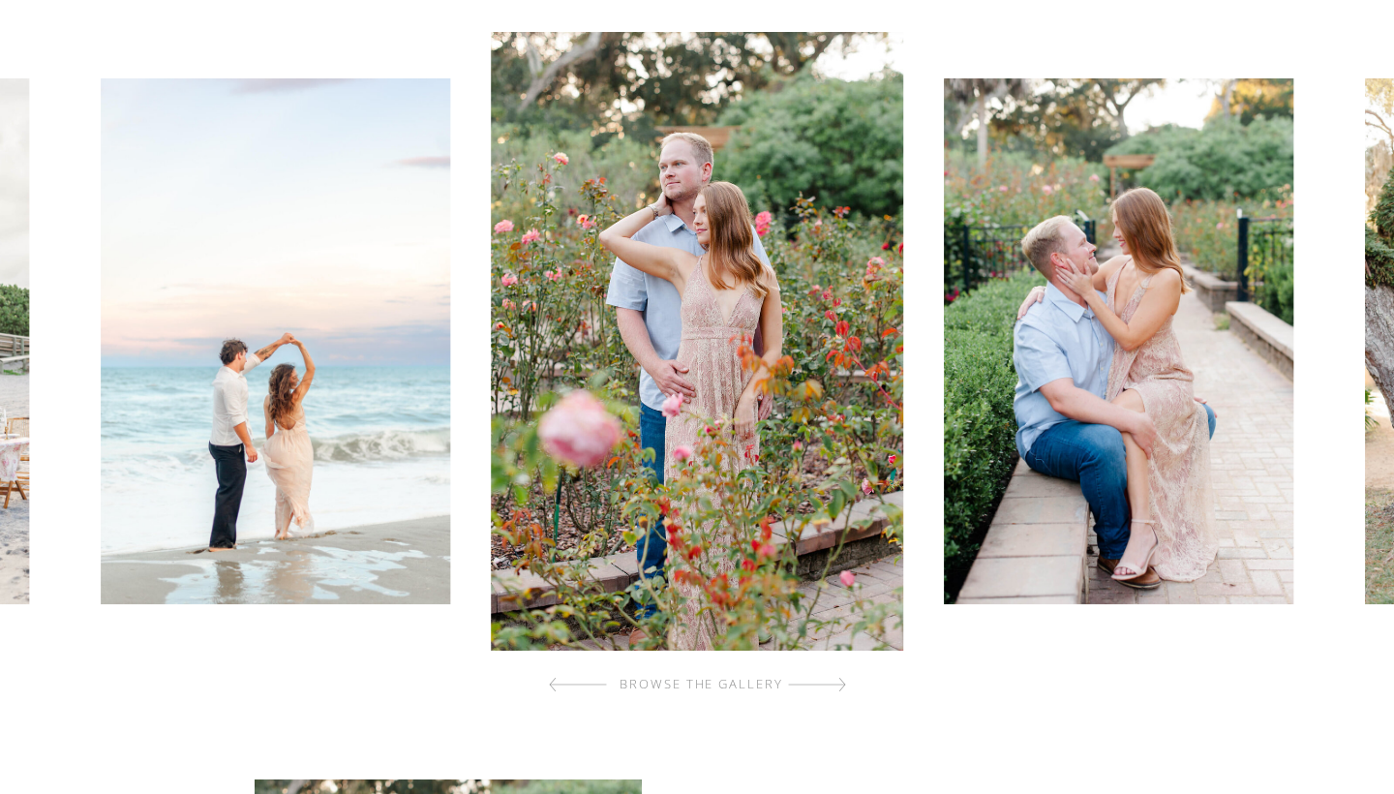
click at [834, 689] on div at bounding box center [817, 684] width 58 height 39
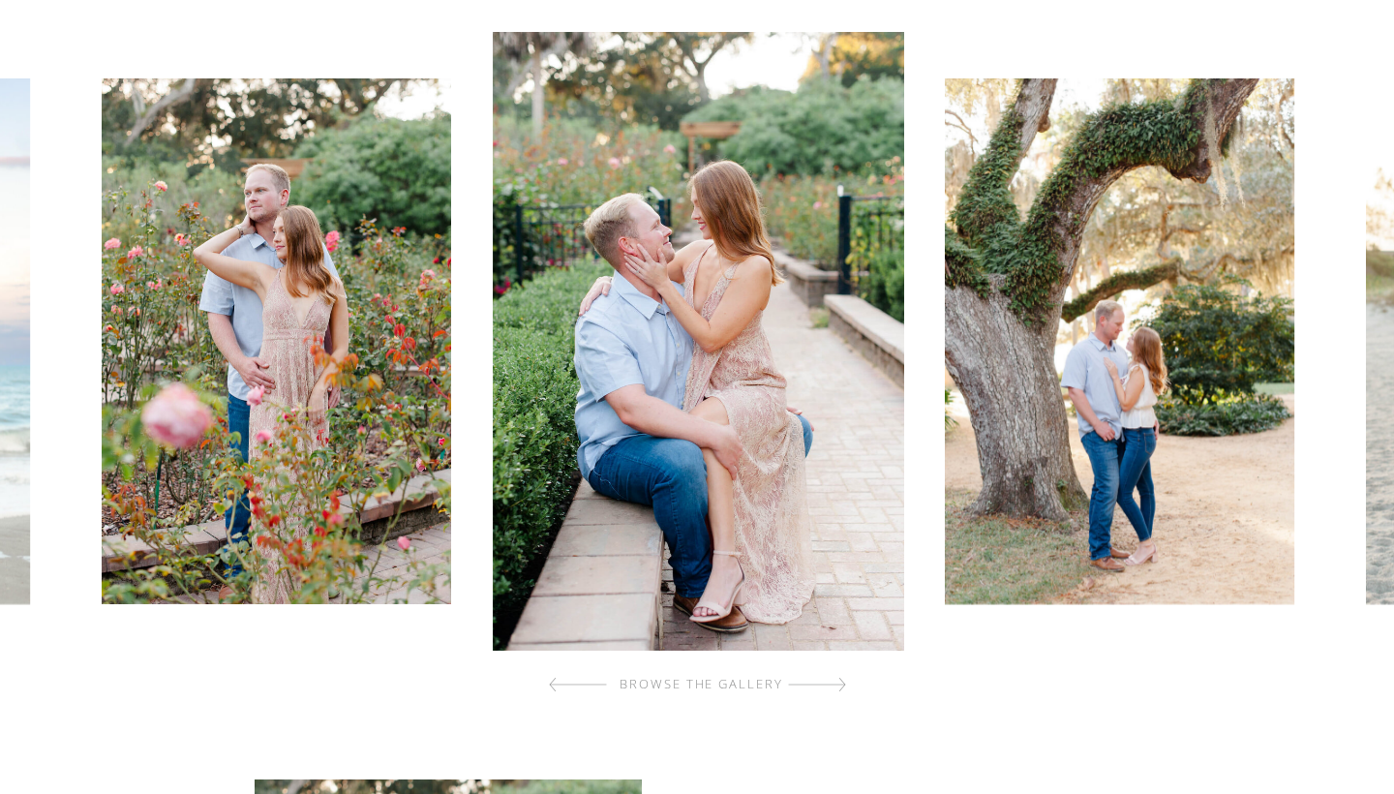
click at [834, 689] on div at bounding box center [817, 684] width 58 height 39
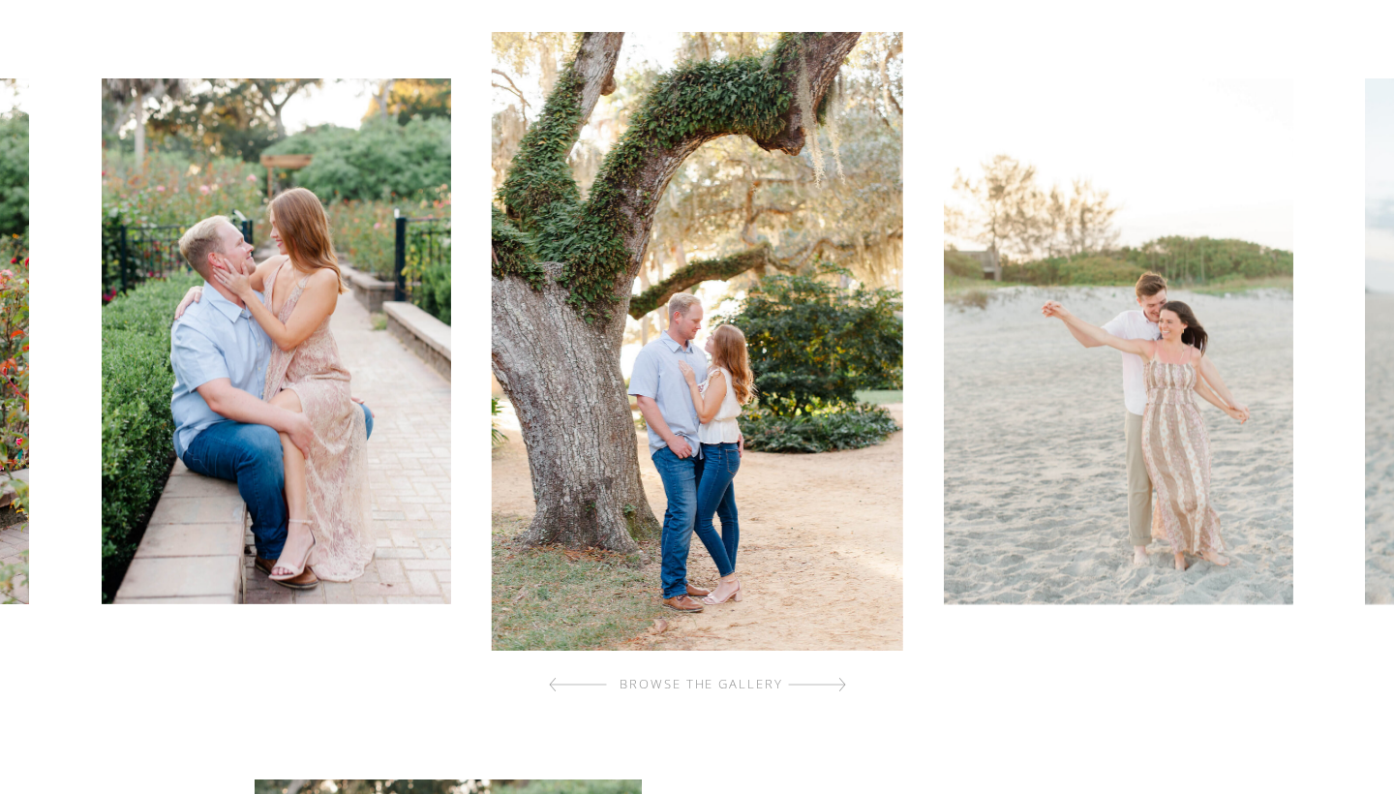
click at [834, 689] on div at bounding box center [817, 684] width 58 height 39
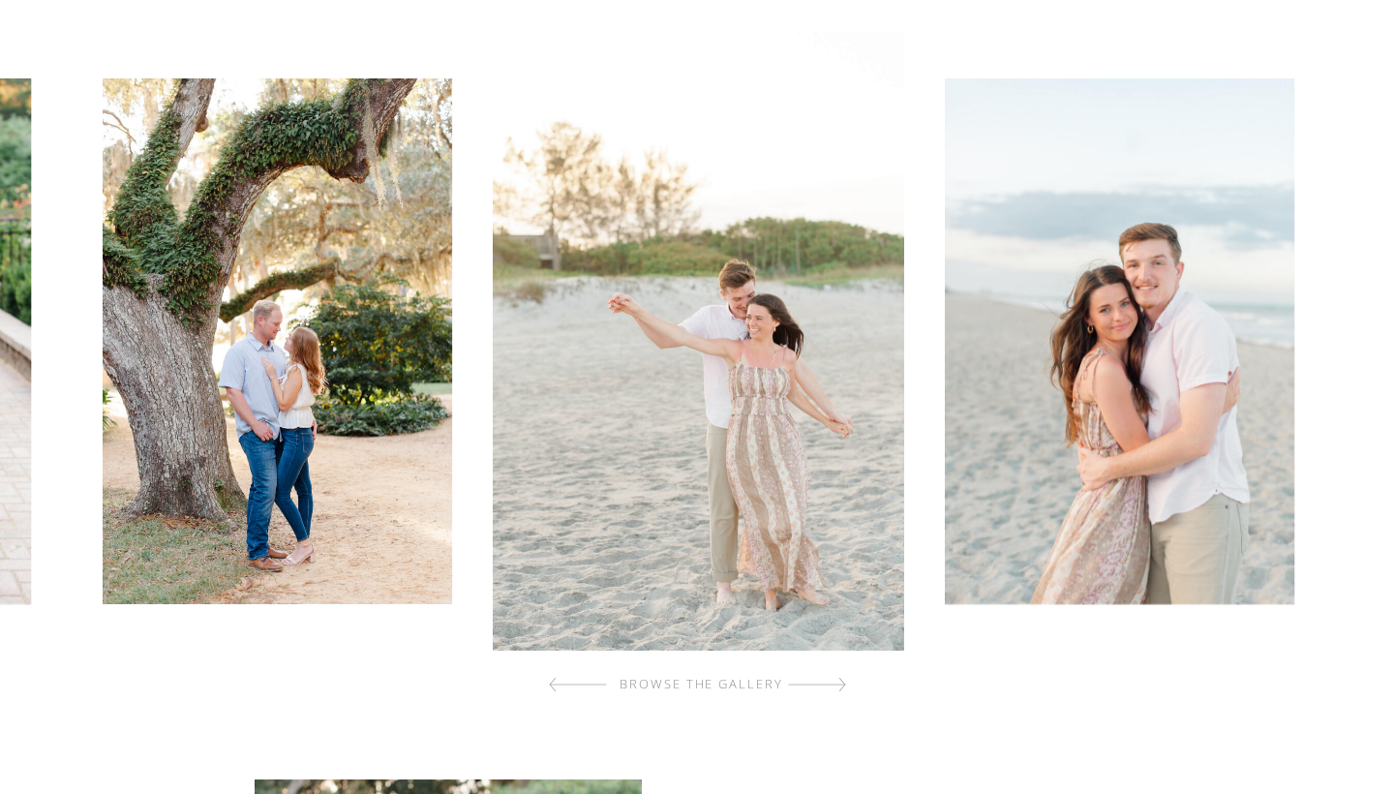
click at [834, 689] on div at bounding box center [817, 684] width 58 height 39
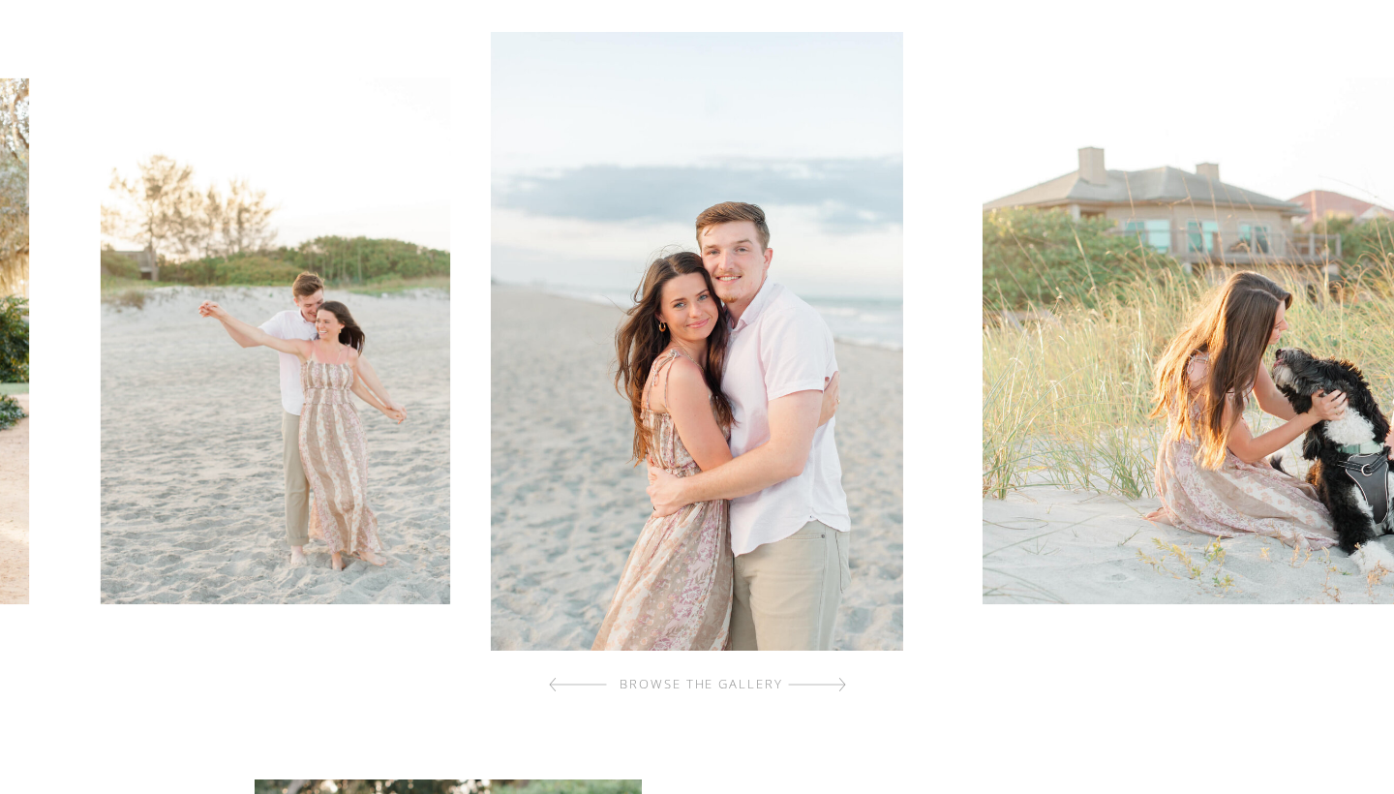
click at [834, 689] on div at bounding box center [817, 684] width 58 height 39
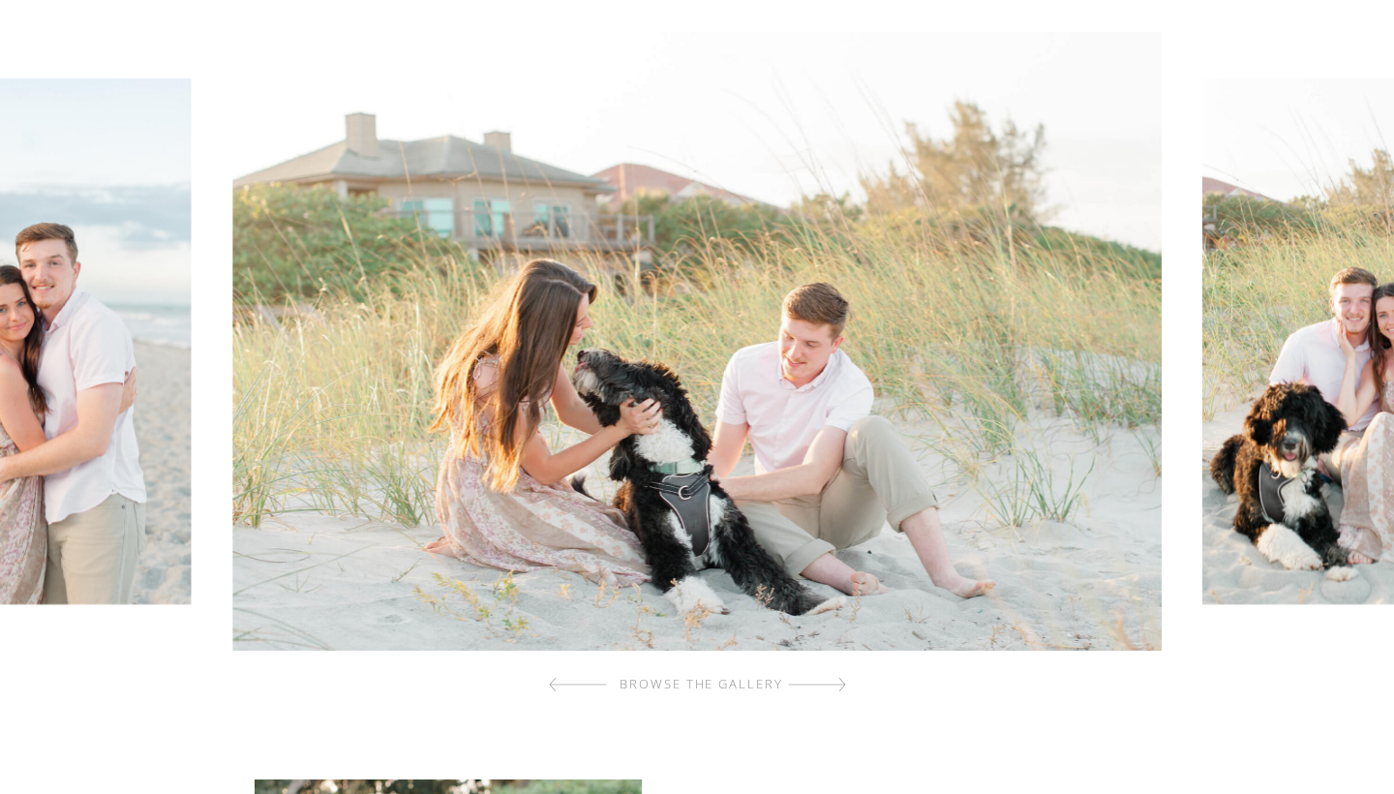
click at [834, 689] on div at bounding box center [817, 684] width 58 height 39
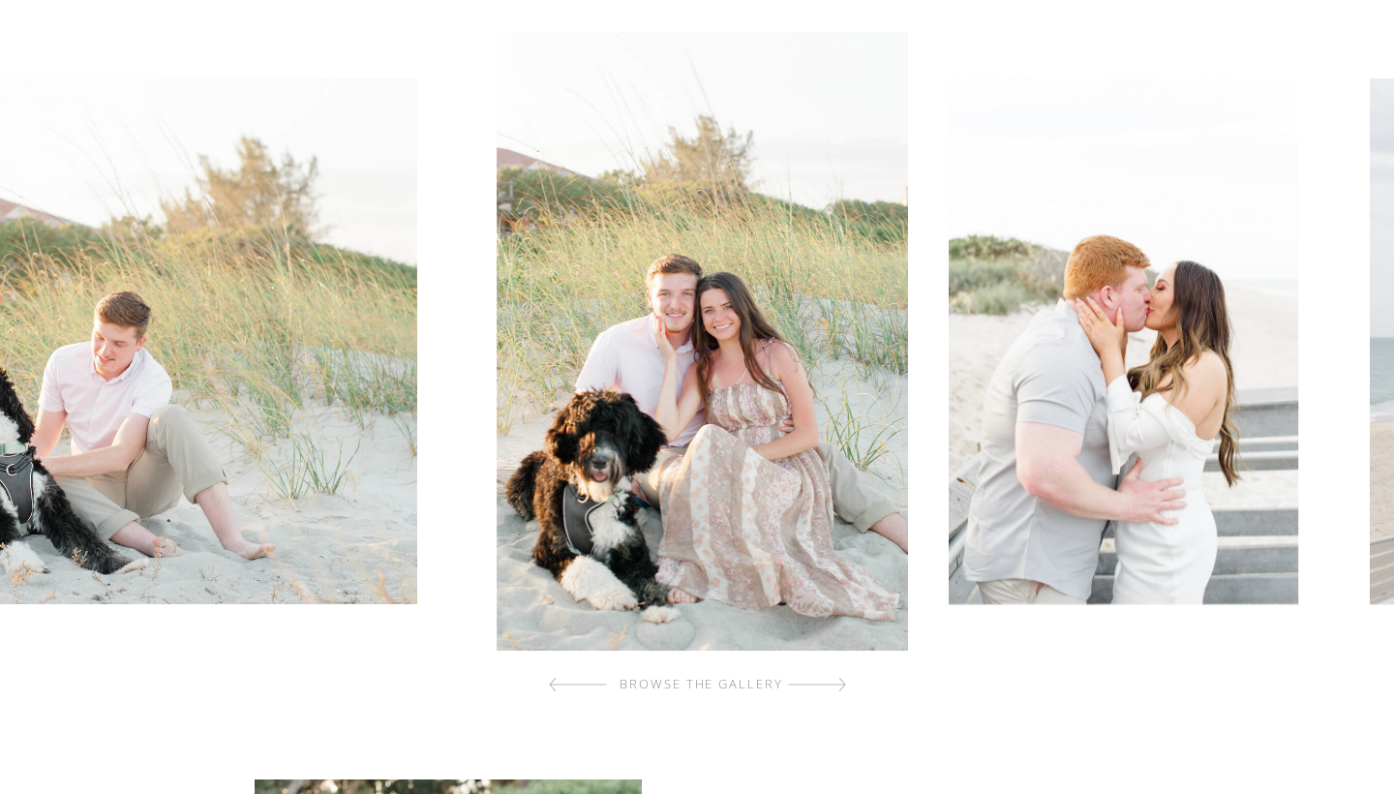
click at [834, 689] on div at bounding box center [817, 684] width 58 height 39
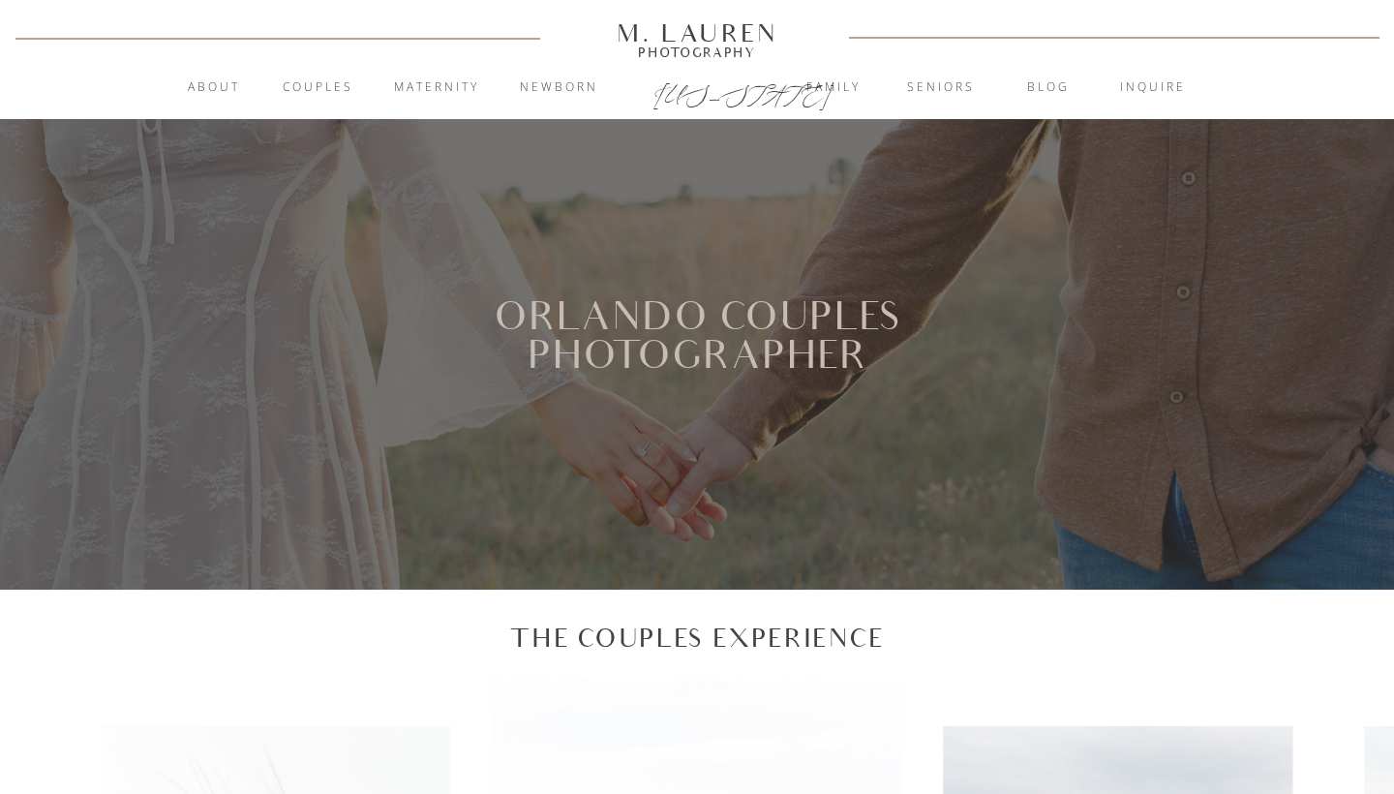
scroll to position [0, 0]
click at [1161, 89] on nav "inquire" at bounding box center [1153, 87] width 105 height 19
